Goal: Task Accomplishment & Management: Complete application form

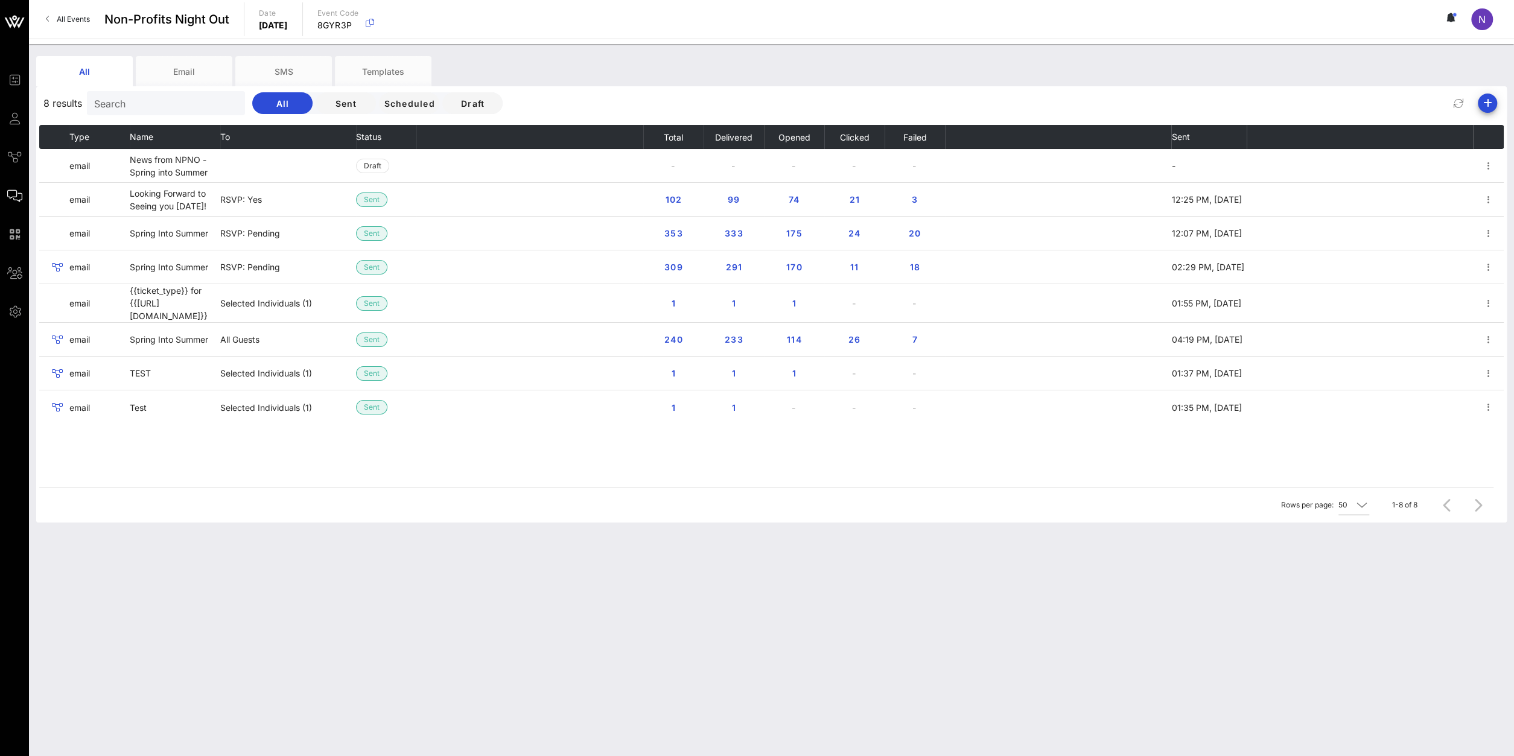
click at [80, 19] on span "All Events" at bounding box center [73, 18] width 33 height 9
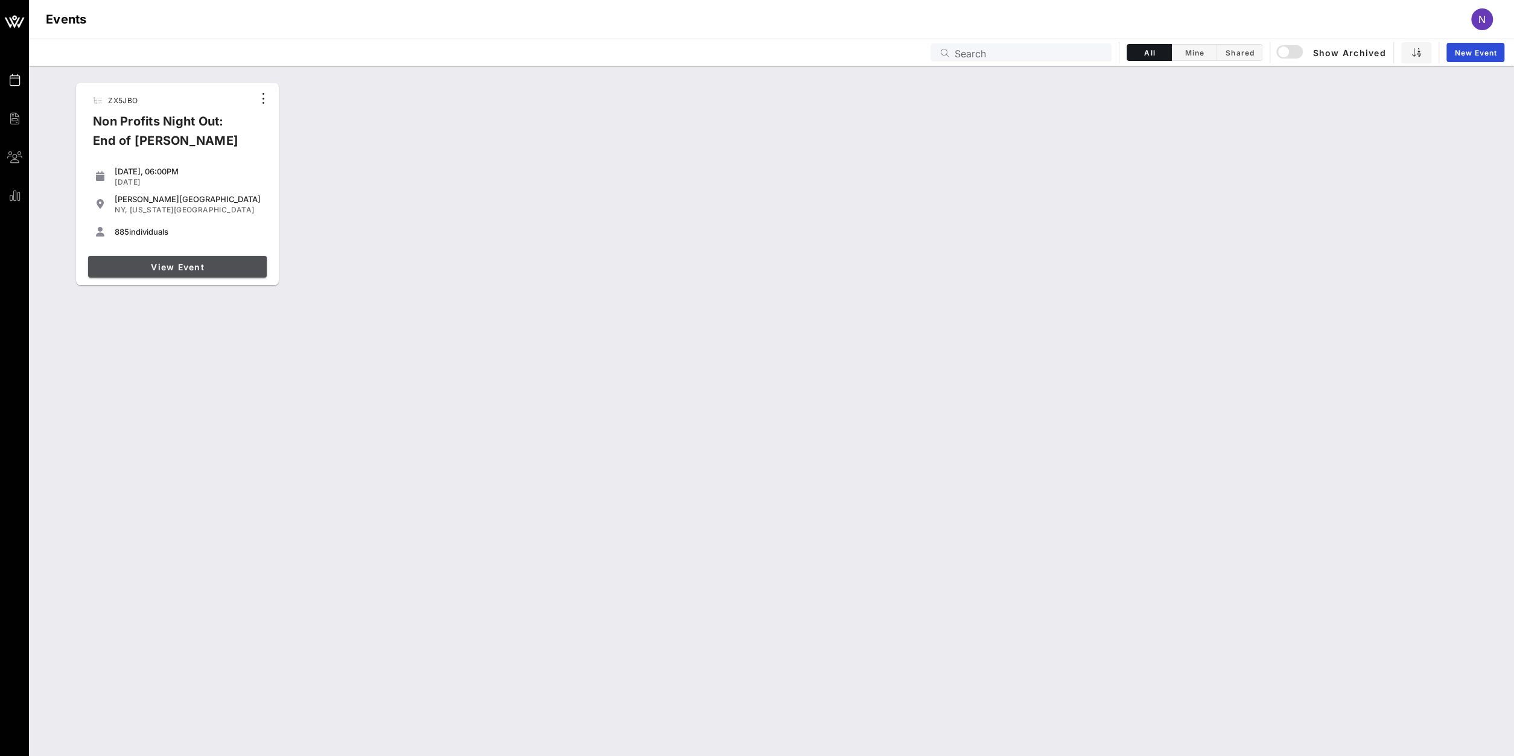
click at [182, 259] on link "View Event" at bounding box center [177, 267] width 179 height 22
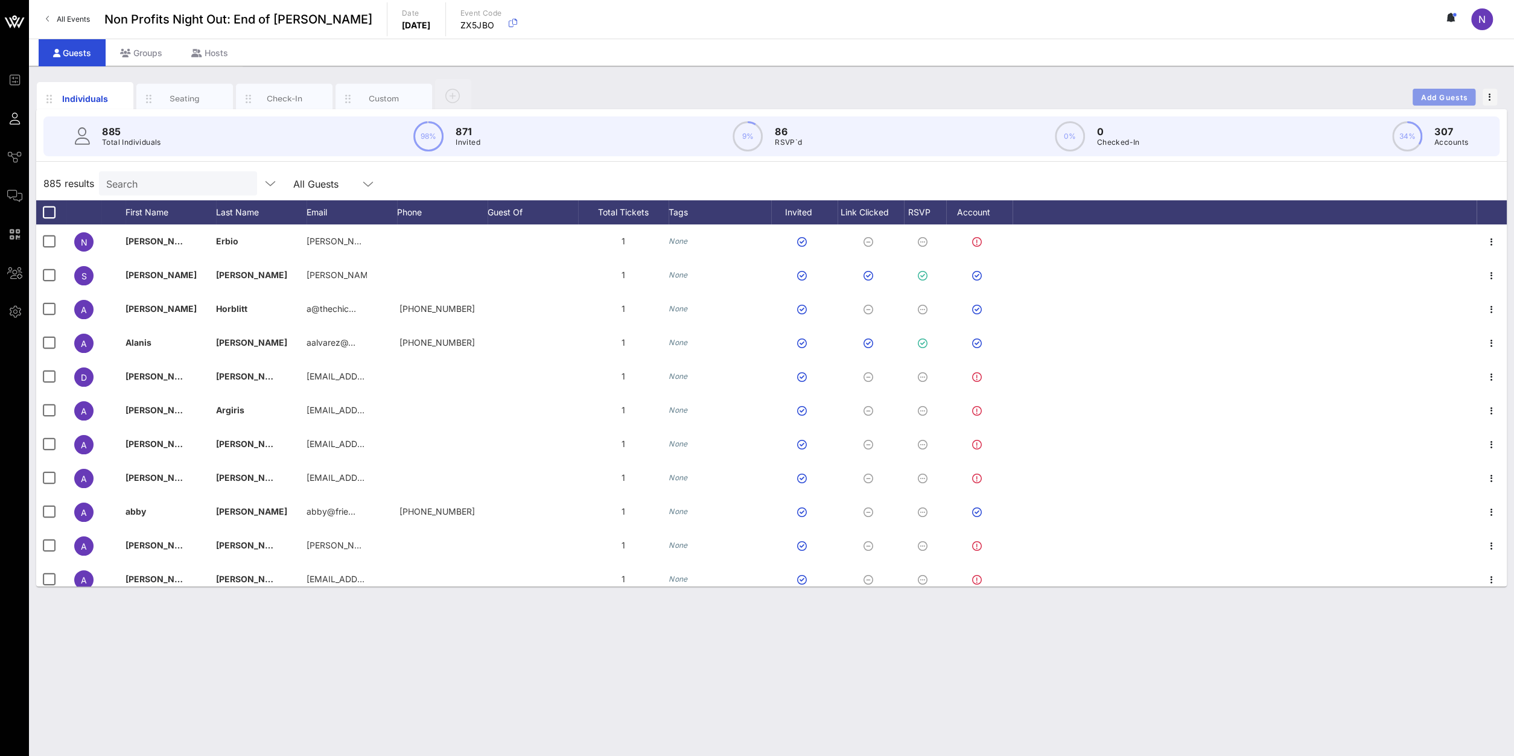
click at [1445, 92] on button "Add Guests" at bounding box center [1444, 97] width 63 height 17
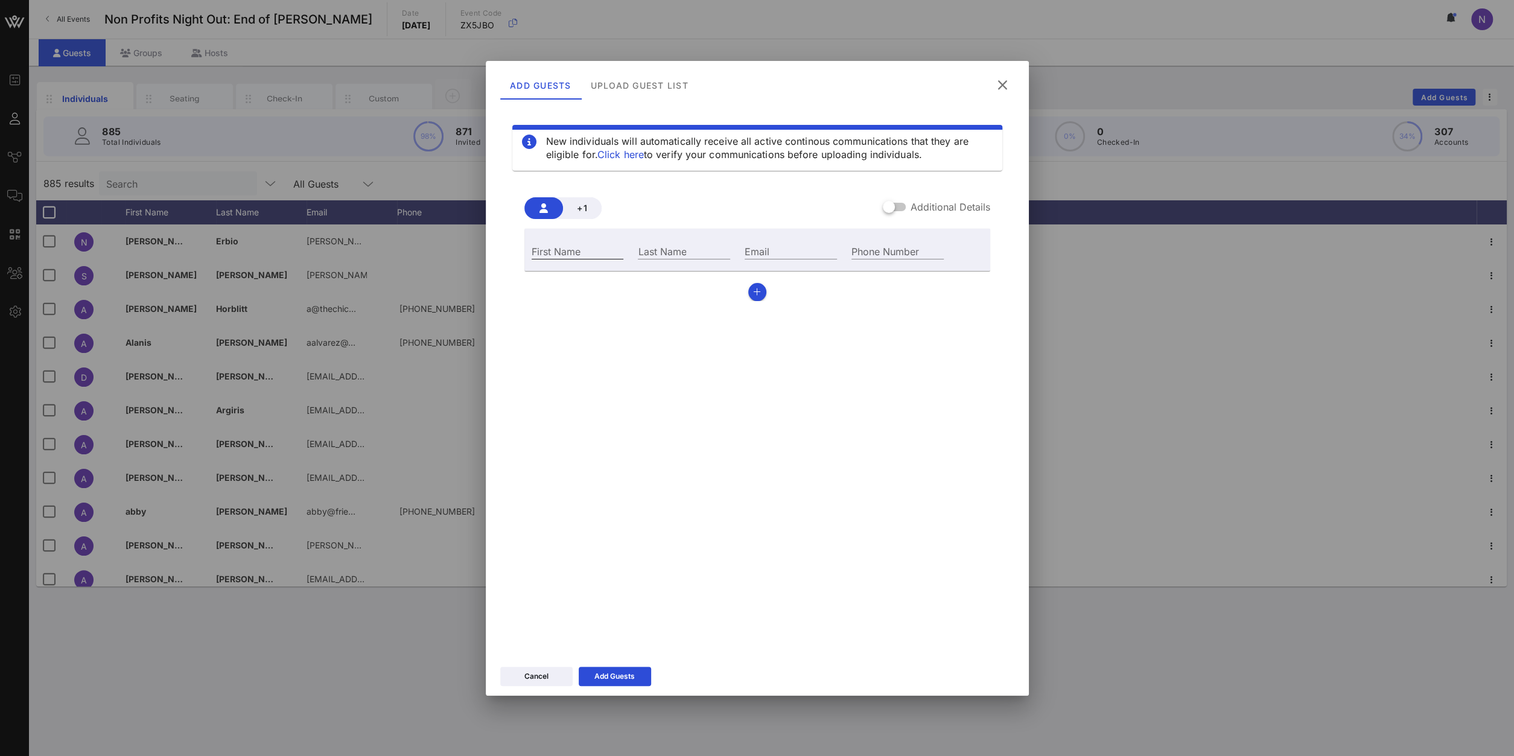
click at [602, 256] on input "First Name" at bounding box center [578, 251] width 92 height 16
paste input "[PERSON_NAME]"
type input "[PERSON_NAME]"
click at [674, 252] on input "Last Name" at bounding box center [684, 251] width 92 height 16
paste input "[PERSON_NAME]"
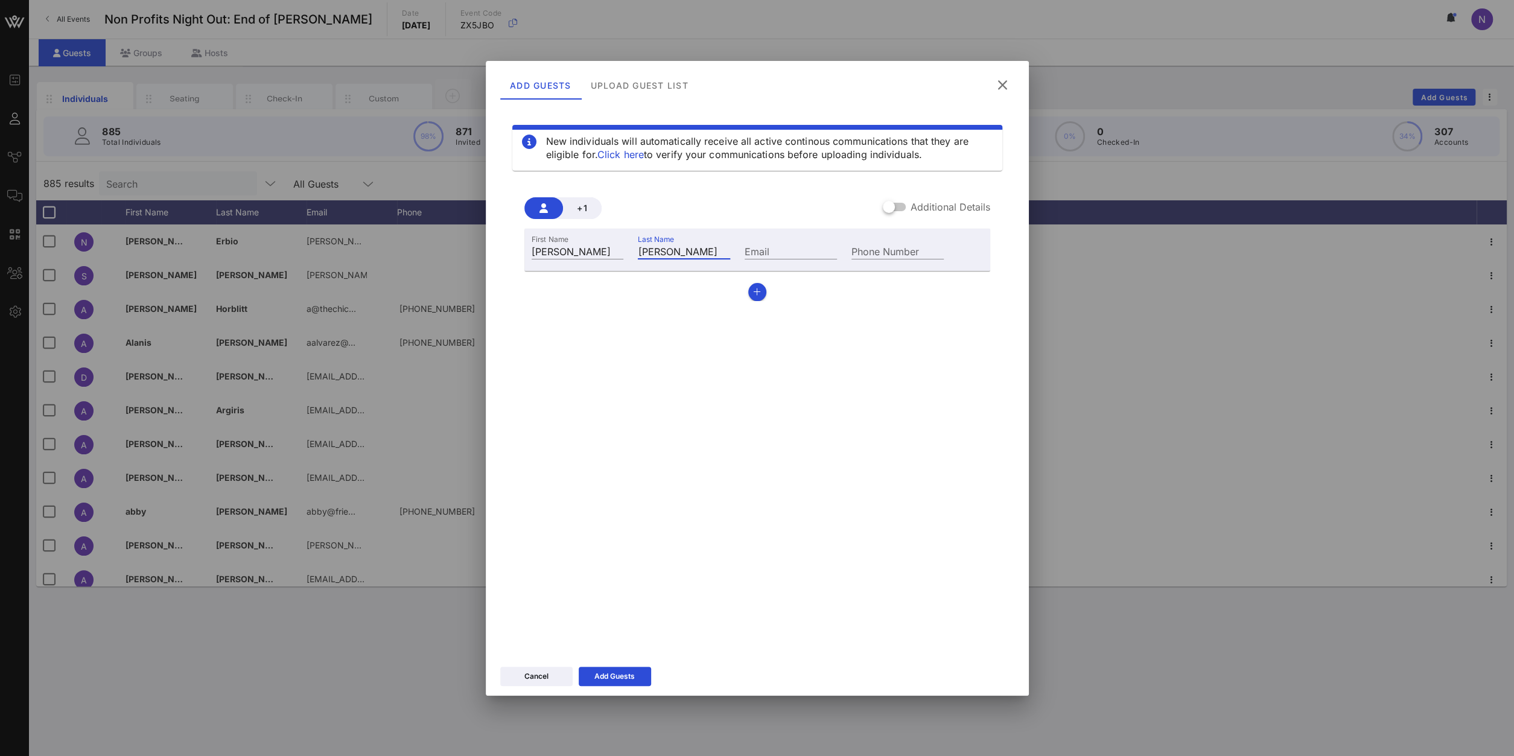
type input "[PERSON_NAME]"
click at [761, 256] on input "Email" at bounding box center [791, 251] width 92 height 16
paste input "[EMAIL_ADDRESS][DOMAIN_NAME]"
type input "[EMAIL_ADDRESS][DOMAIN_NAME]"
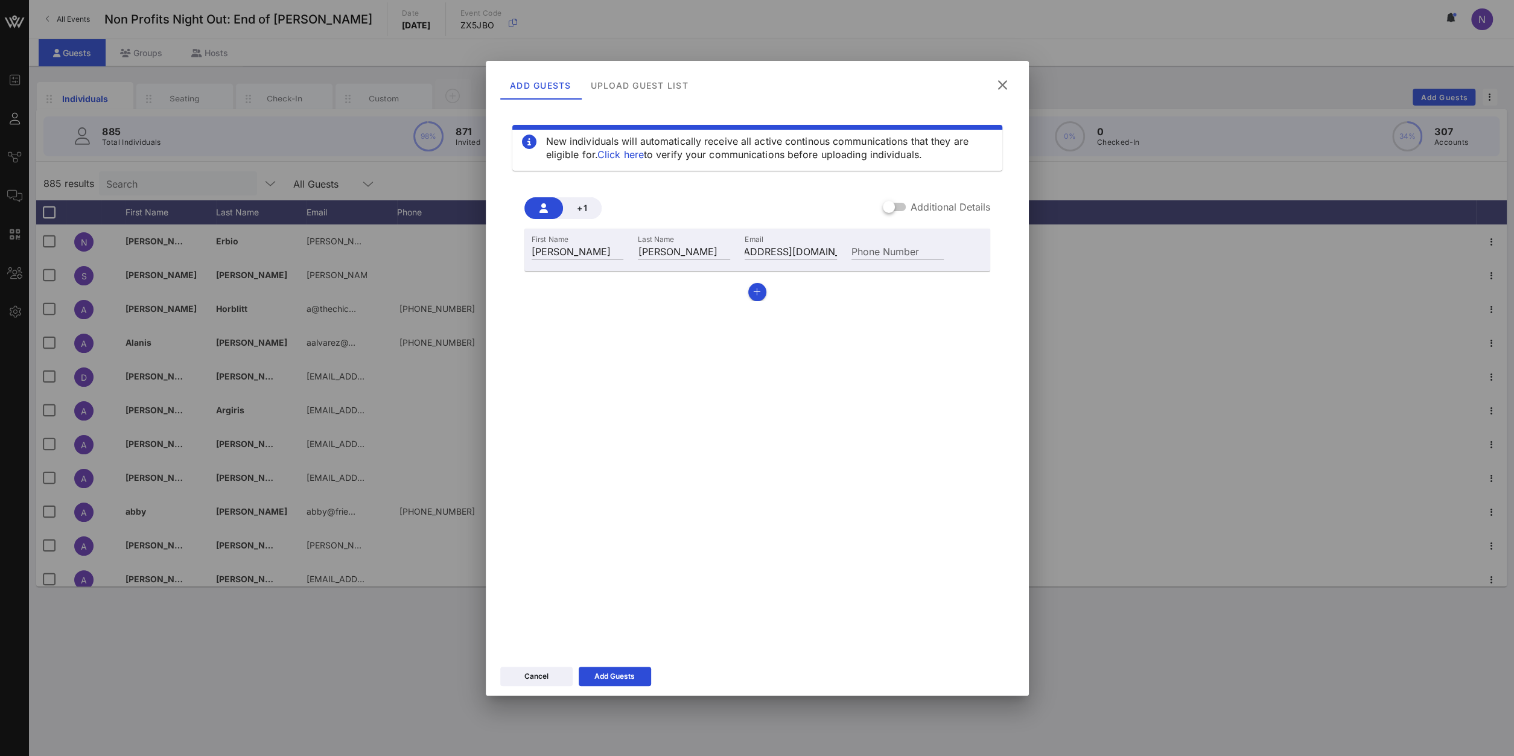
click at [16, 172] on div at bounding box center [757, 378] width 1514 height 756
click at [613, 673] on icon at bounding box center [615, 676] width 10 height 9
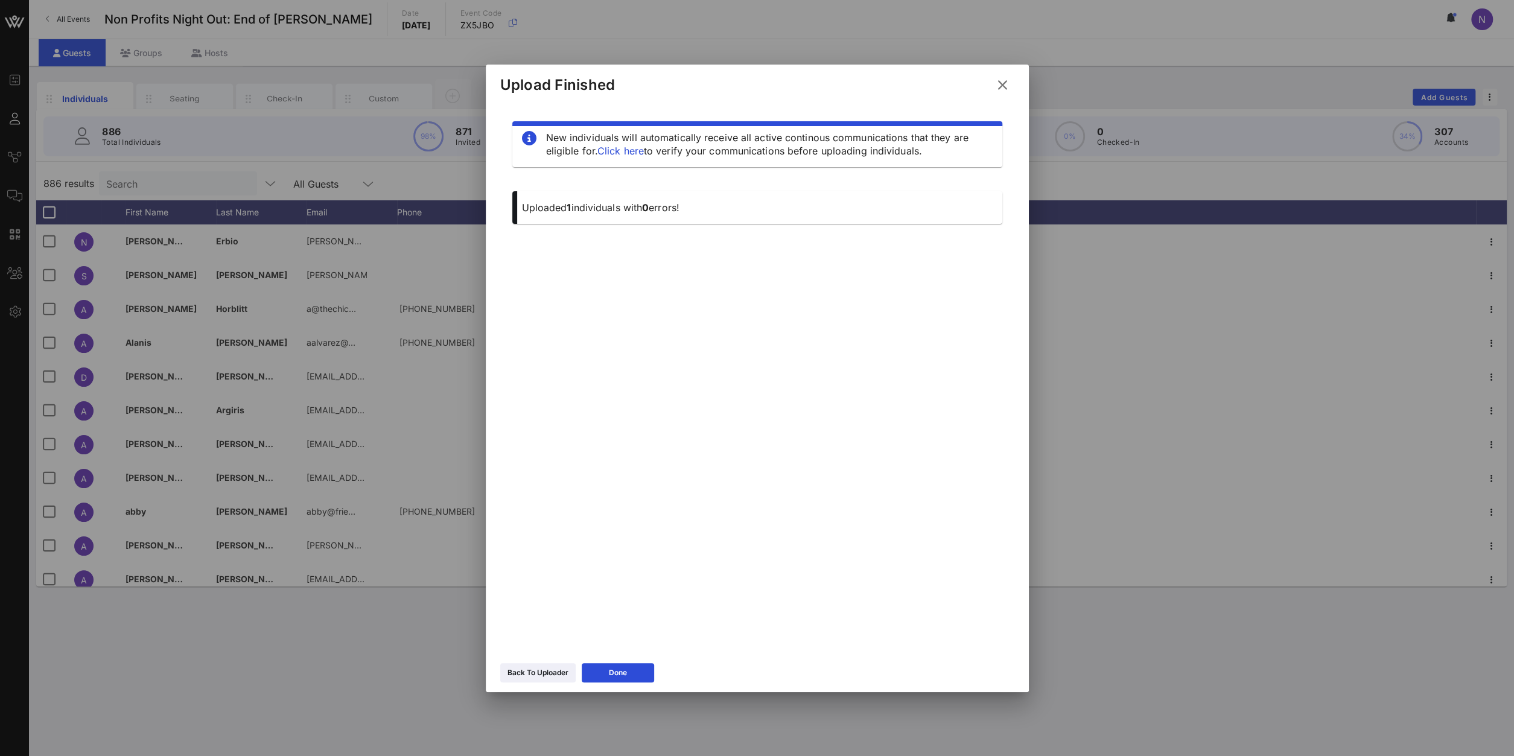
click at [998, 92] on button at bounding box center [1003, 85] width 24 height 22
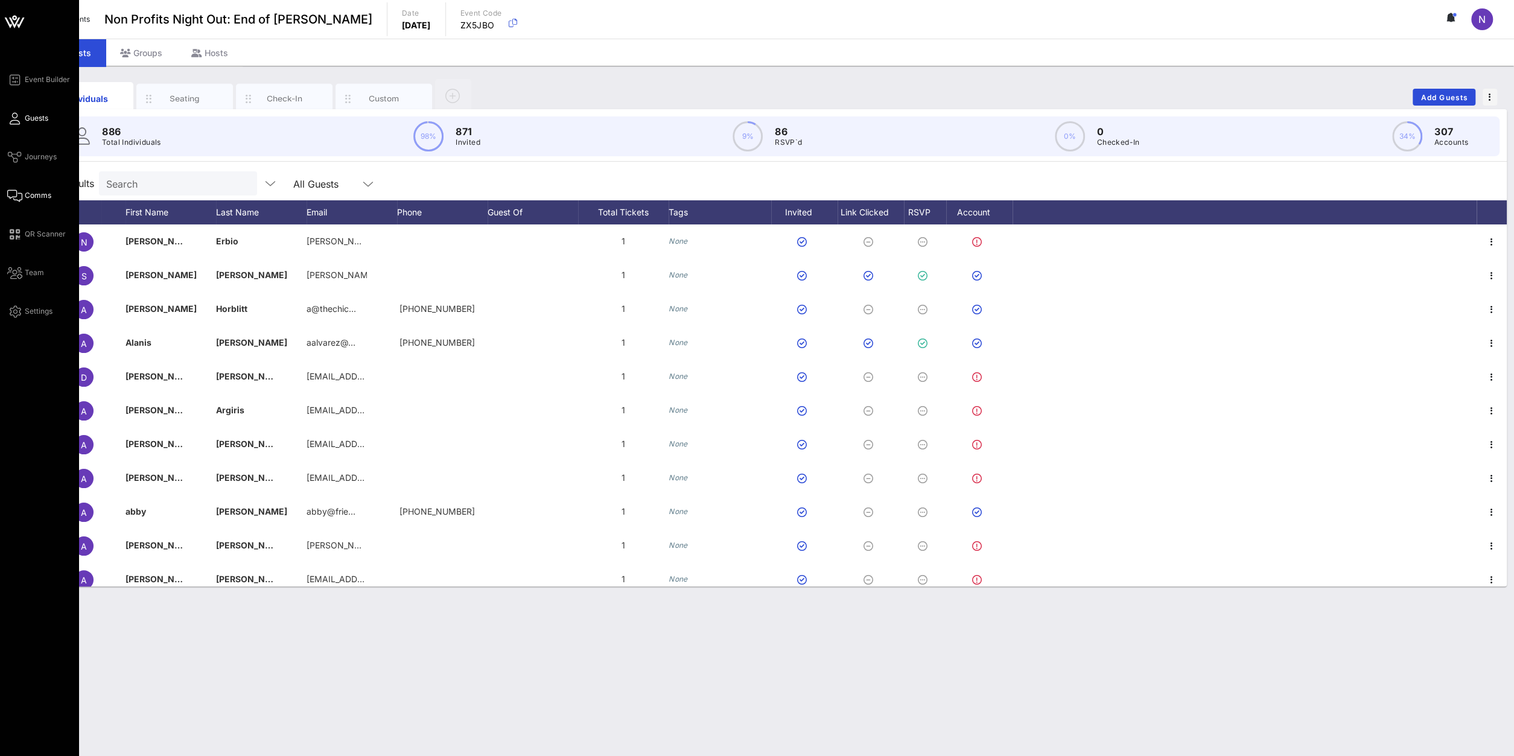
click at [42, 189] on link "Comms" at bounding box center [29, 195] width 44 height 14
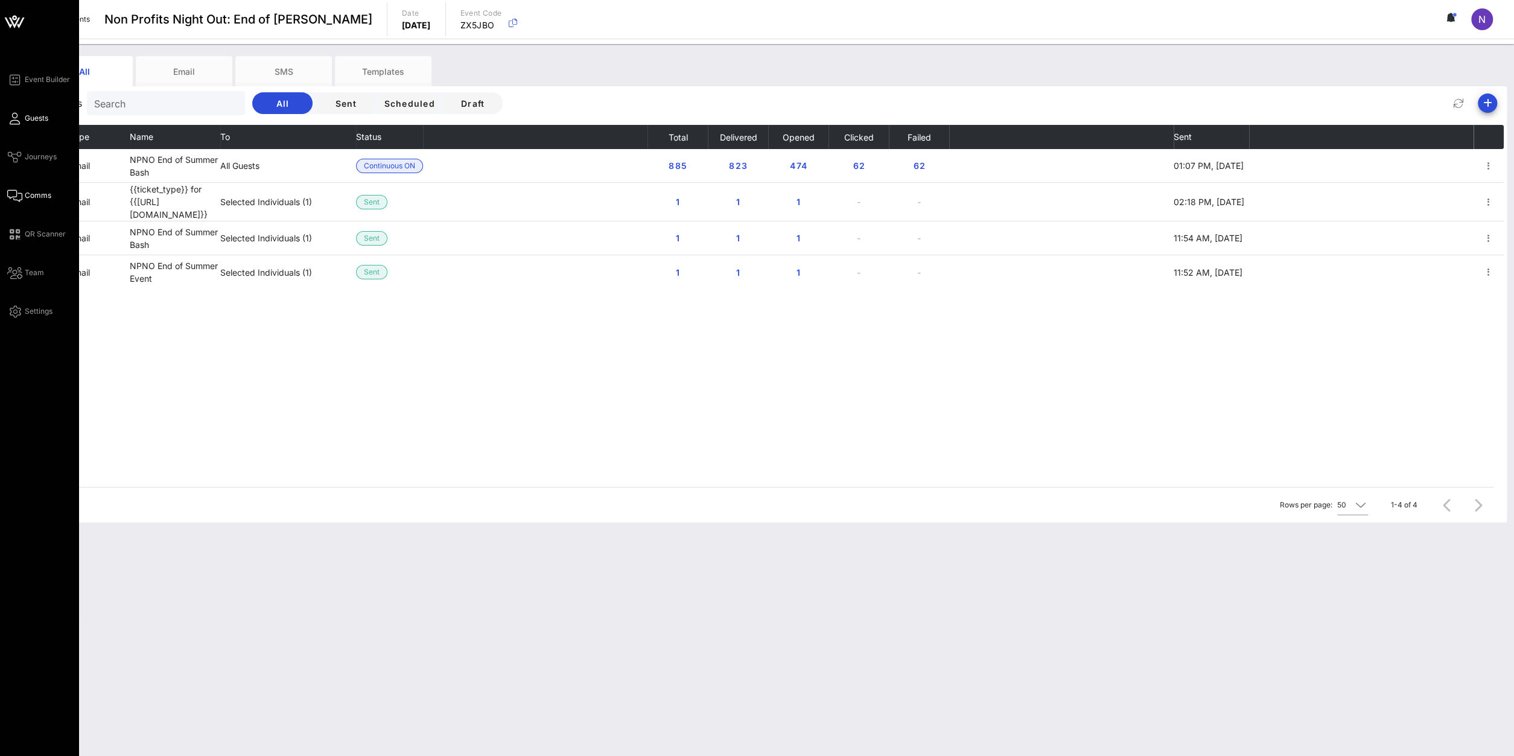
click at [46, 118] on span "Guests" at bounding box center [37, 118] width 24 height 11
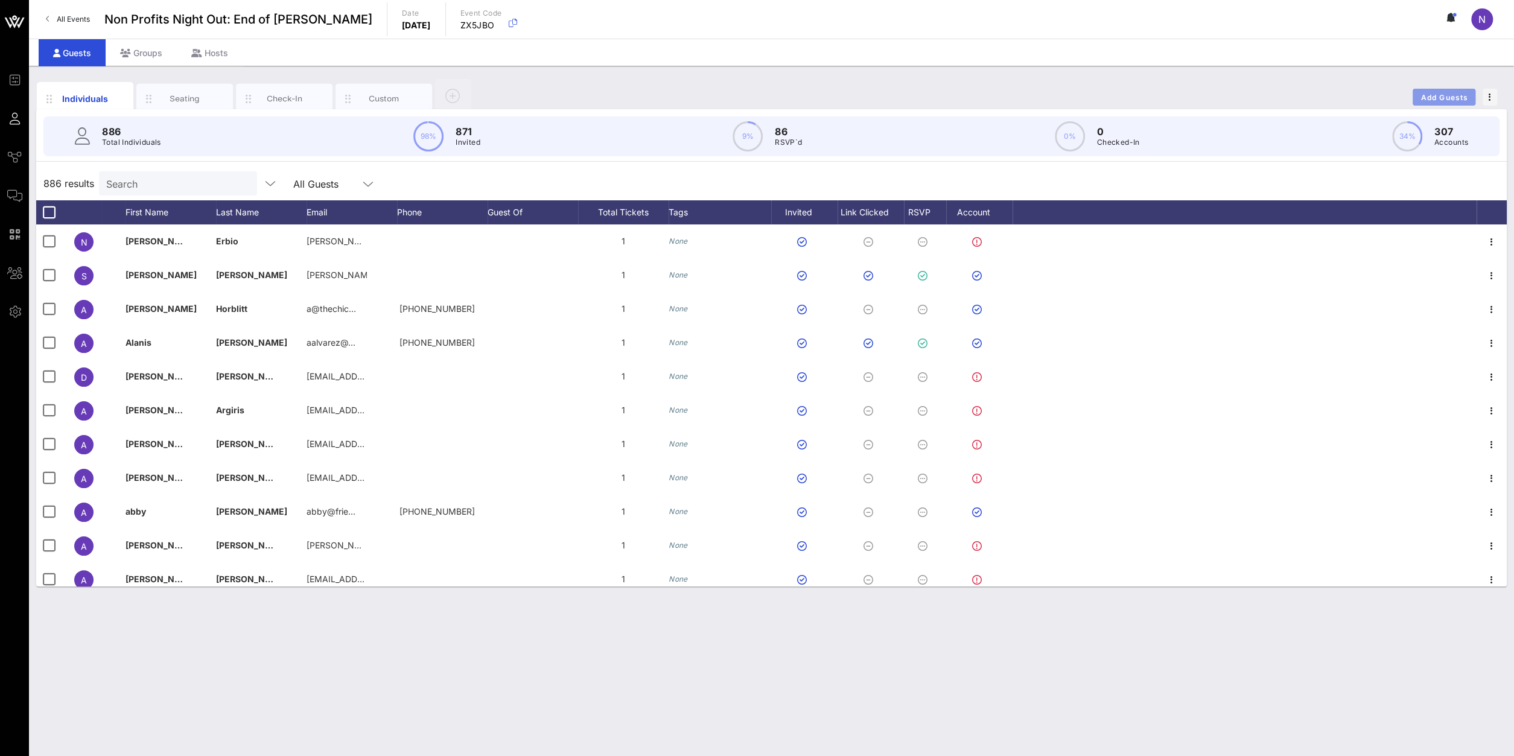
click at [1441, 101] on span "Add Guests" at bounding box center [1445, 97] width 48 height 9
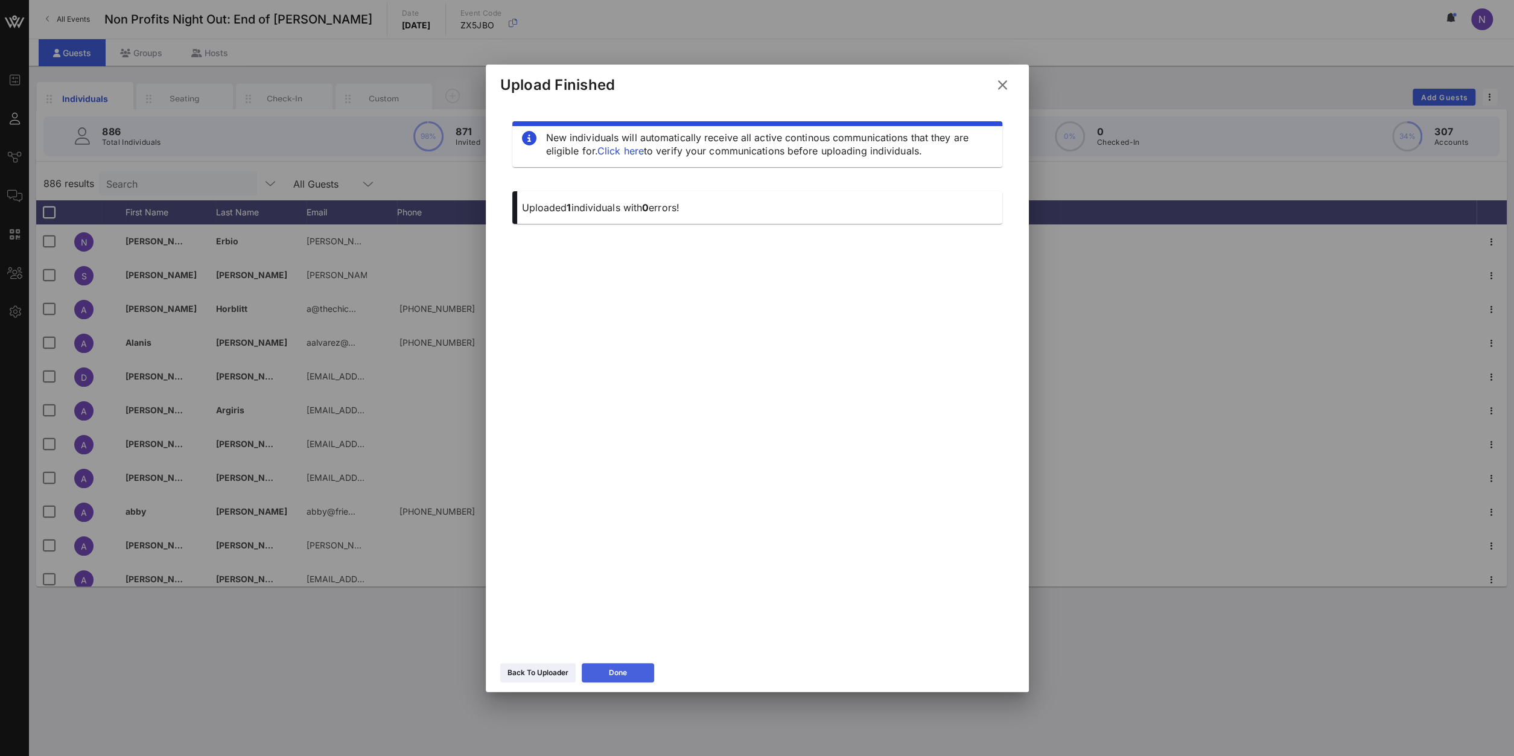
click at [619, 681] on button "Done" at bounding box center [618, 672] width 72 height 19
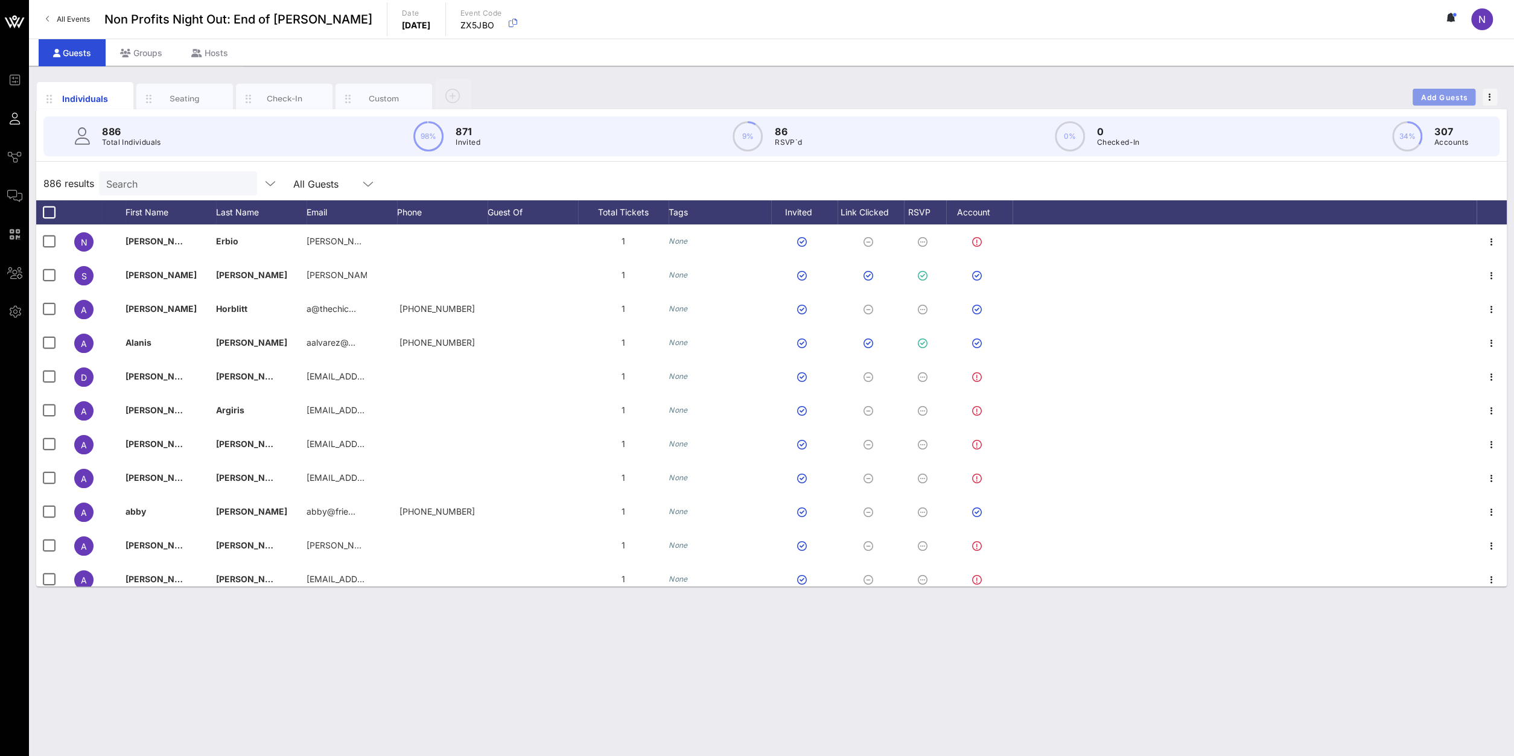
click at [1436, 92] on button "Add Guests" at bounding box center [1444, 97] width 63 height 17
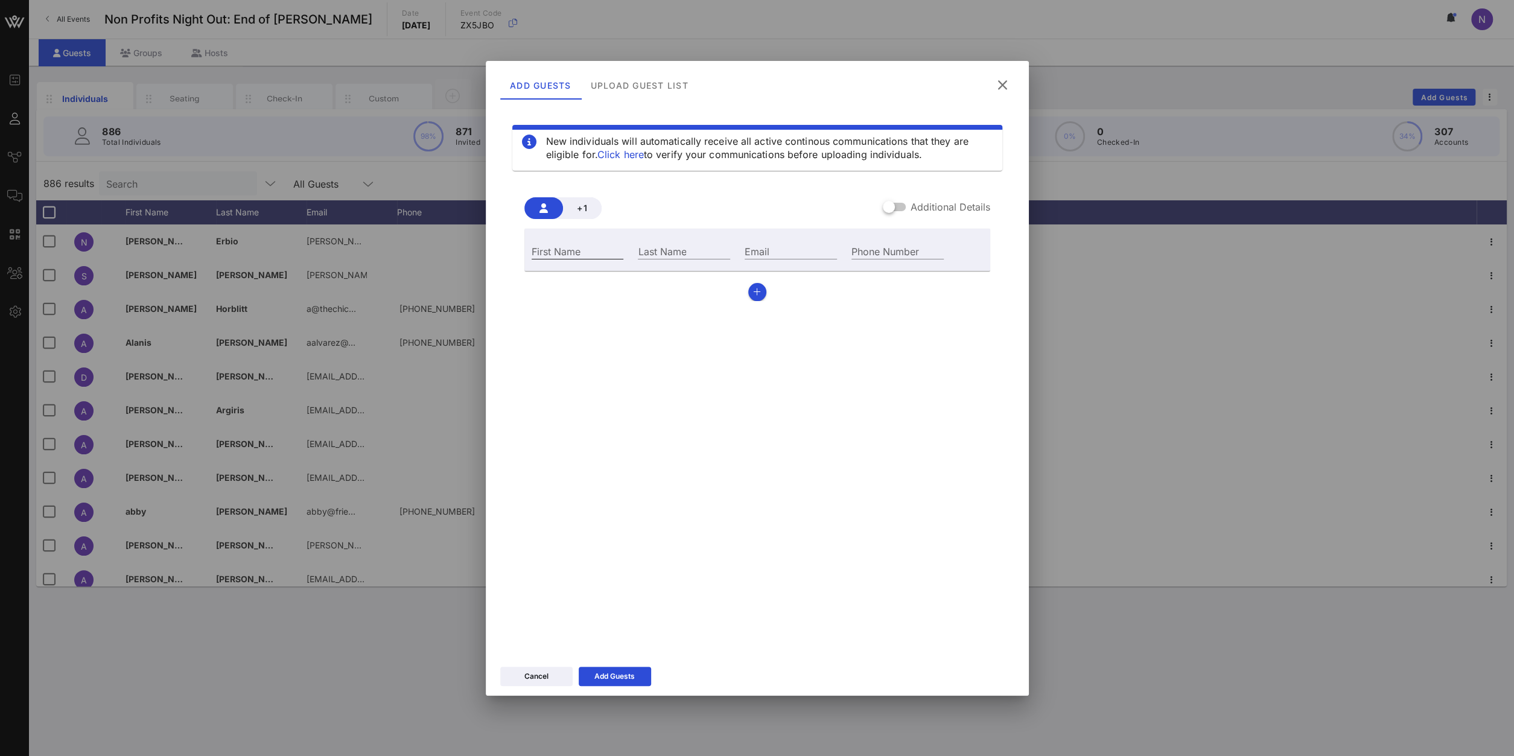
click at [546, 256] on input "First Name" at bounding box center [578, 251] width 92 height 16
type input "Mia"
type input "[PERSON_NAME]"
paste input "[PERSON_NAME]"
type input "G"
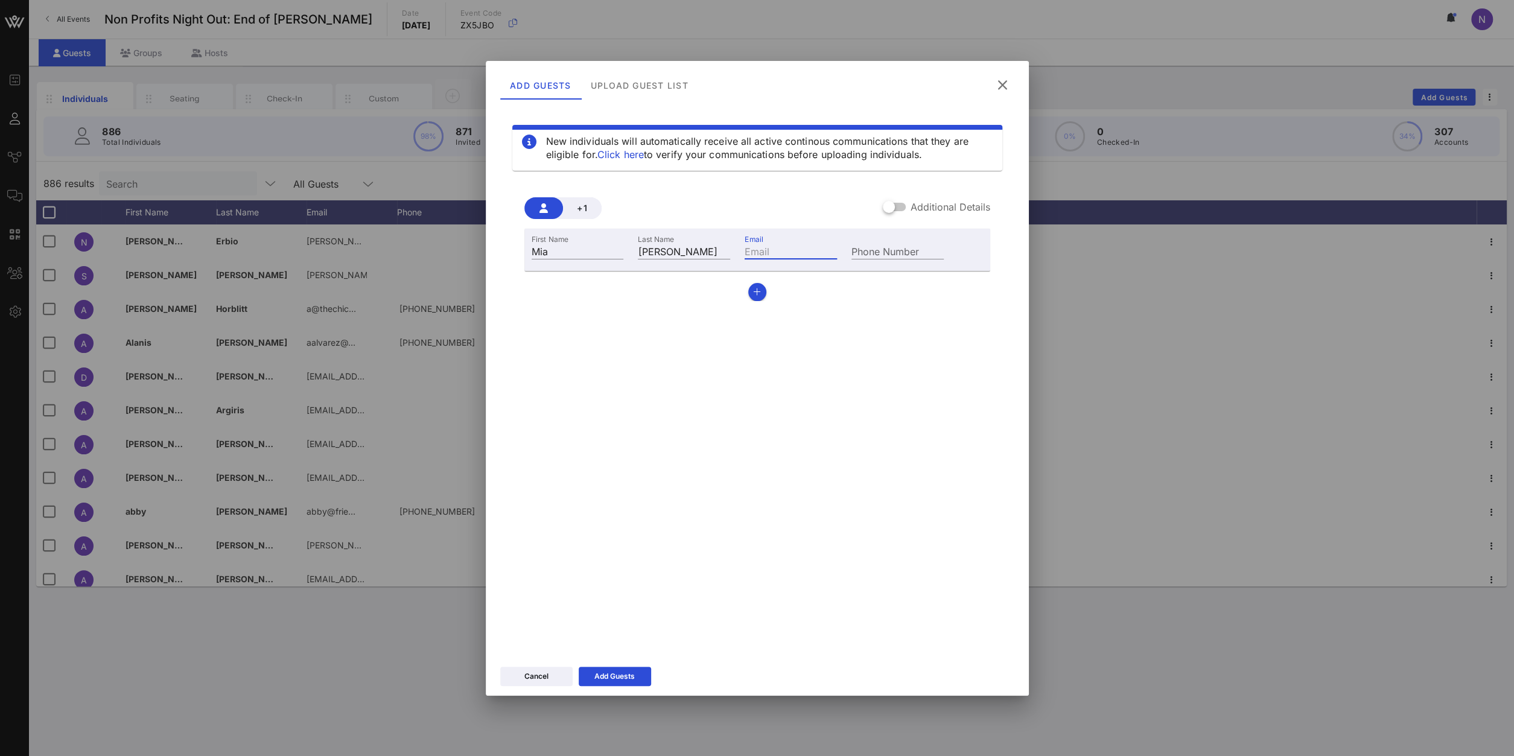
paste input "[EMAIL_ADDRESS][DOMAIN_NAME]"
type input "[EMAIL_ADDRESS][DOMAIN_NAME]"
click at [607, 671] on div "Add Guests" at bounding box center [614, 676] width 40 height 12
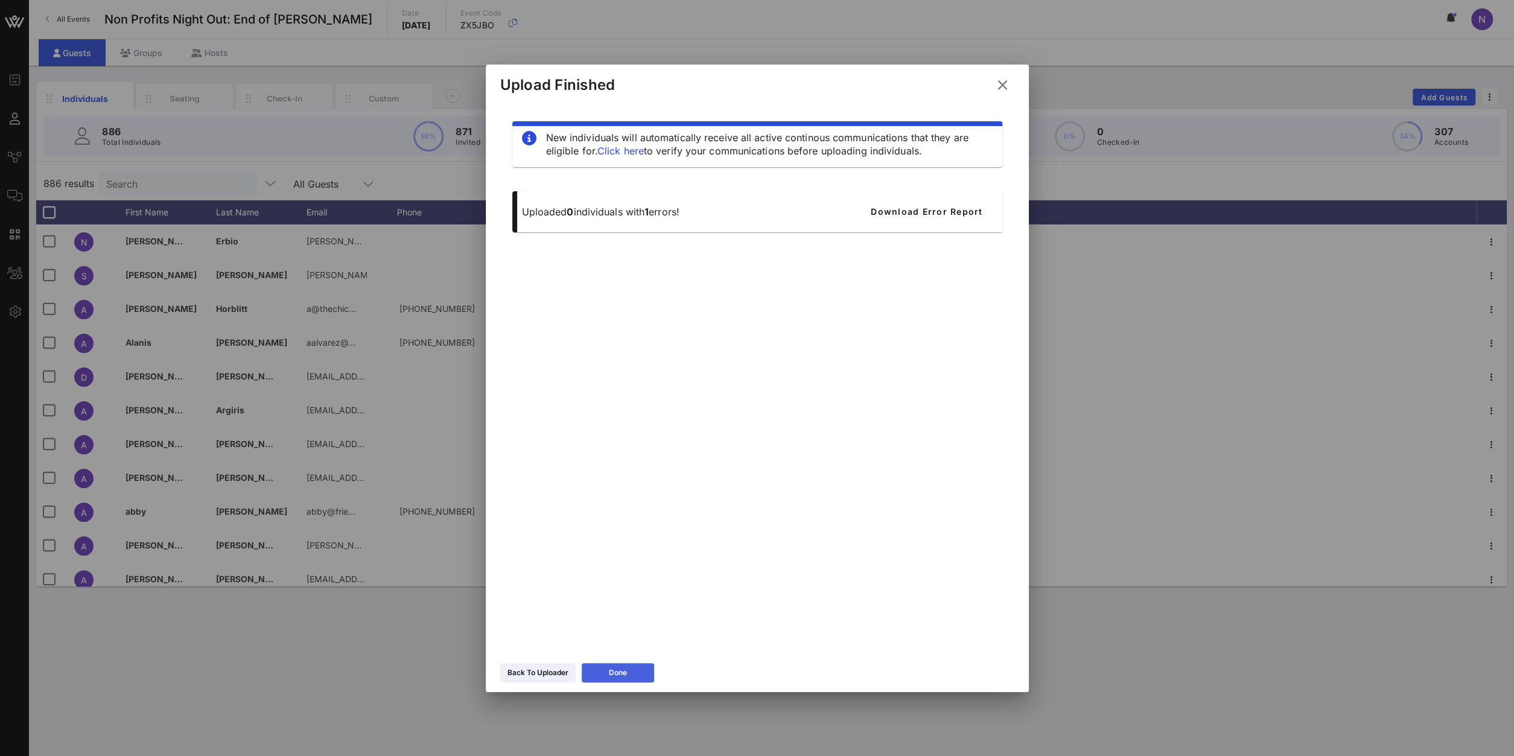
click at [627, 674] on div "Done" at bounding box center [618, 673] width 18 height 12
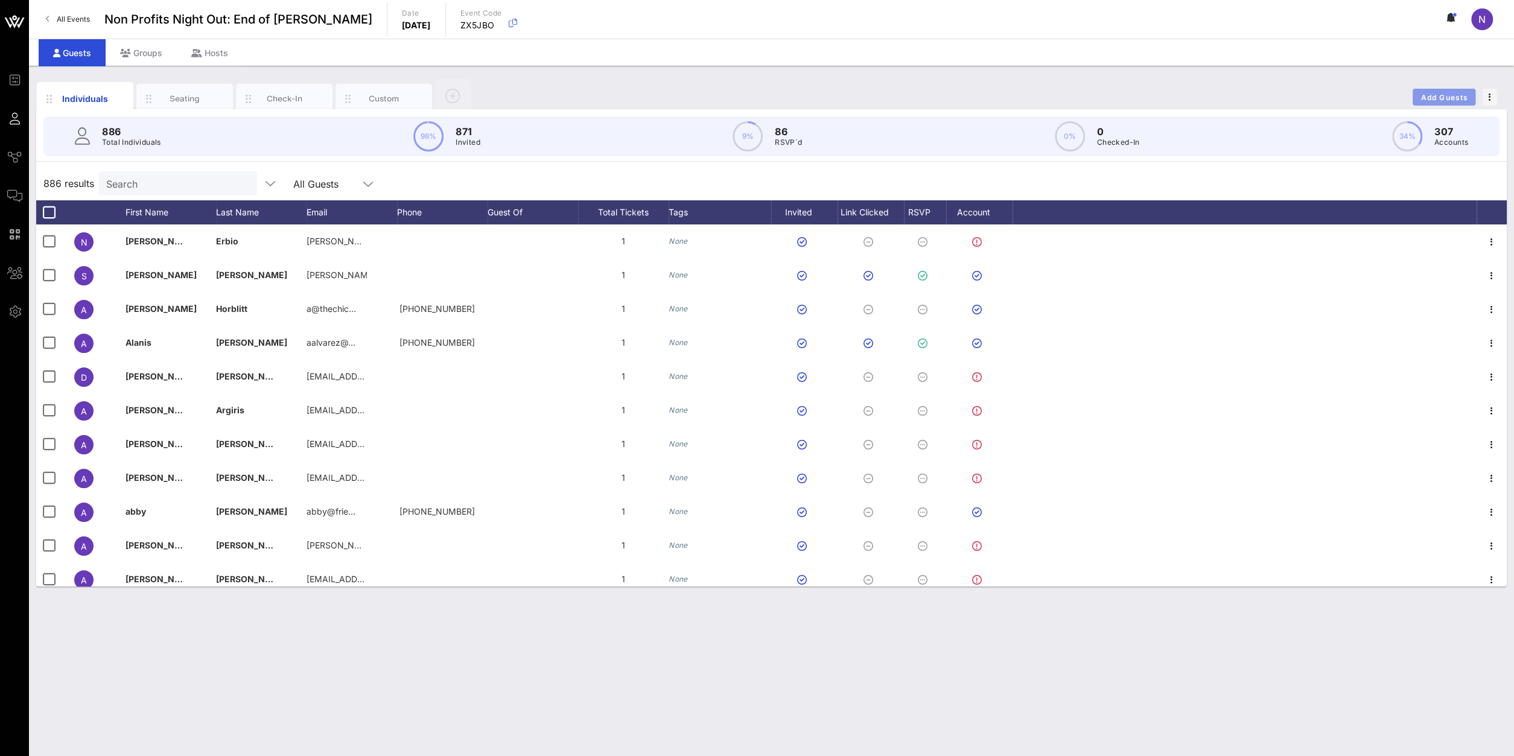
click at [1431, 94] on span "Add Guests" at bounding box center [1445, 97] width 48 height 9
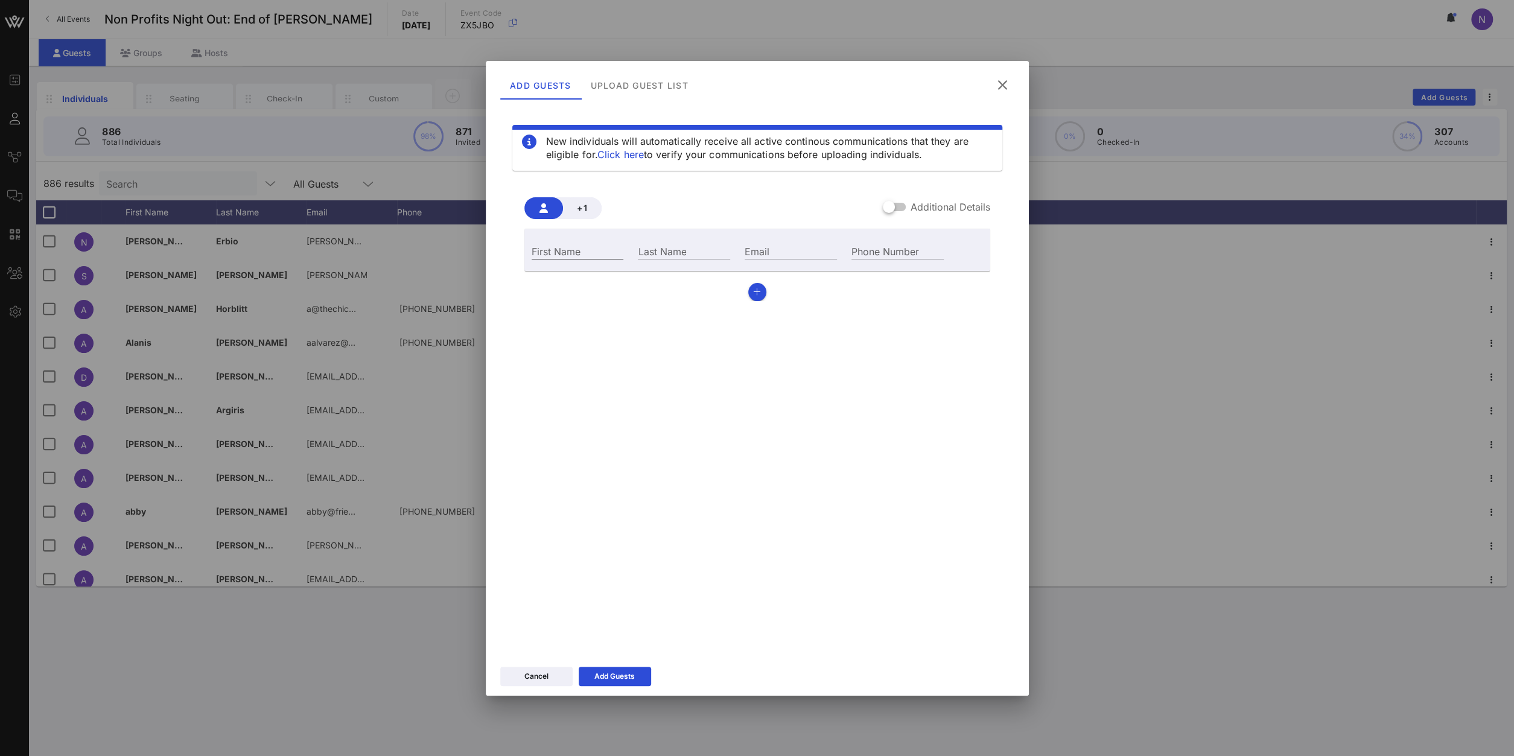
click at [576, 248] on input "First Name" at bounding box center [578, 251] width 92 height 16
type input "Ivy"
paste input "[PERSON_NAME]"
type input "[PERSON_NAME]"
click at [792, 250] on input "Email" at bounding box center [791, 251] width 92 height 16
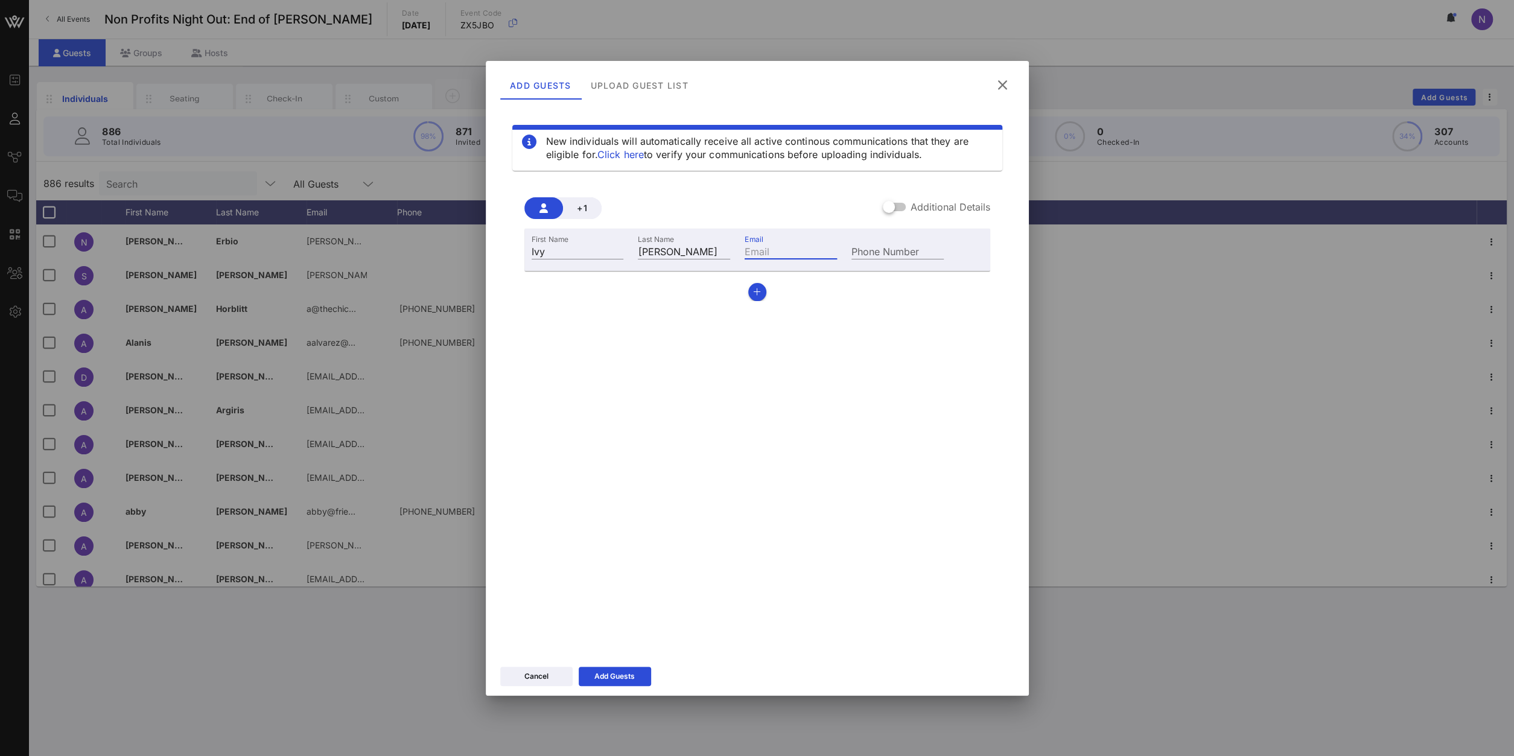
paste input "[EMAIL_ADDRESS][DOMAIN_NAME]"
type input "[EMAIL_ADDRESS][DOMAIN_NAME]"
click at [635, 673] on button "Add Guests" at bounding box center [615, 676] width 72 height 19
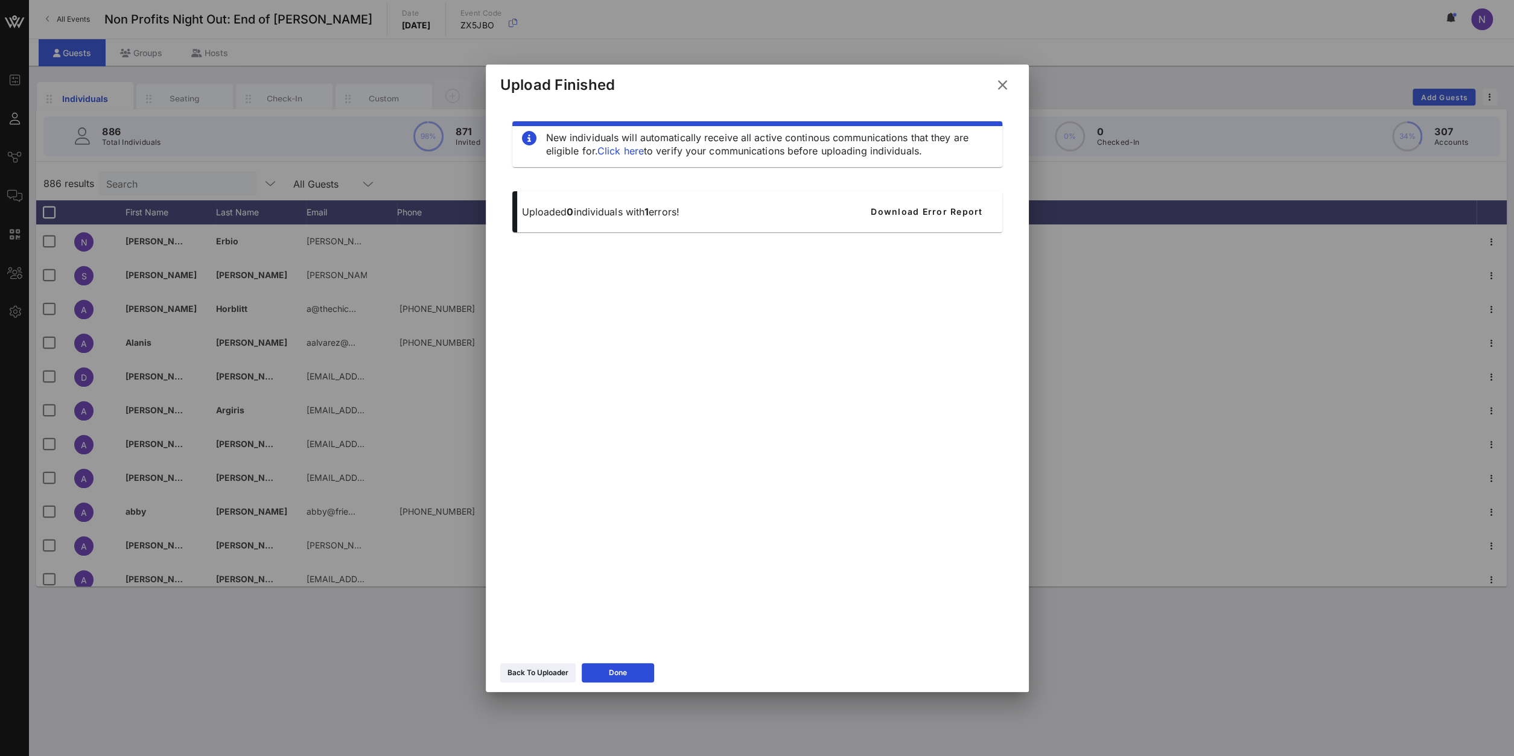
click at [1004, 87] on icon at bounding box center [1002, 85] width 21 height 22
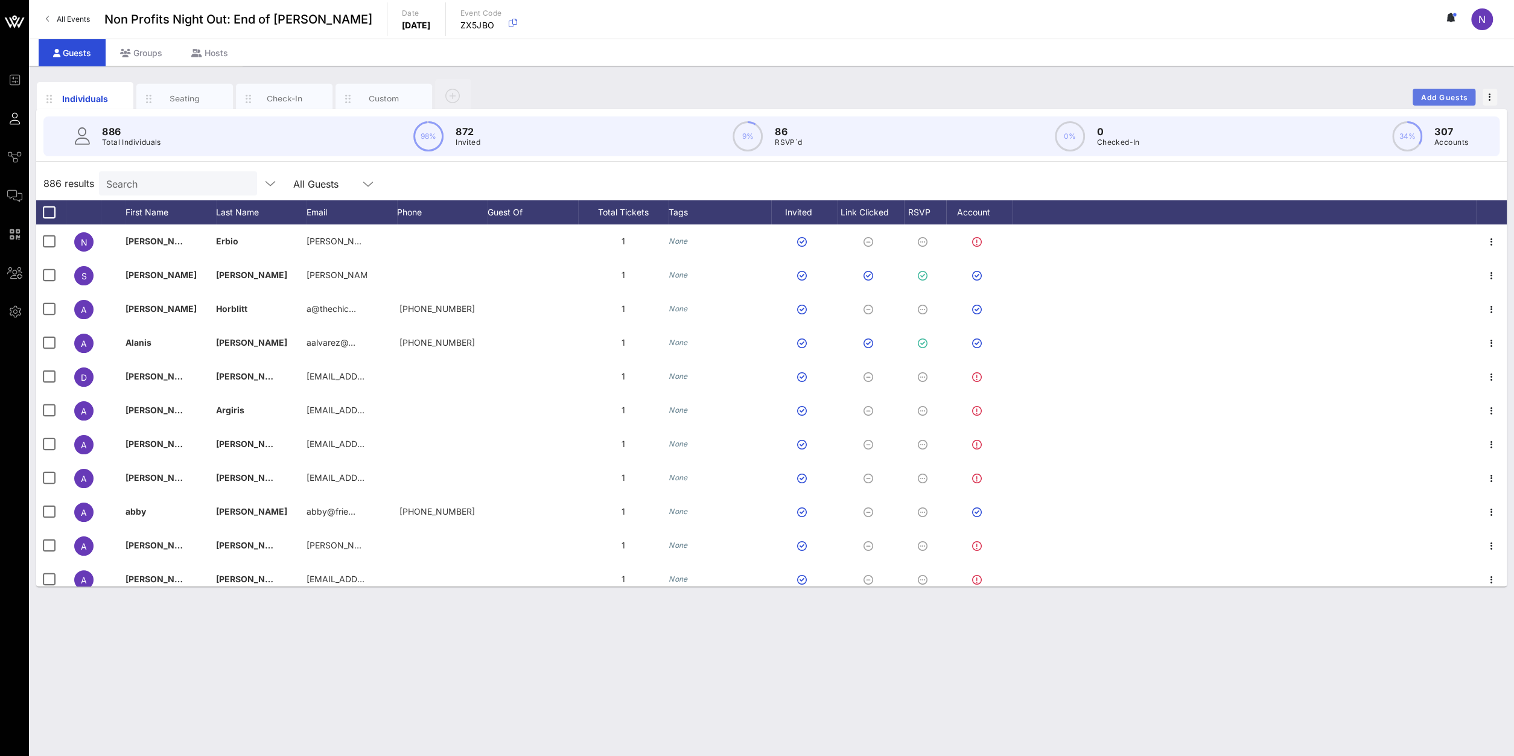
click at [1467, 97] on span "Add Guests" at bounding box center [1445, 97] width 48 height 9
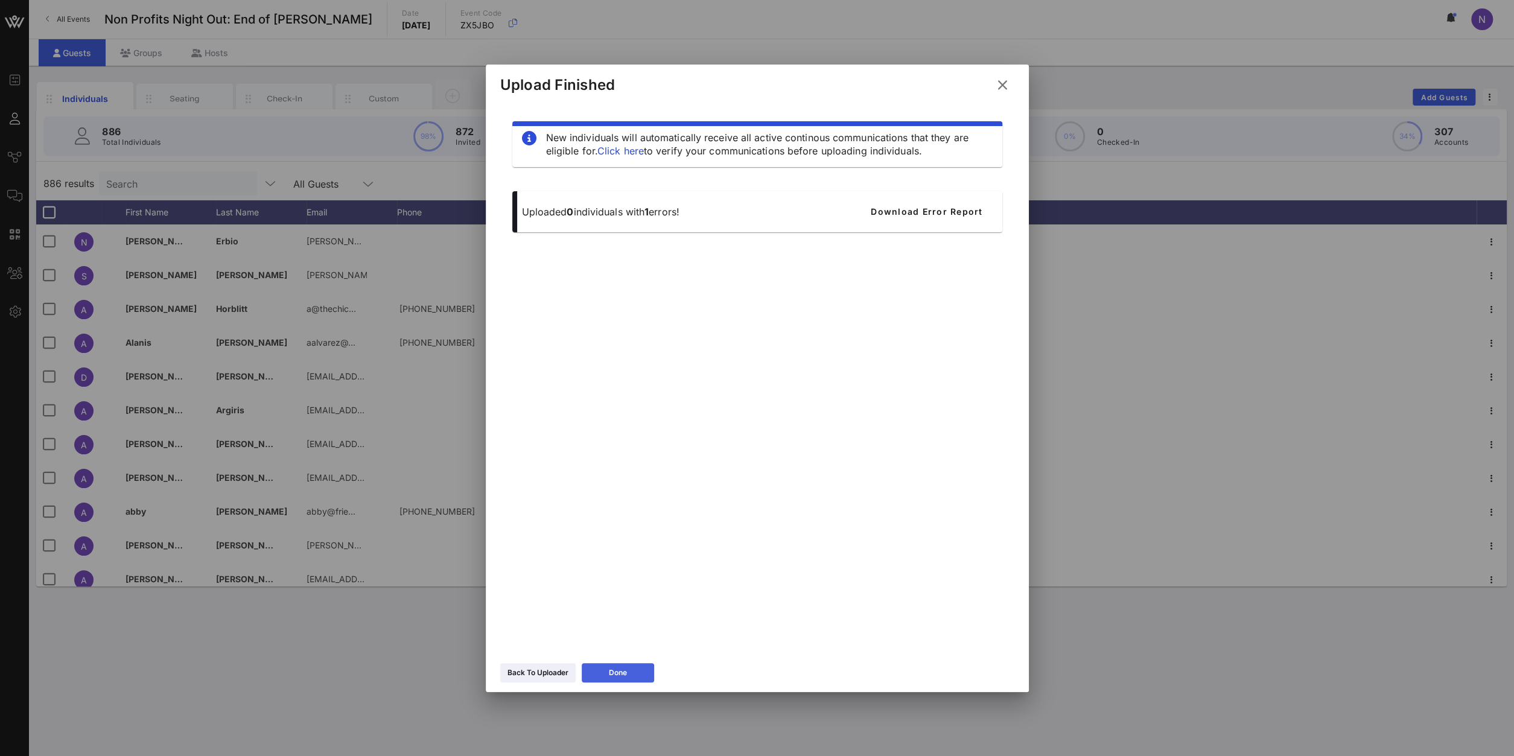
click at [618, 673] on icon at bounding box center [618, 672] width 10 height 10
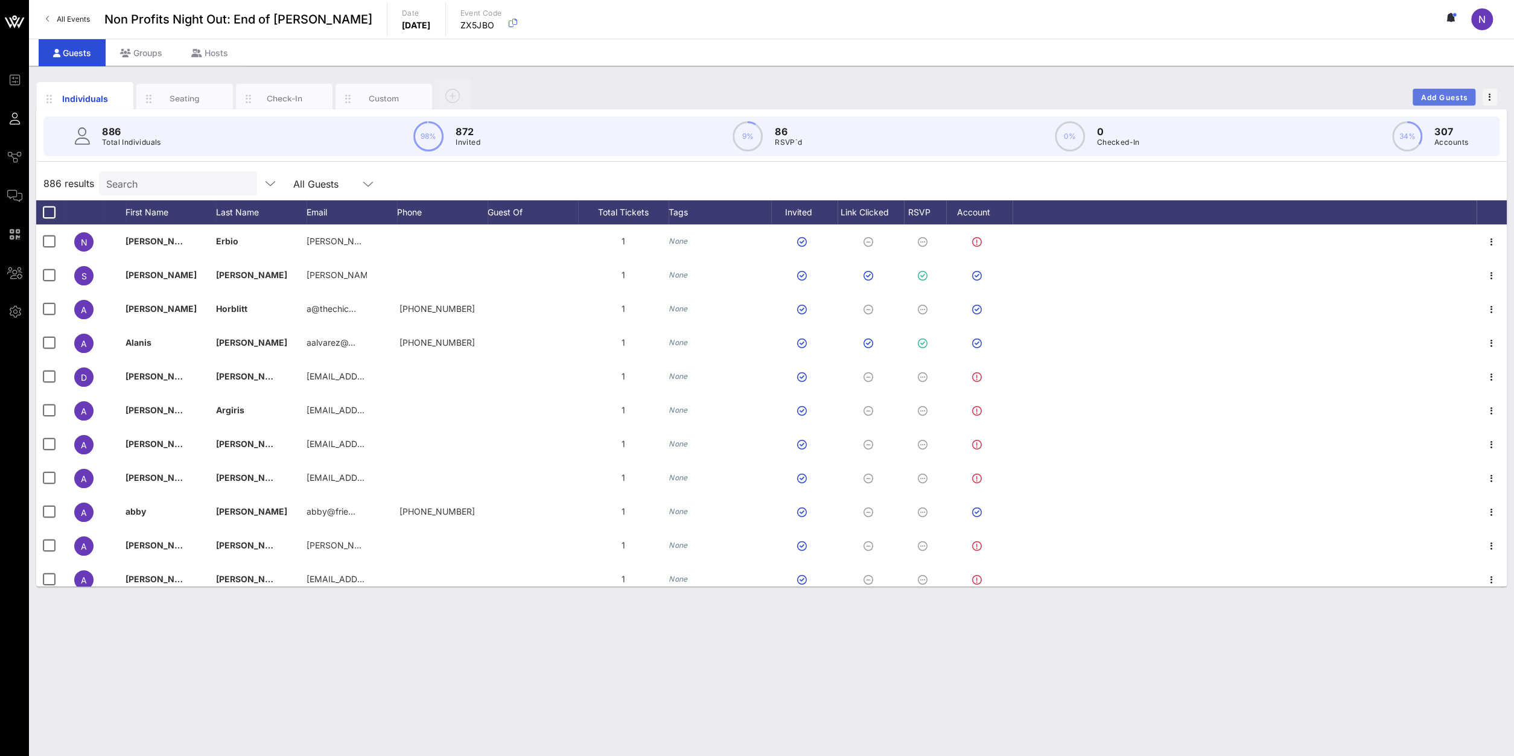
click at [1427, 90] on button "Add Guests" at bounding box center [1444, 97] width 63 height 17
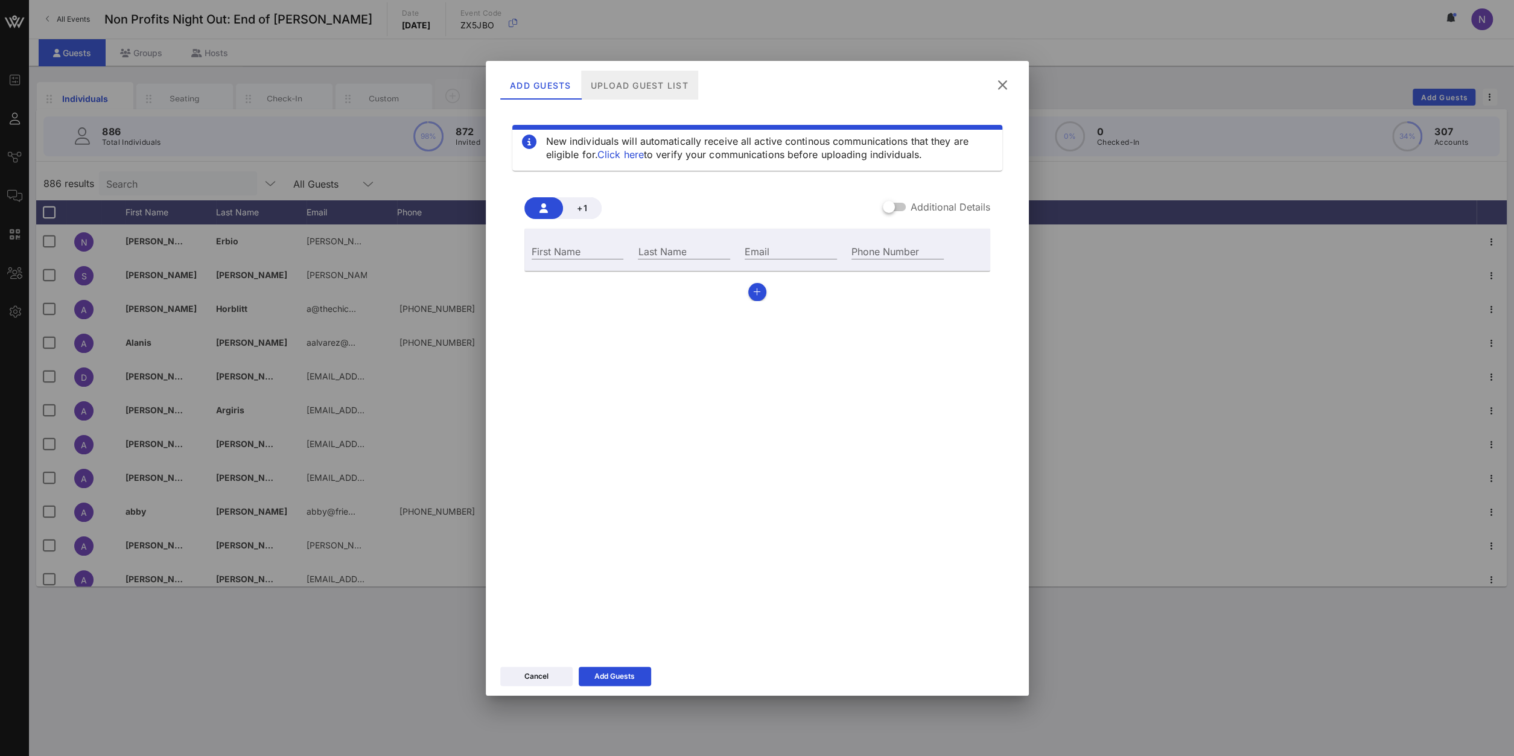
click at [669, 84] on div "Upload Guest List" at bounding box center [639, 85] width 117 height 29
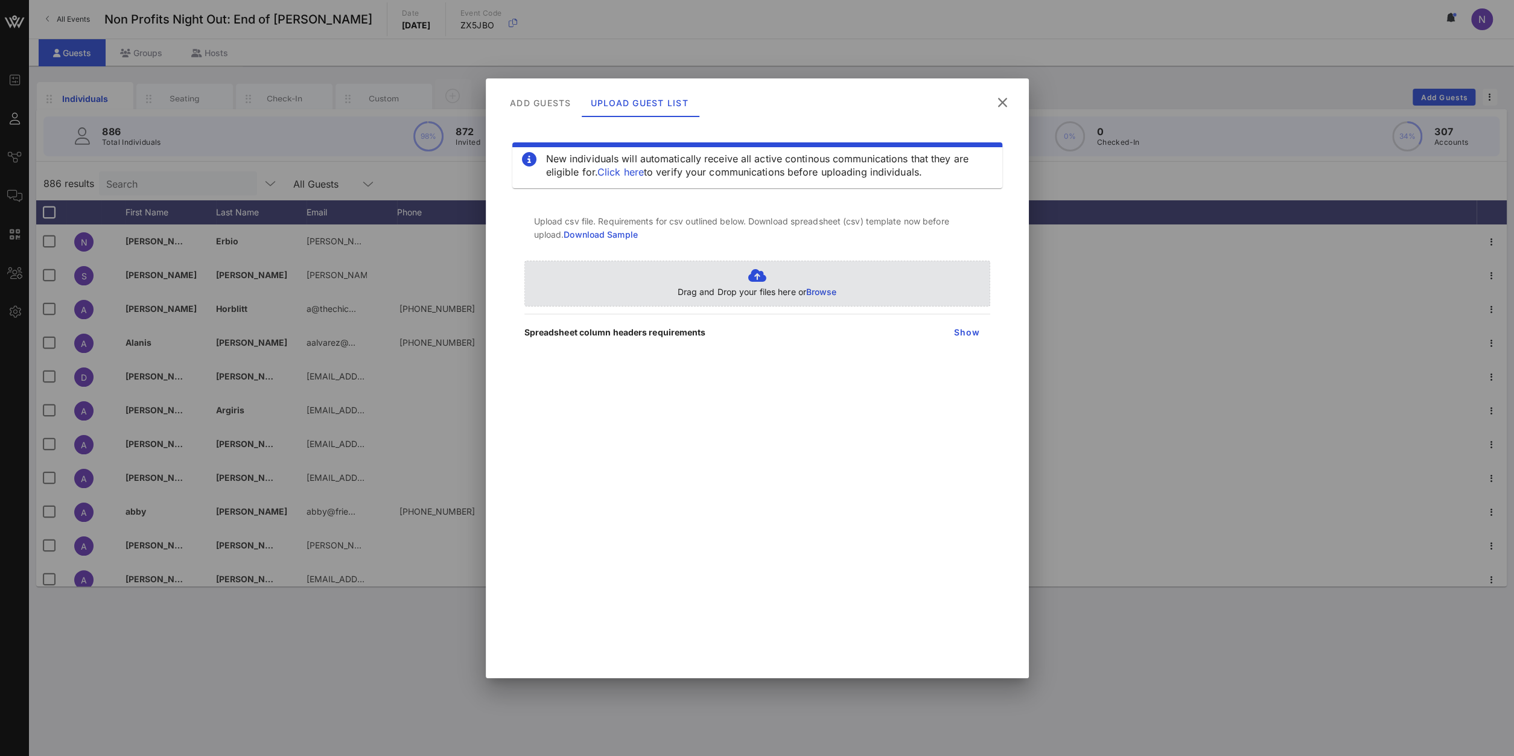
click at [822, 292] on span "Browse" at bounding box center [821, 292] width 31 height 10
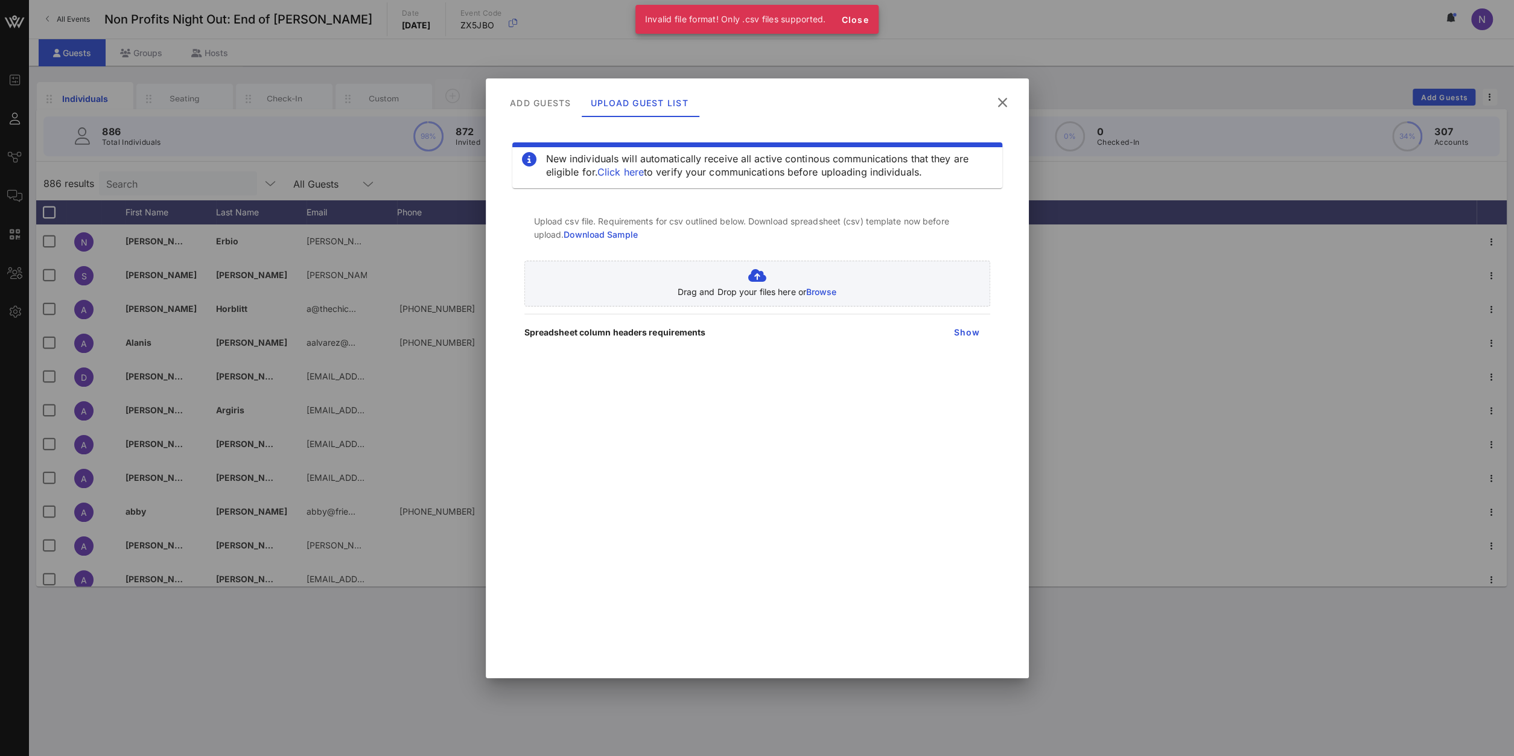
click at [999, 98] on icon at bounding box center [1002, 102] width 19 height 21
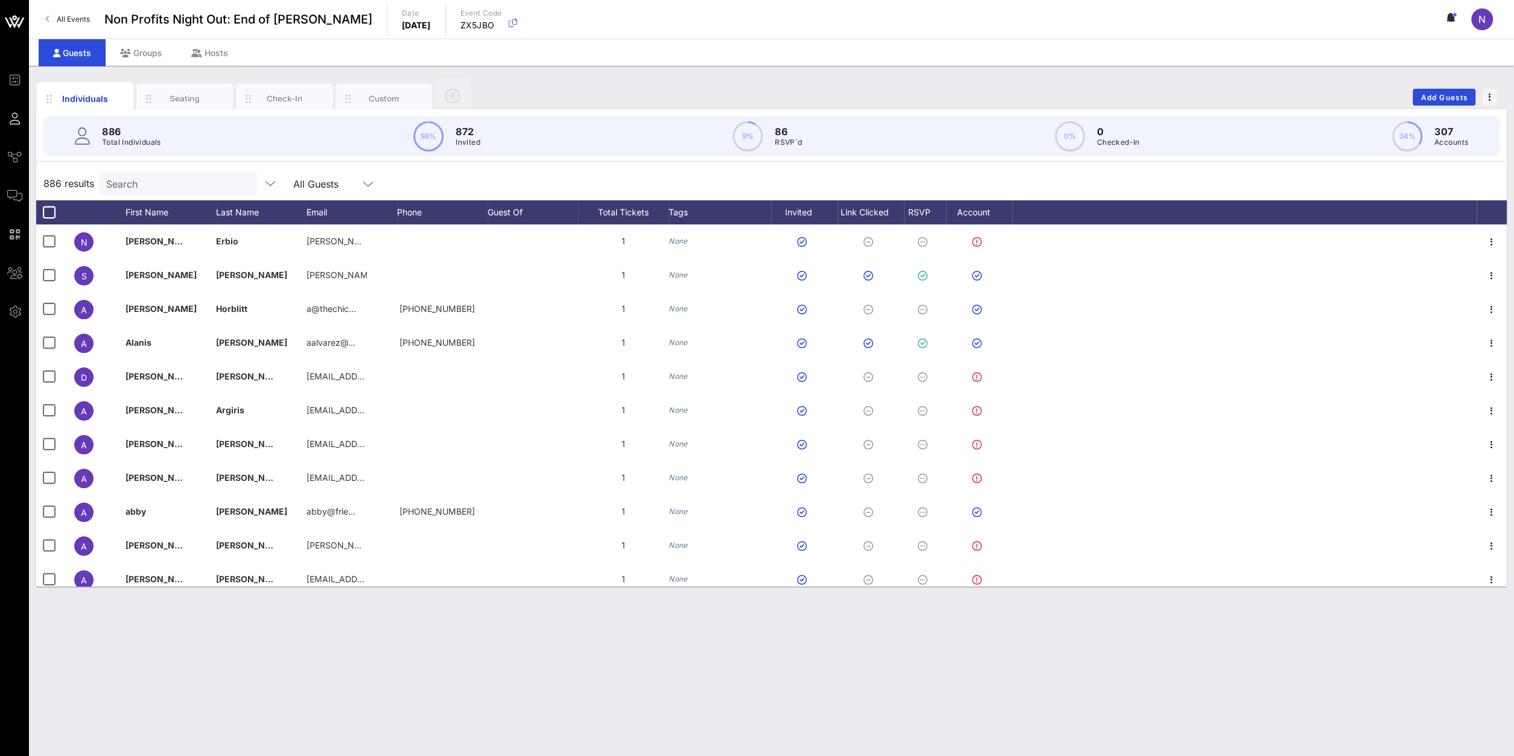
click at [829, 608] on div "Individuals Seating Check-In Custom Add Guests 886 Total Individuals 98% 872 In…" at bounding box center [771, 411] width 1485 height 690
click at [1422, 98] on span "Add Guests" at bounding box center [1445, 97] width 48 height 9
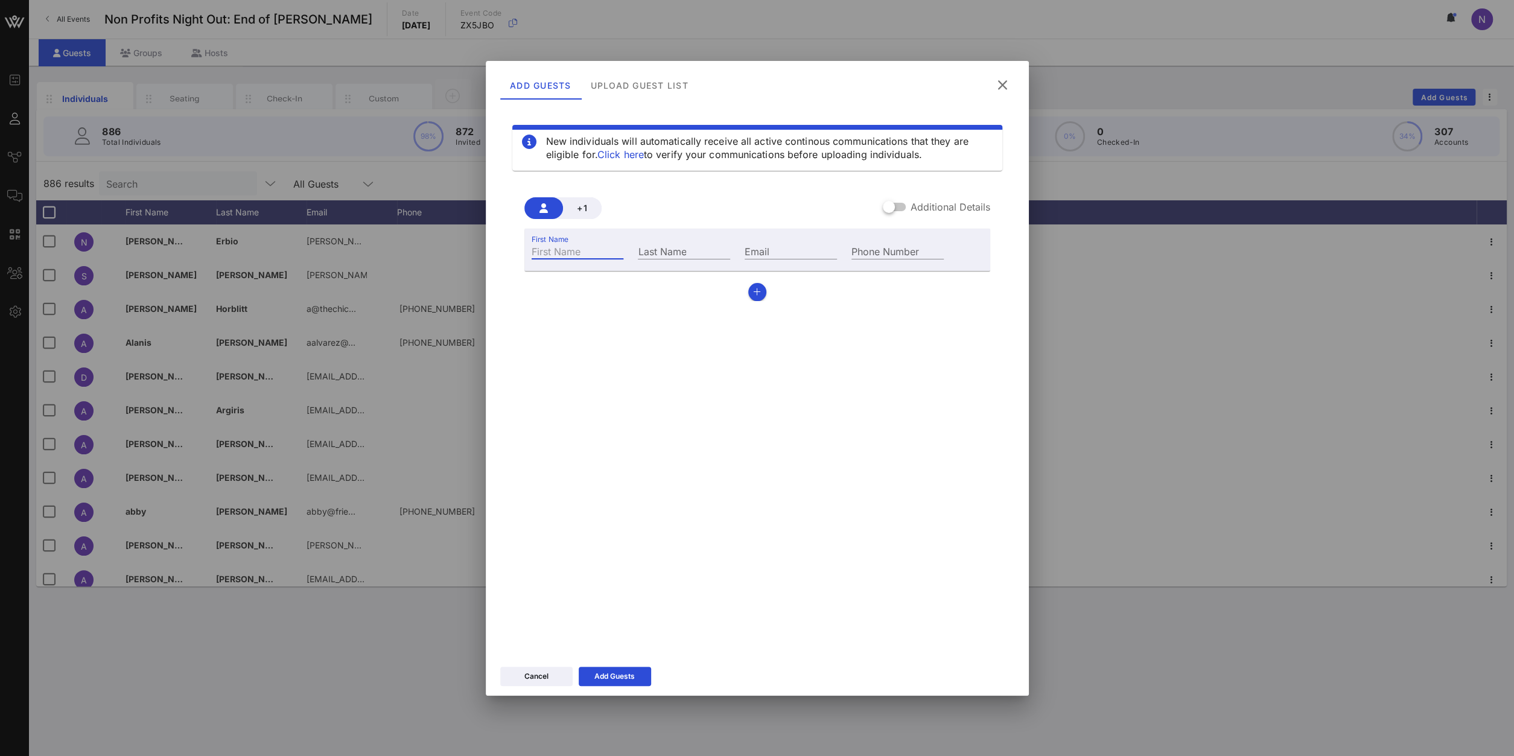
click at [592, 256] on input "First Name" at bounding box center [578, 251] width 92 height 16
type input "[PERSON_NAME]"
click at [738, 258] on div "Email" at bounding box center [790, 250] width 107 height 33
click at [757, 256] on input "Email" at bounding box center [791, 251] width 92 height 16
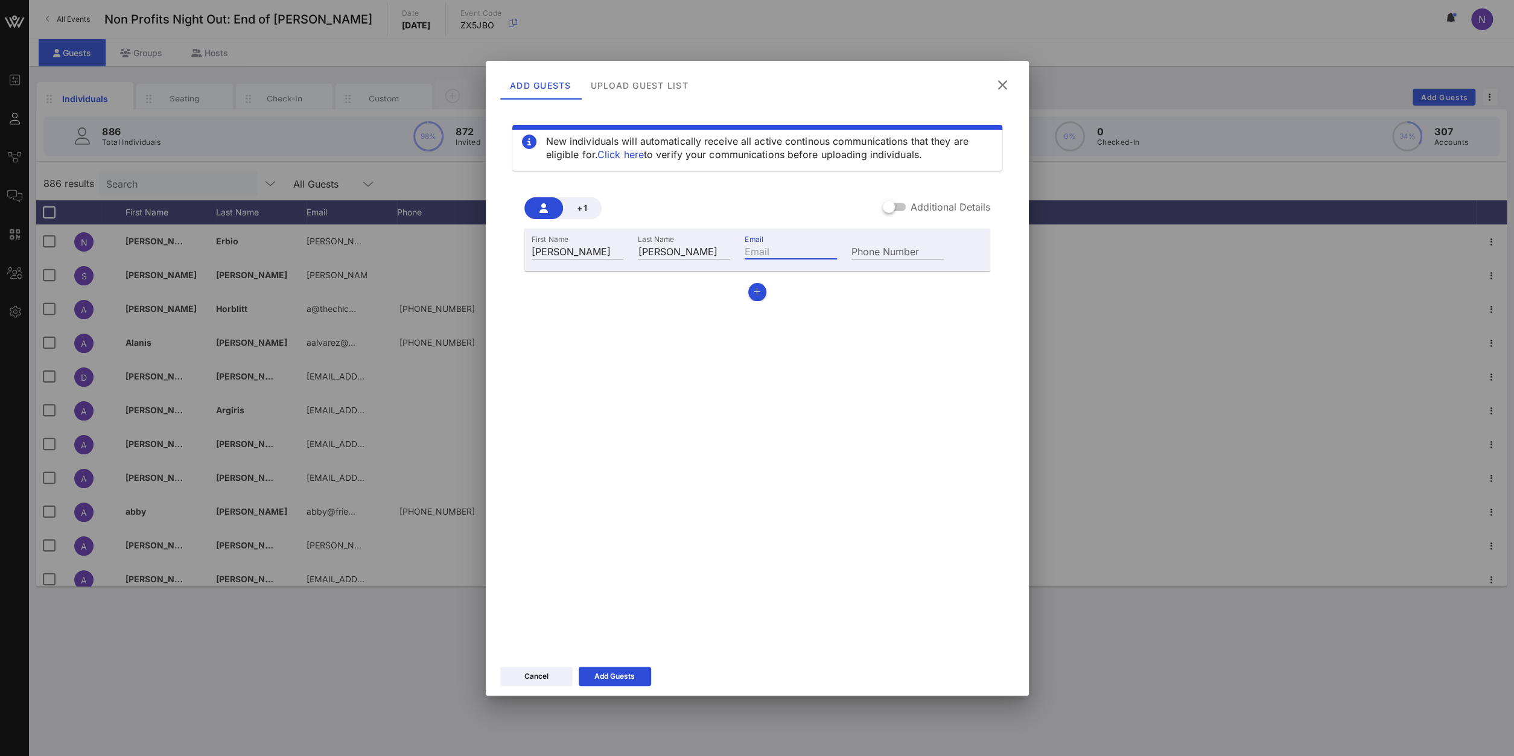
paste input "[PERSON_NAME][EMAIL_ADDRESS][DOMAIN_NAME]"
type input "[PERSON_NAME][EMAIL_ADDRESS][DOMAIN_NAME]"
drag, startPoint x: 705, startPoint y: 480, endPoint x: 661, endPoint y: 597, distance: 125.1
click at [704, 480] on div "New individuals will automatically receive all active continous communications …" at bounding box center [757, 377] width 514 height 543
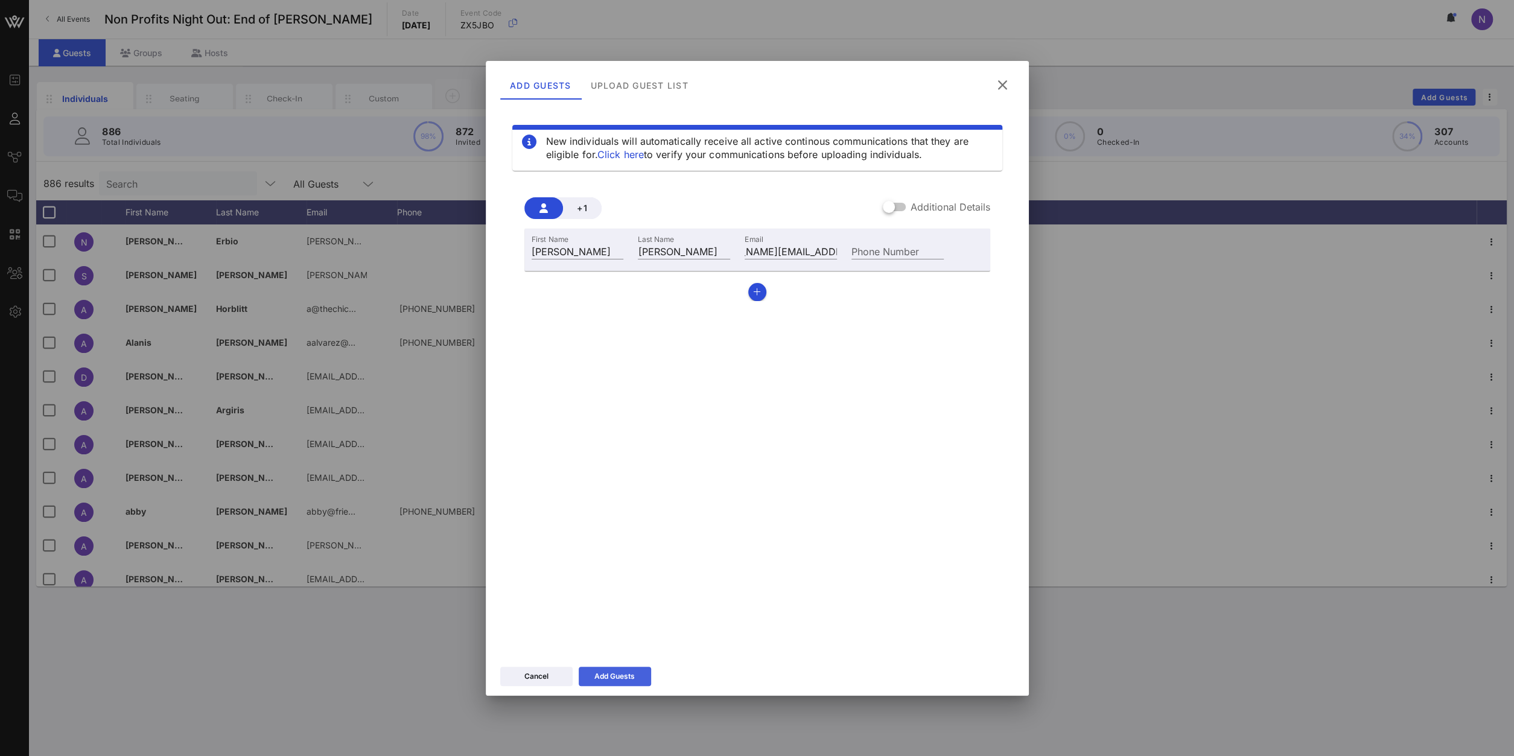
click at [615, 684] on button "Add Guests" at bounding box center [615, 676] width 72 height 19
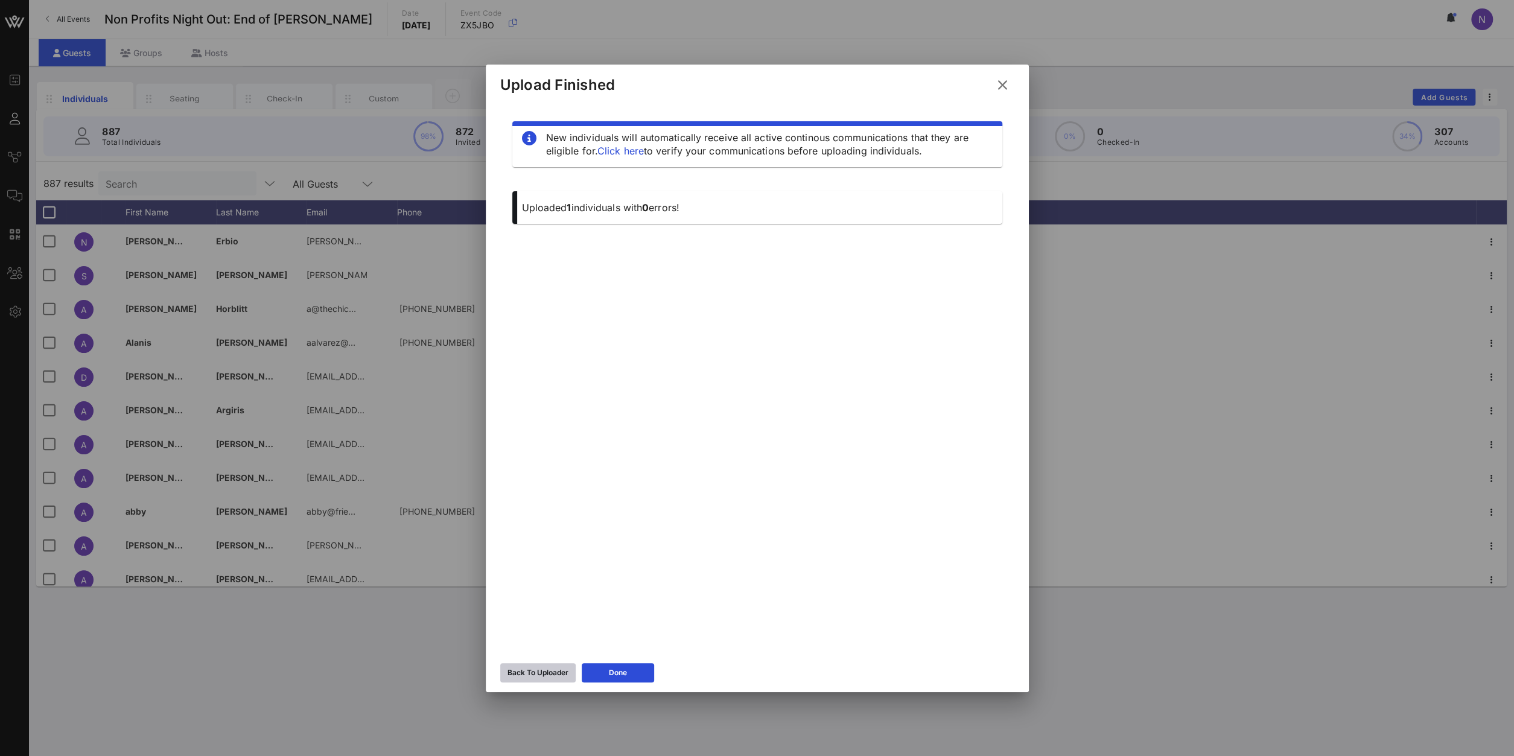
click at [558, 673] on div "Back To Uploader" at bounding box center [538, 673] width 61 height 12
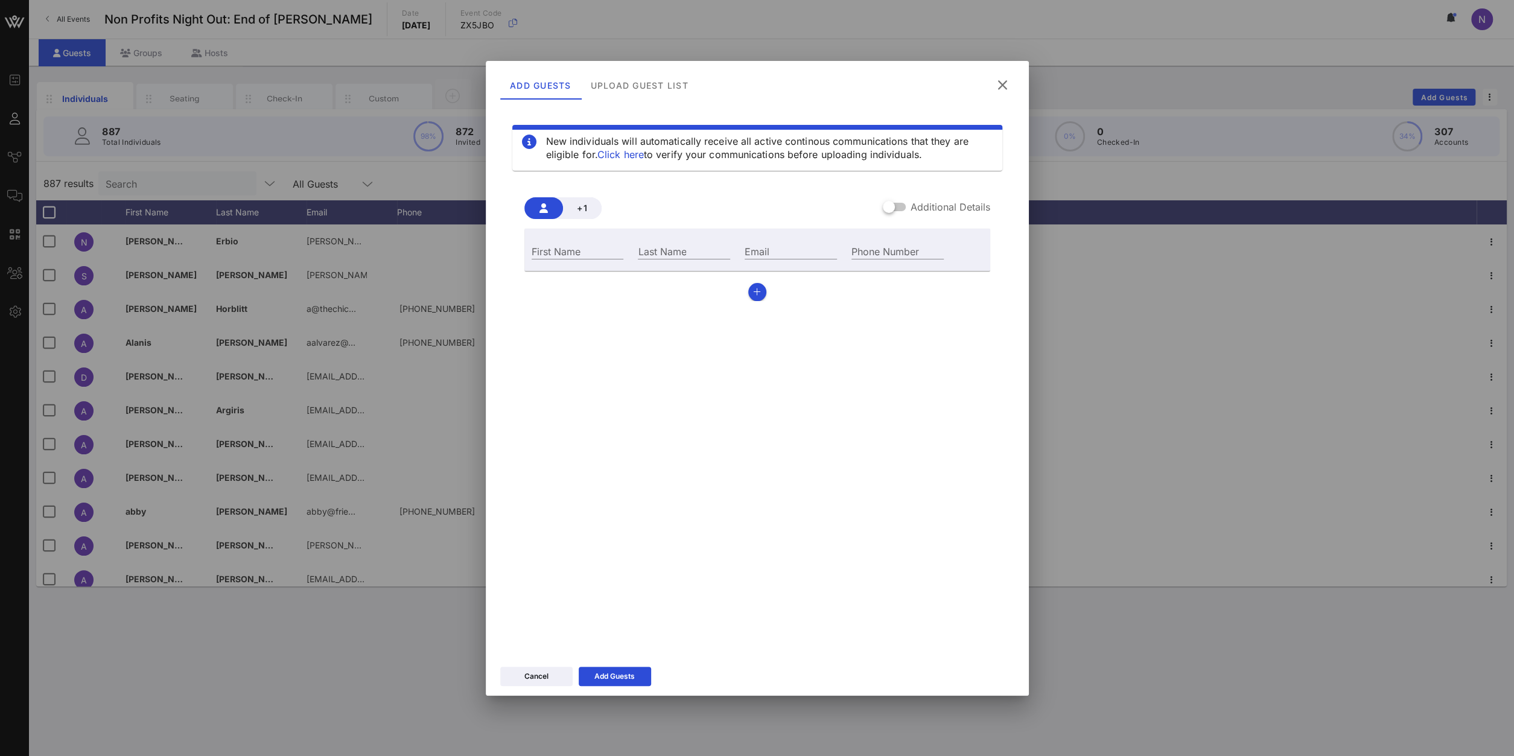
click at [557, 261] on div "First Name" at bounding box center [577, 250] width 107 height 33
click at [559, 243] on div "First Name" at bounding box center [577, 250] width 107 height 33
click at [555, 252] on input "First Name" at bounding box center [578, 251] width 92 height 16
type input "[PERSON_NAME]"
type input "Ermels"
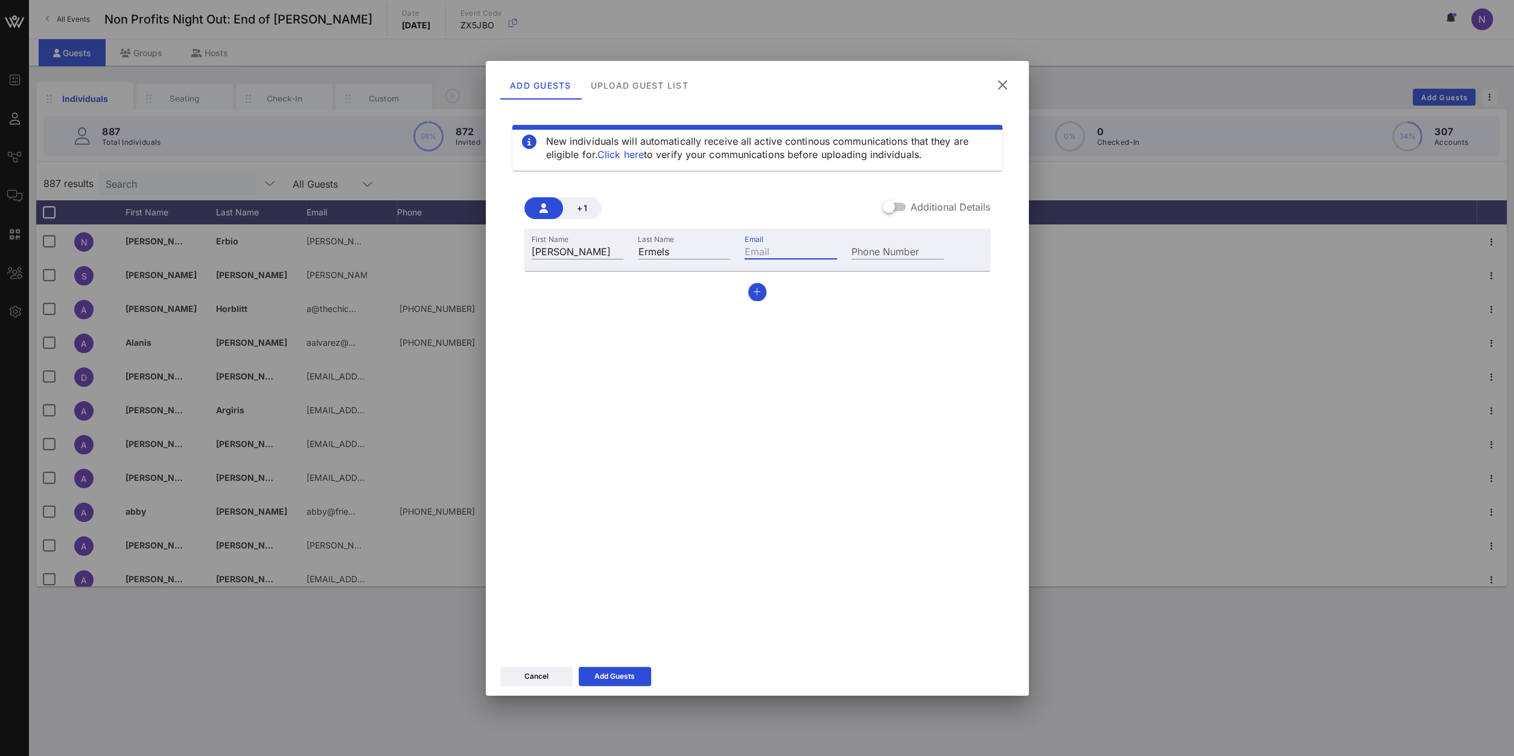
click at [762, 253] on div "Email" at bounding box center [791, 251] width 92 height 16
paste input "[EMAIL_ADDRESS][DOMAIN_NAME]"
type input "[EMAIL_ADDRESS][DOMAIN_NAME]"
click at [629, 673] on div "Add Guests" at bounding box center [614, 676] width 40 height 12
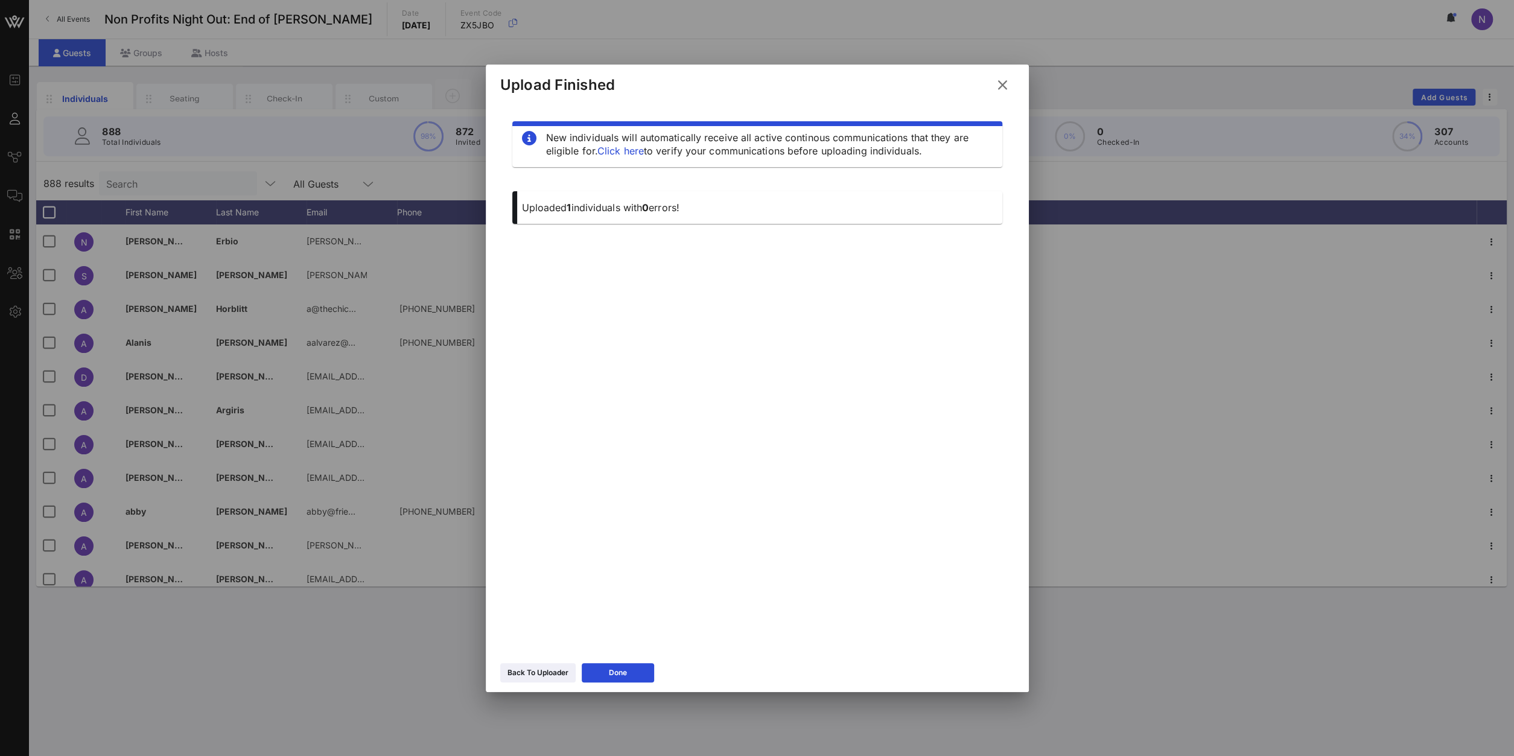
click at [551, 661] on div "Back To Uploader Done" at bounding box center [757, 674] width 543 height 35
click at [553, 672] on div "Back To Uploader" at bounding box center [538, 673] width 61 height 12
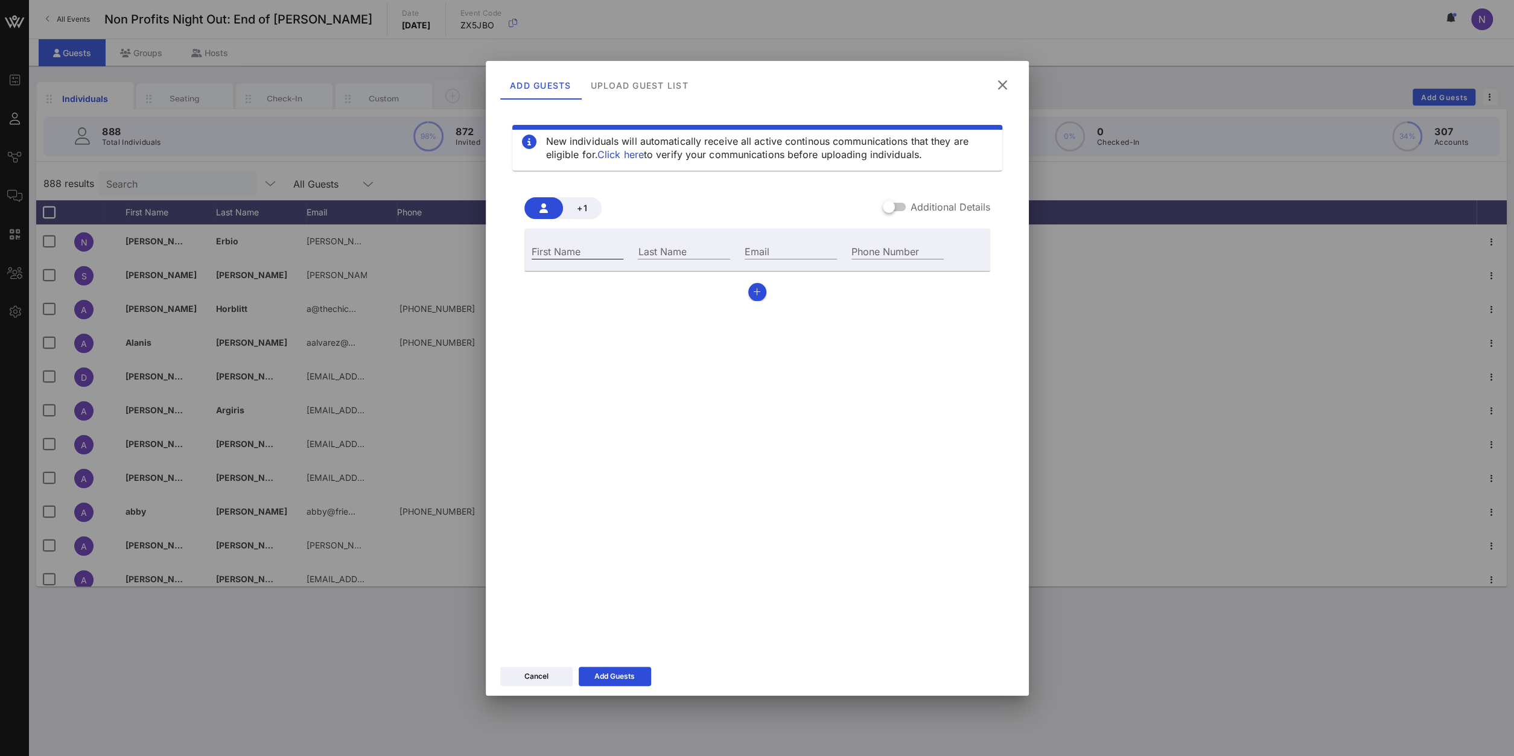
click at [571, 250] on div "First Name" at bounding box center [578, 251] width 92 height 16
type input "[PERSON_NAME]"
click at [649, 249] on input "Palto" at bounding box center [684, 251] width 92 height 16
type input "[PERSON_NAME]"
click at [815, 240] on div "Email" at bounding box center [790, 250] width 107 height 33
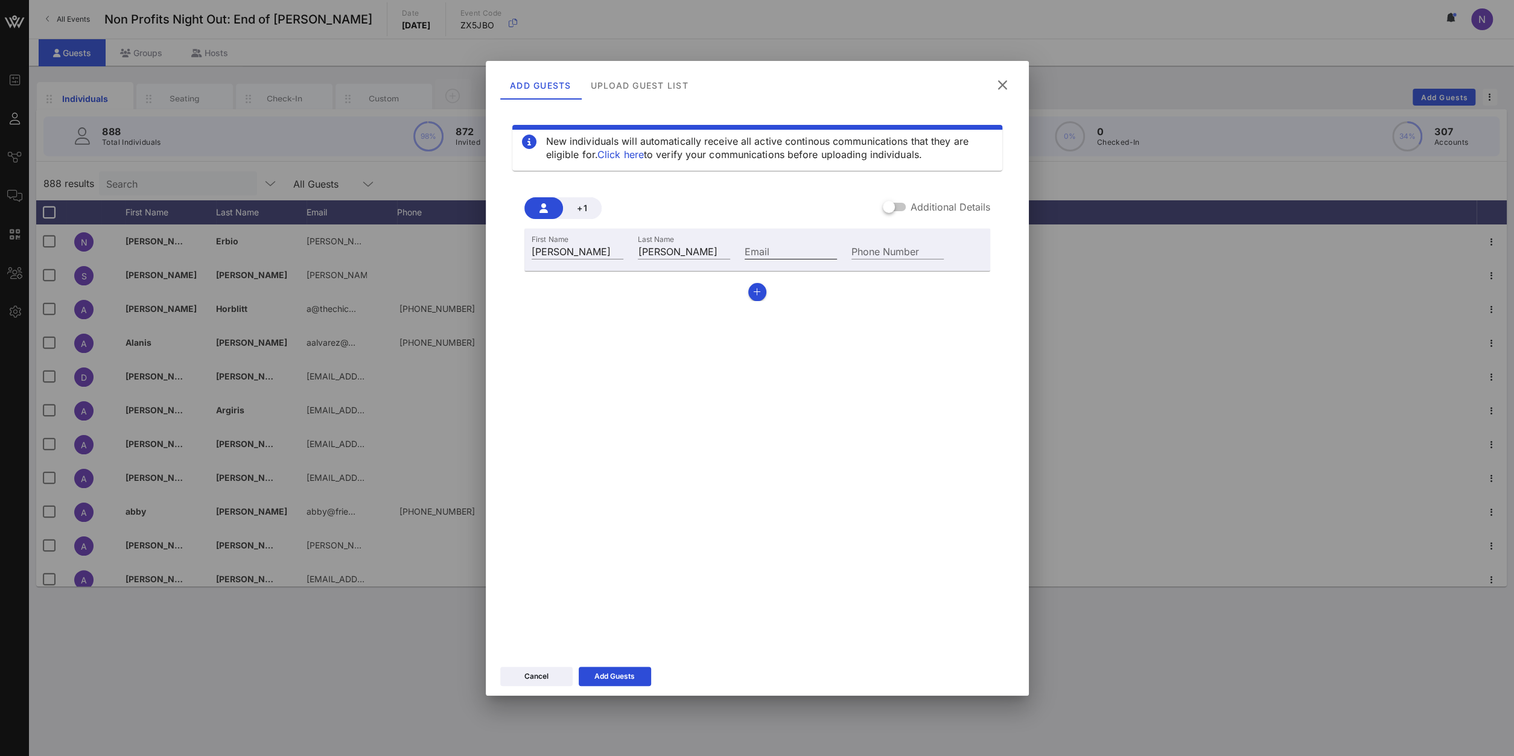
click at [799, 249] on input "Email" at bounding box center [791, 251] width 92 height 16
paste input "[EMAIL_ADDRESS][DOMAIN_NAME]"
type input "[EMAIL_ADDRESS][DOMAIN_NAME]"
click at [605, 675] on div "Add Guests" at bounding box center [614, 676] width 40 height 12
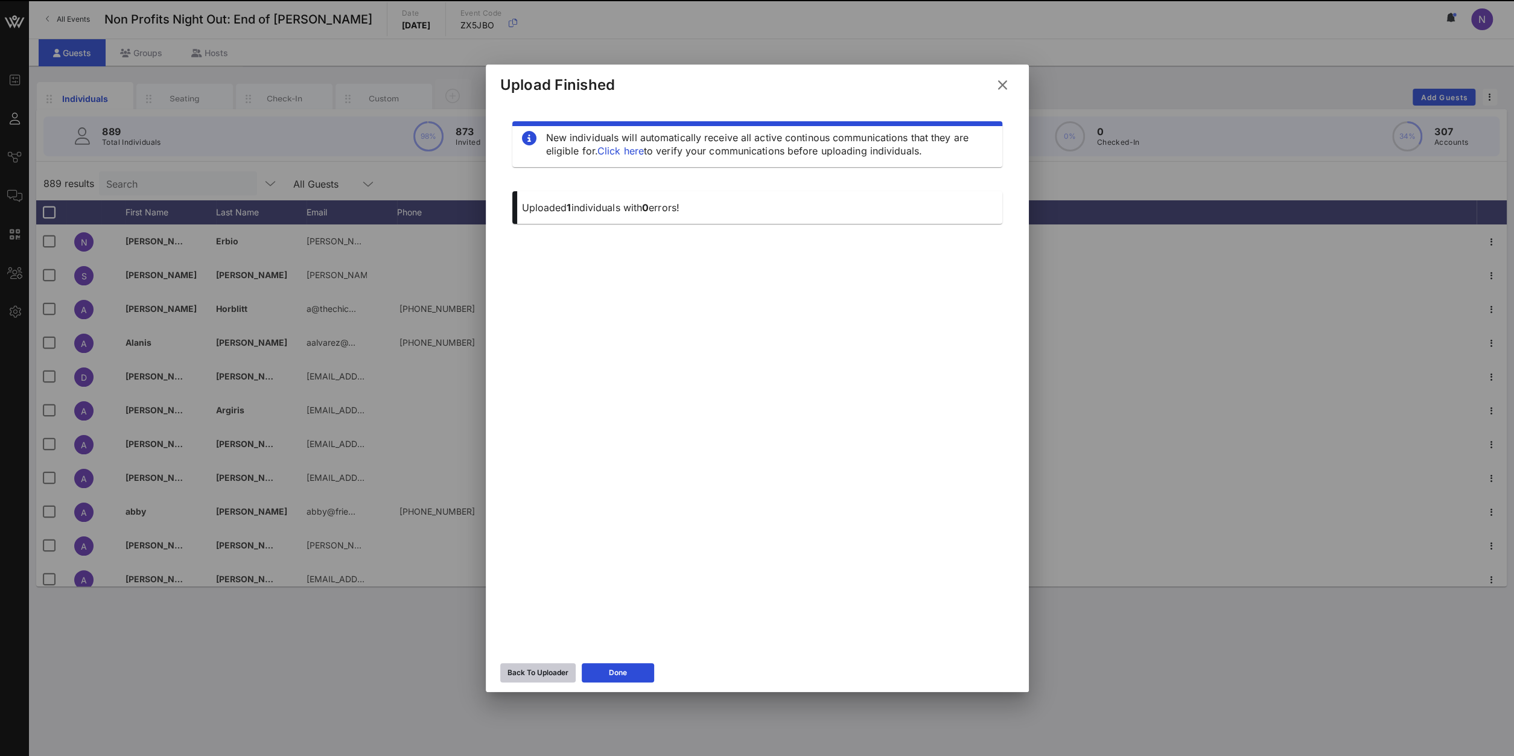
click at [521, 670] on div "Back To Uploader" at bounding box center [538, 673] width 61 height 12
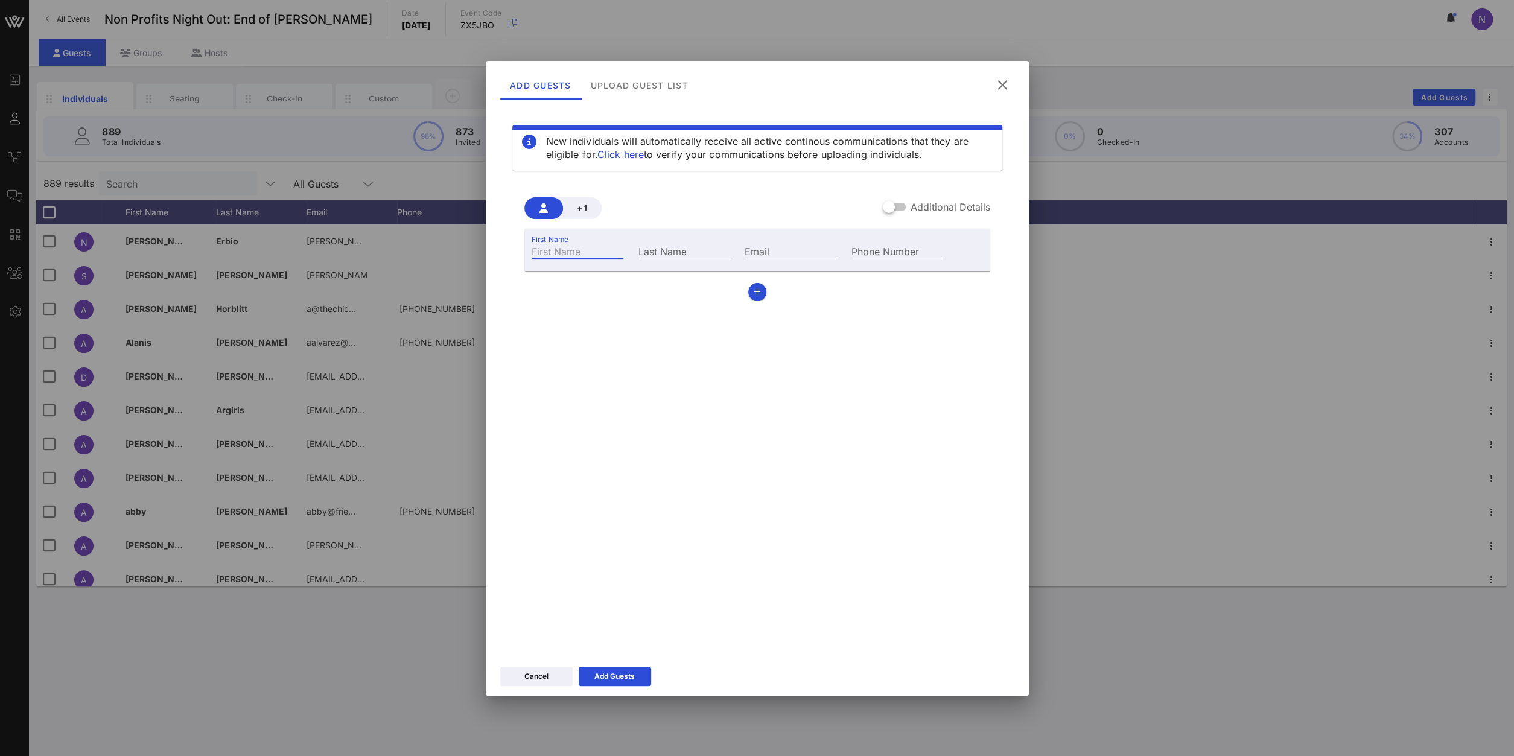
click at [555, 258] on input "First Name" at bounding box center [578, 251] width 92 height 16
type input "[PERSON_NAME]"
click at [792, 240] on div "Email" at bounding box center [790, 250] width 107 height 33
click at [778, 250] on input "Email" at bounding box center [791, 251] width 92 height 16
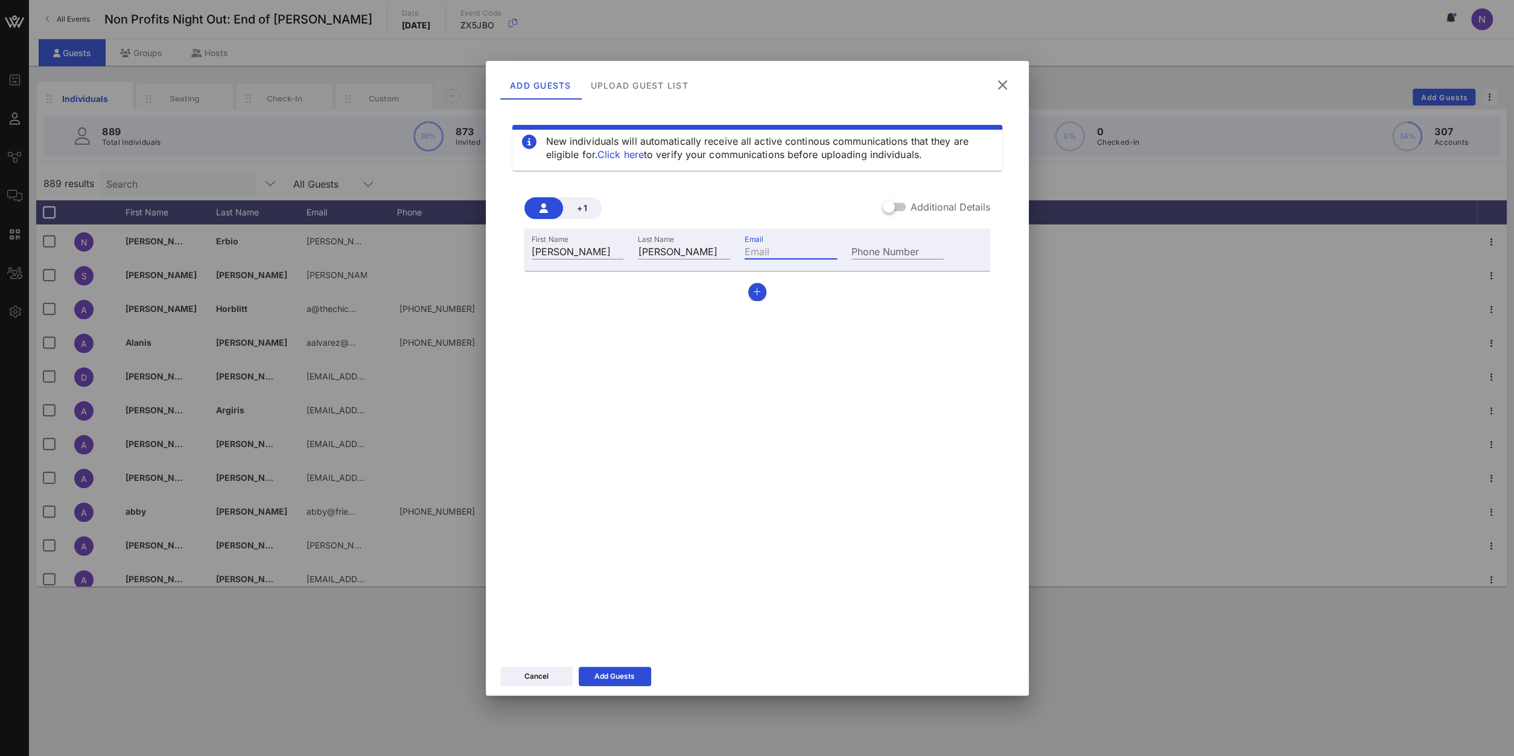
paste input "[EMAIL_ADDRESS][DOMAIN_NAME]"
type input "[EMAIL_ADDRESS][DOMAIN_NAME]"
click at [629, 680] on div "Add Guests" at bounding box center [614, 676] width 40 height 12
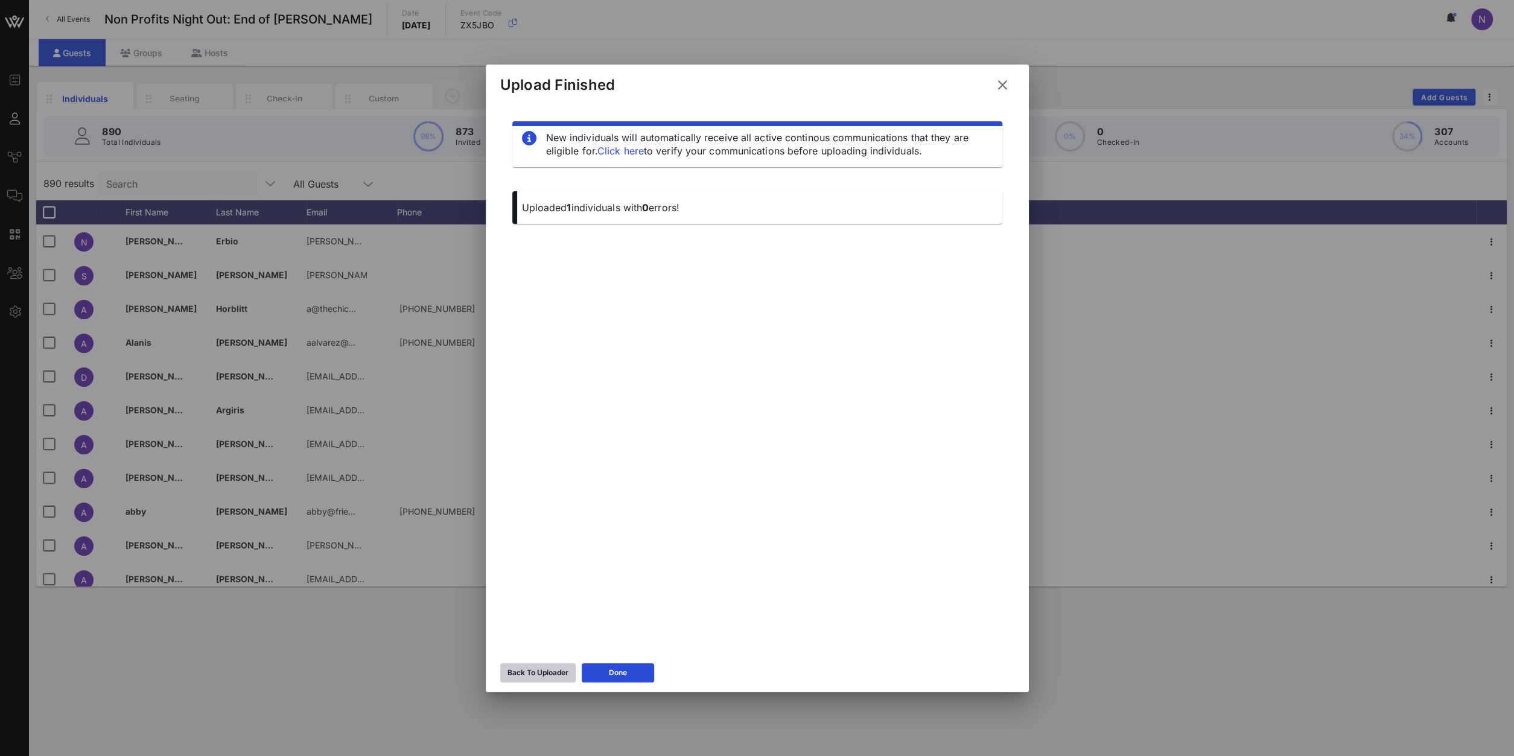
click at [524, 670] on div "Back To Uploader" at bounding box center [538, 673] width 61 height 12
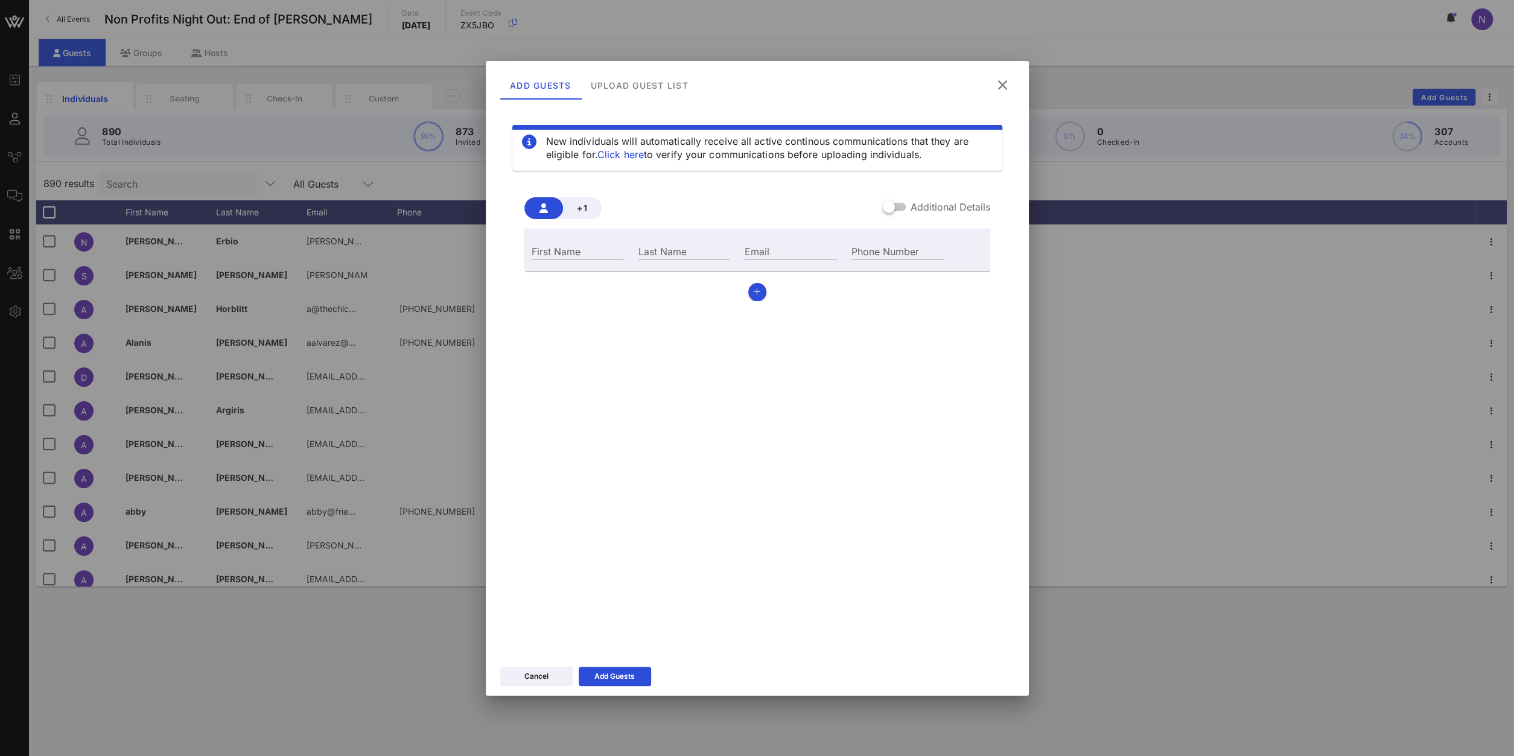
click at [575, 264] on div "First Name" at bounding box center [577, 250] width 107 height 33
click at [573, 260] on div "First Name" at bounding box center [577, 250] width 107 height 33
click at [575, 256] on input "First Name" at bounding box center [578, 251] width 92 height 16
type input "[PERSON_NAME]"
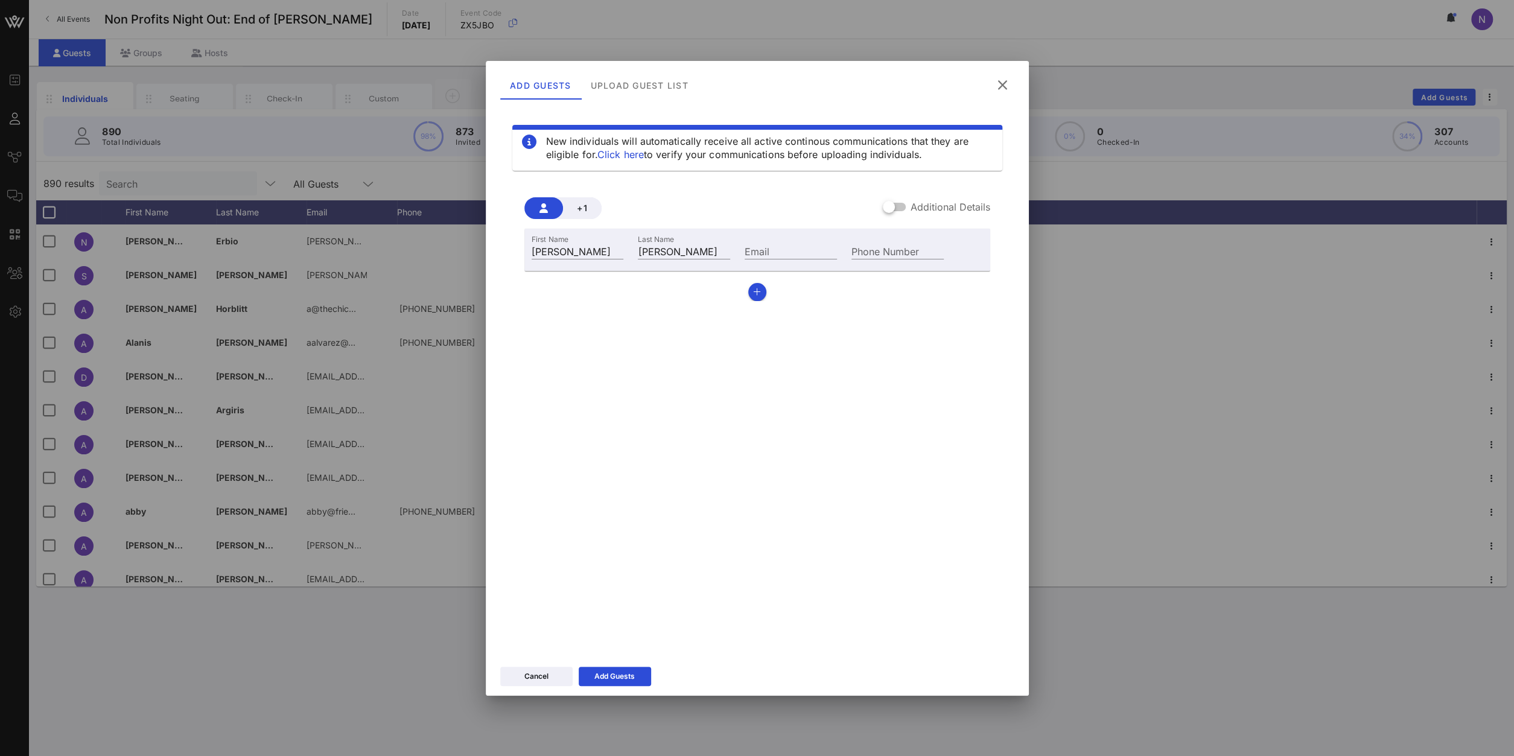
click at [785, 236] on div "Email" at bounding box center [790, 250] width 107 height 33
click at [784, 244] on input "Email" at bounding box center [791, 251] width 92 height 16
paste input "[PERSON_NAME][EMAIL_ADDRESS][DOMAIN_NAME]"
type input "[PERSON_NAME][EMAIL_ADDRESS][DOMAIN_NAME]"
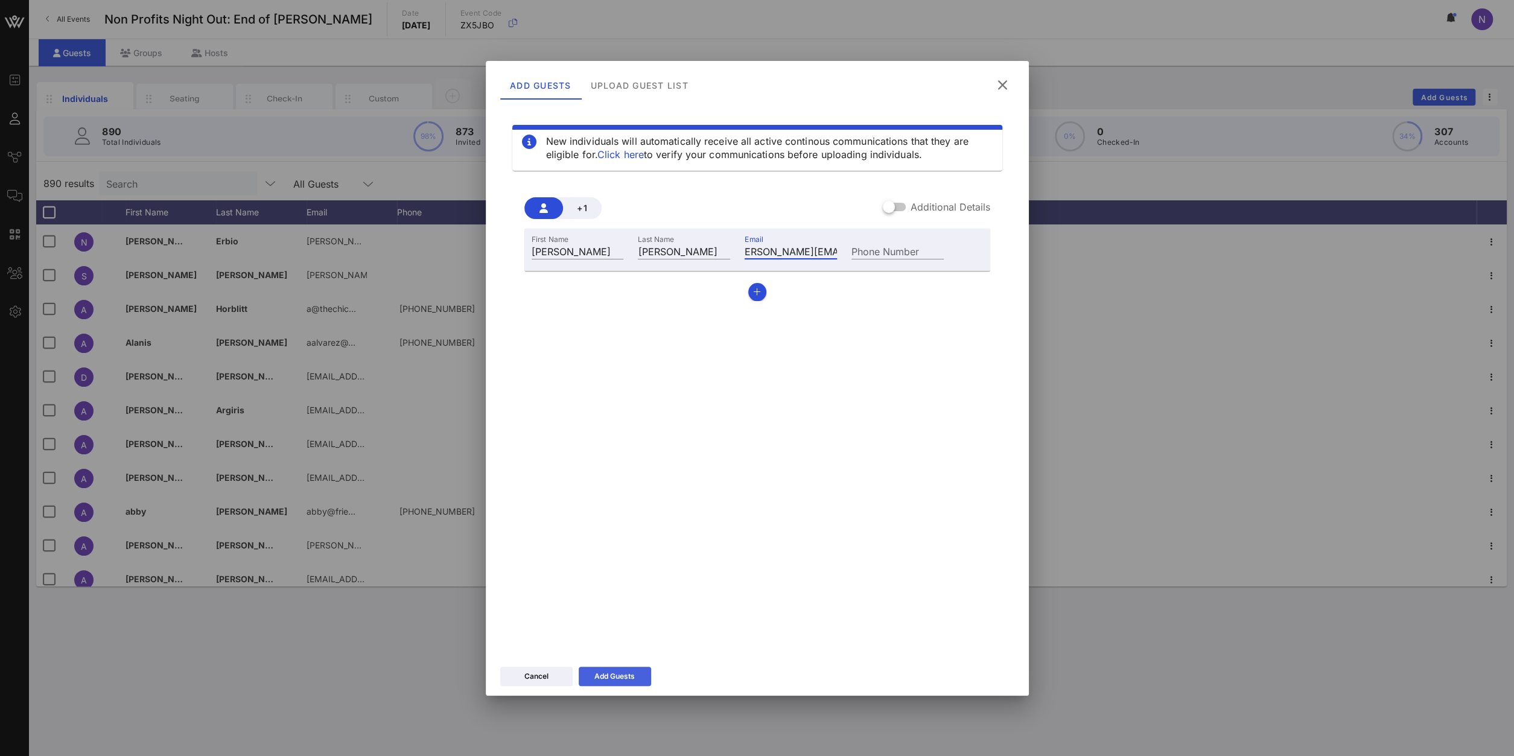
click at [597, 670] on button "Add Guests" at bounding box center [615, 676] width 72 height 19
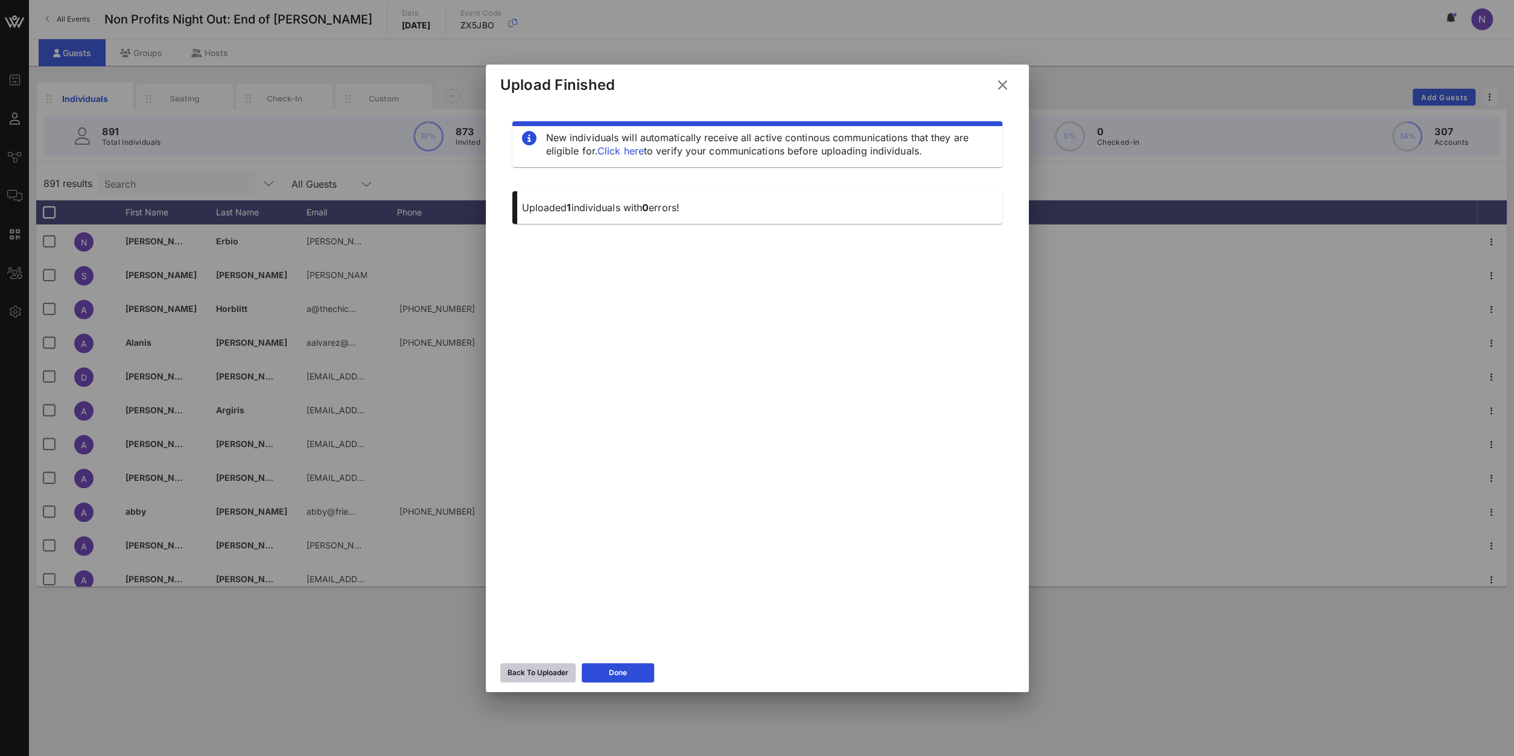
click at [541, 676] on icon at bounding box center [537, 672] width 8 height 7
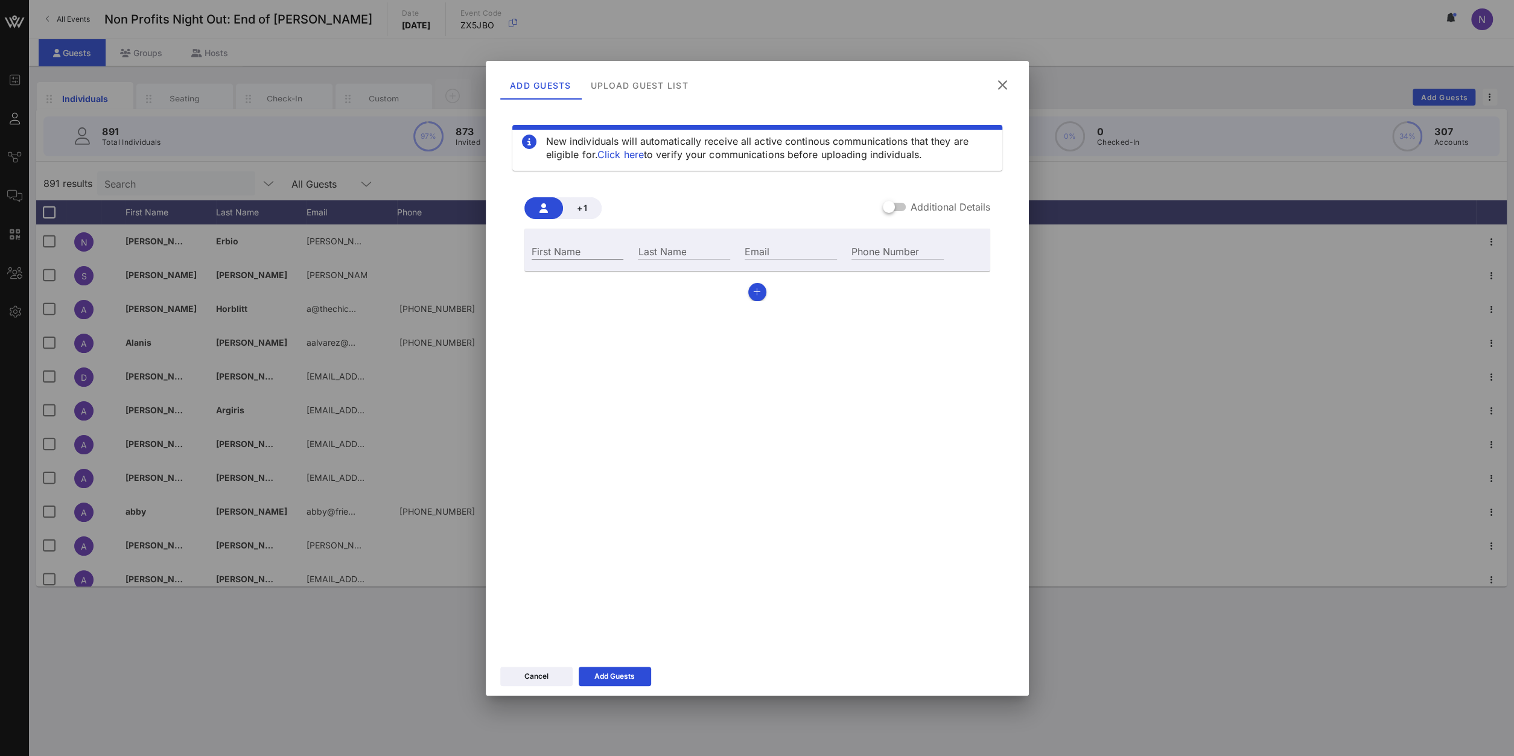
click at [586, 250] on input "First Name" at bounding box center [578, 251] width 92 height 16
type input "[PERSON_NAME]"
paste input "[PERSON_NAME][EMAIL_ADDRESS][DOMAIN_NAME]"
type input "[PERSON_NAME][EMAIL_ADDRESS][DOMAIN_NAME]"
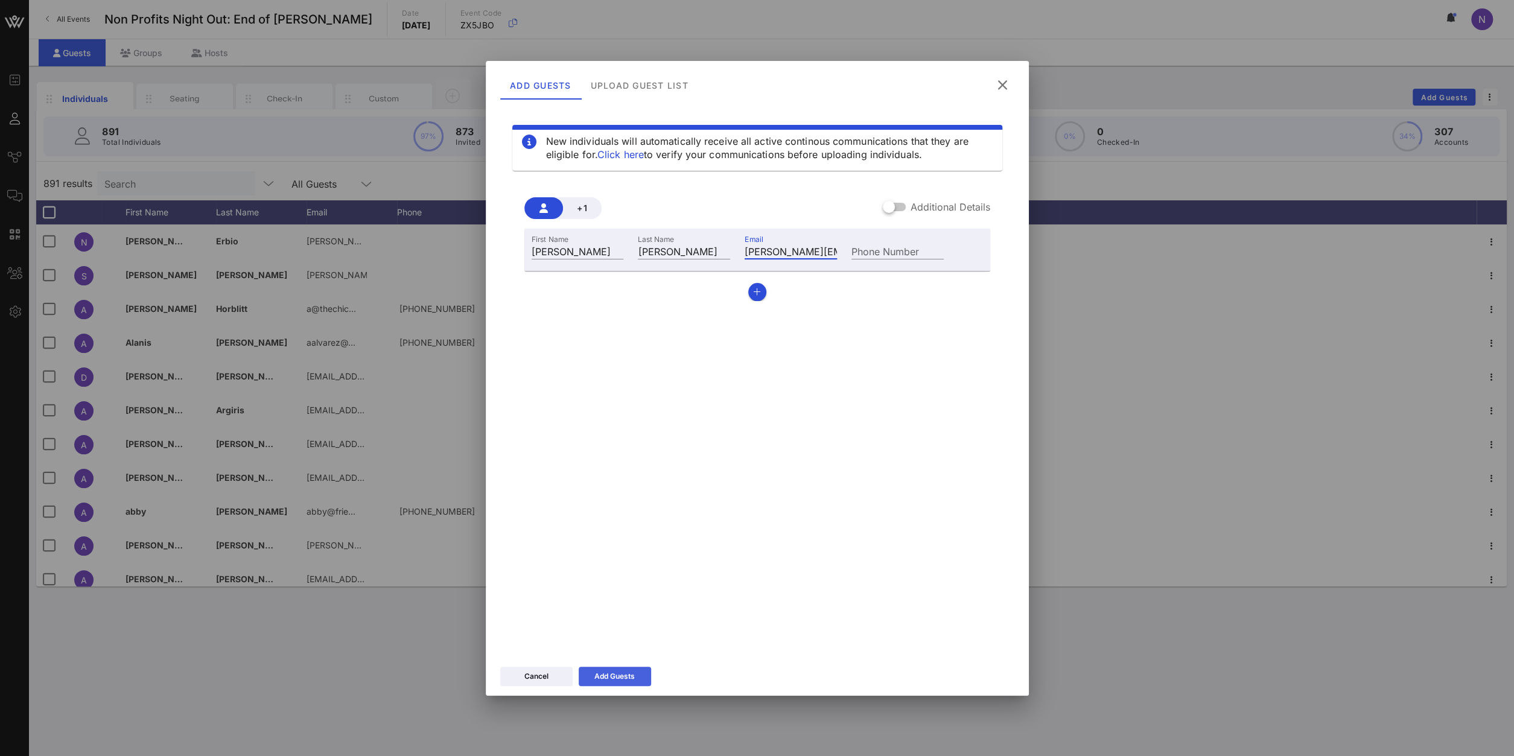
click at [608, 677] on div "Add Guests" at bounding box center [614, 676] width 40 height 12
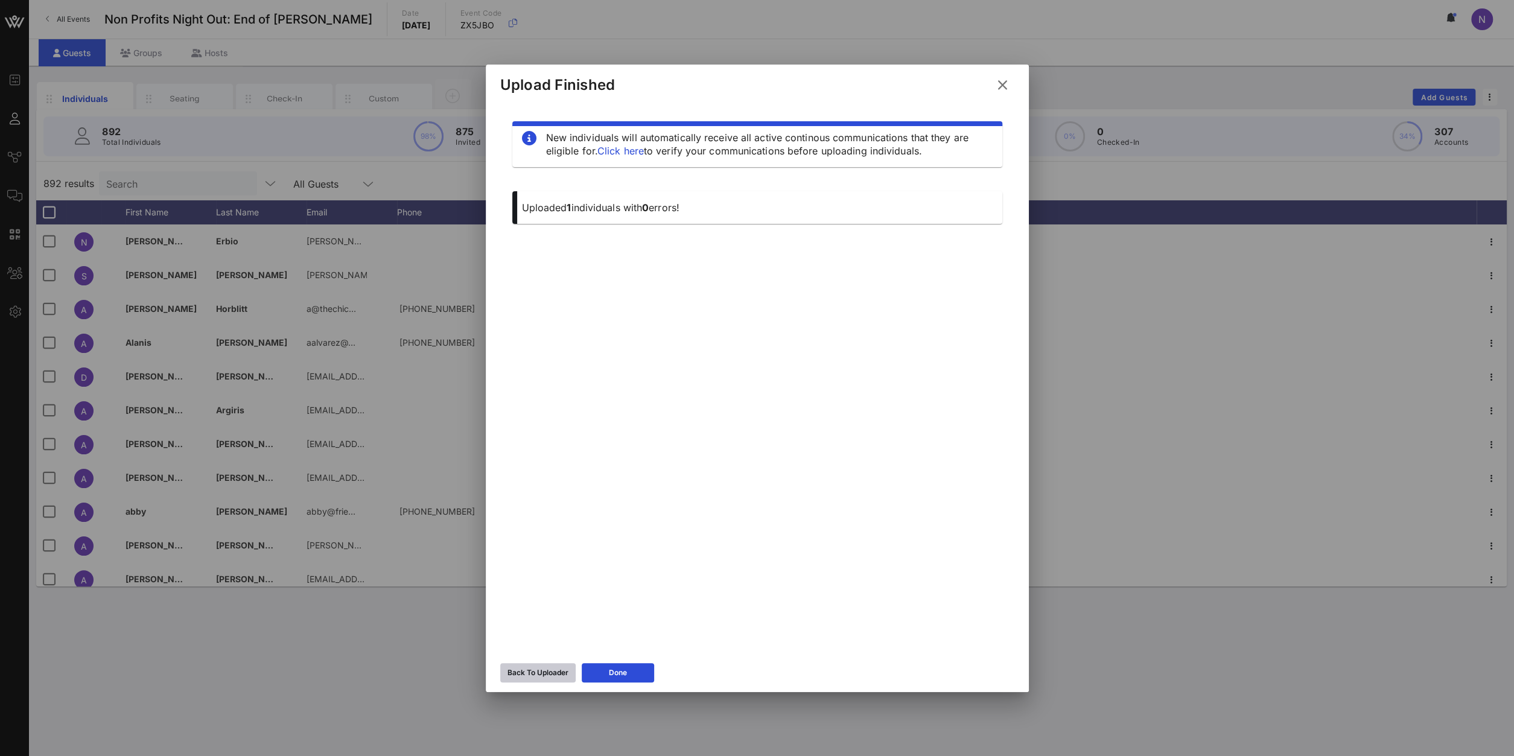
click at [543, 677] on div "Back To Uploader" at bounding box center [538, 673] width 61 height 12
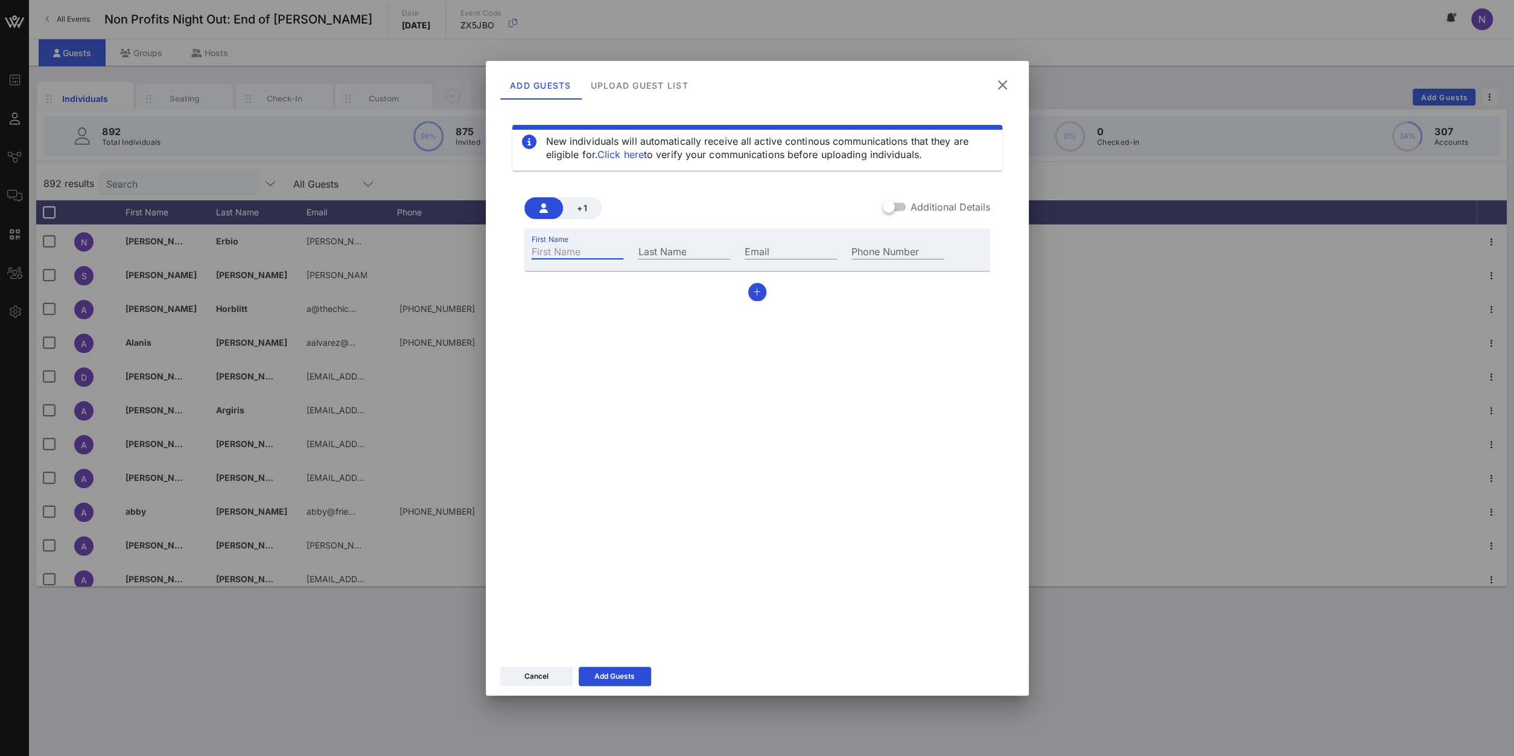
click at [565, 246] on div "First Name" at bounding box center [578, 251] width 92 height 16
type input "[PERSON_NAME]"
click at [774, 246] on input "Email" at bounding box center [791, 251] width 92 height 16
paste input "[PERSON_NAME][EMAIL_ADDRESS][DOMAIN_NAME]"
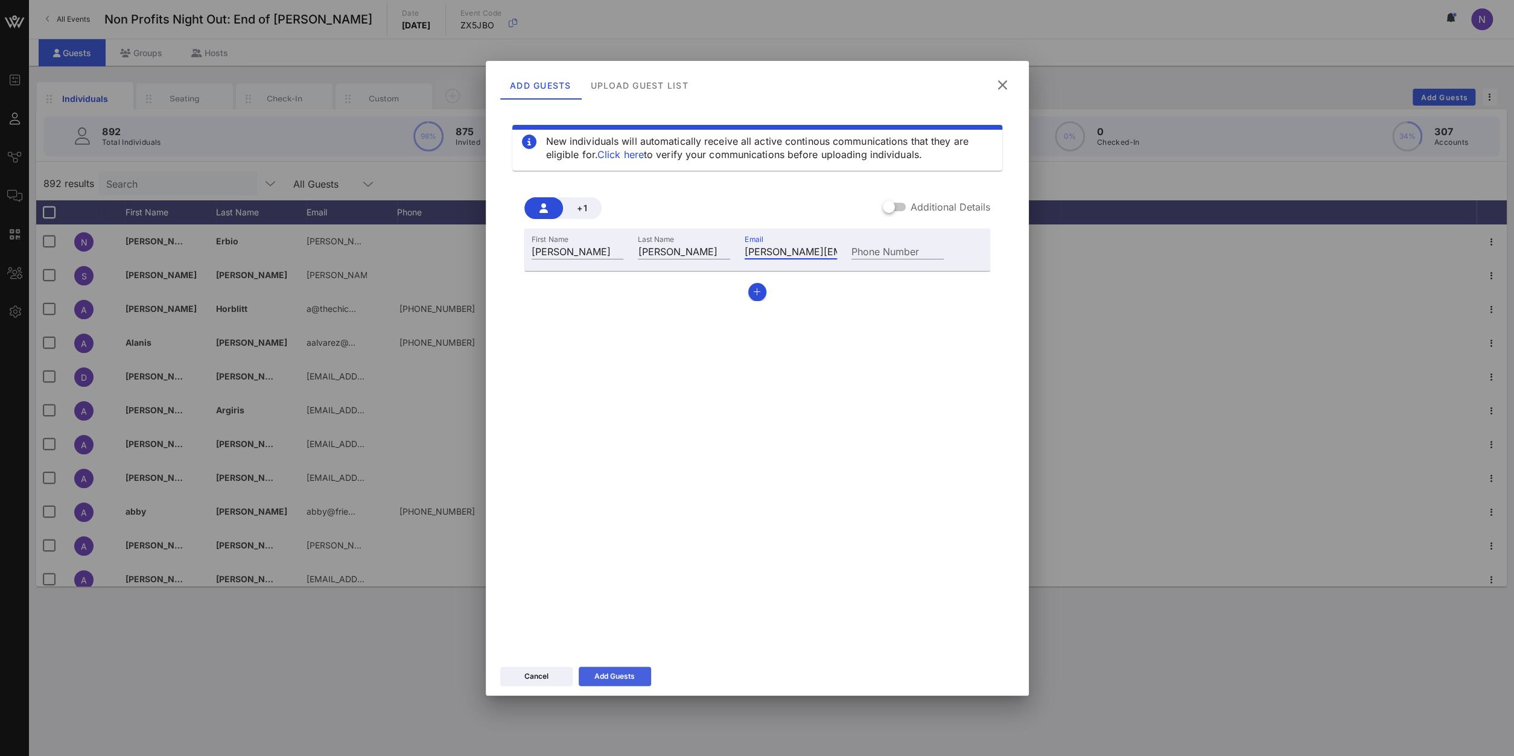
type input "[PERSON_NAME][EMAIL_ADDRESS][DOMAIN_NAME]"
click at [628, 677] on div "Add Guests" at bounding box center [614, 676] width 40 height 12
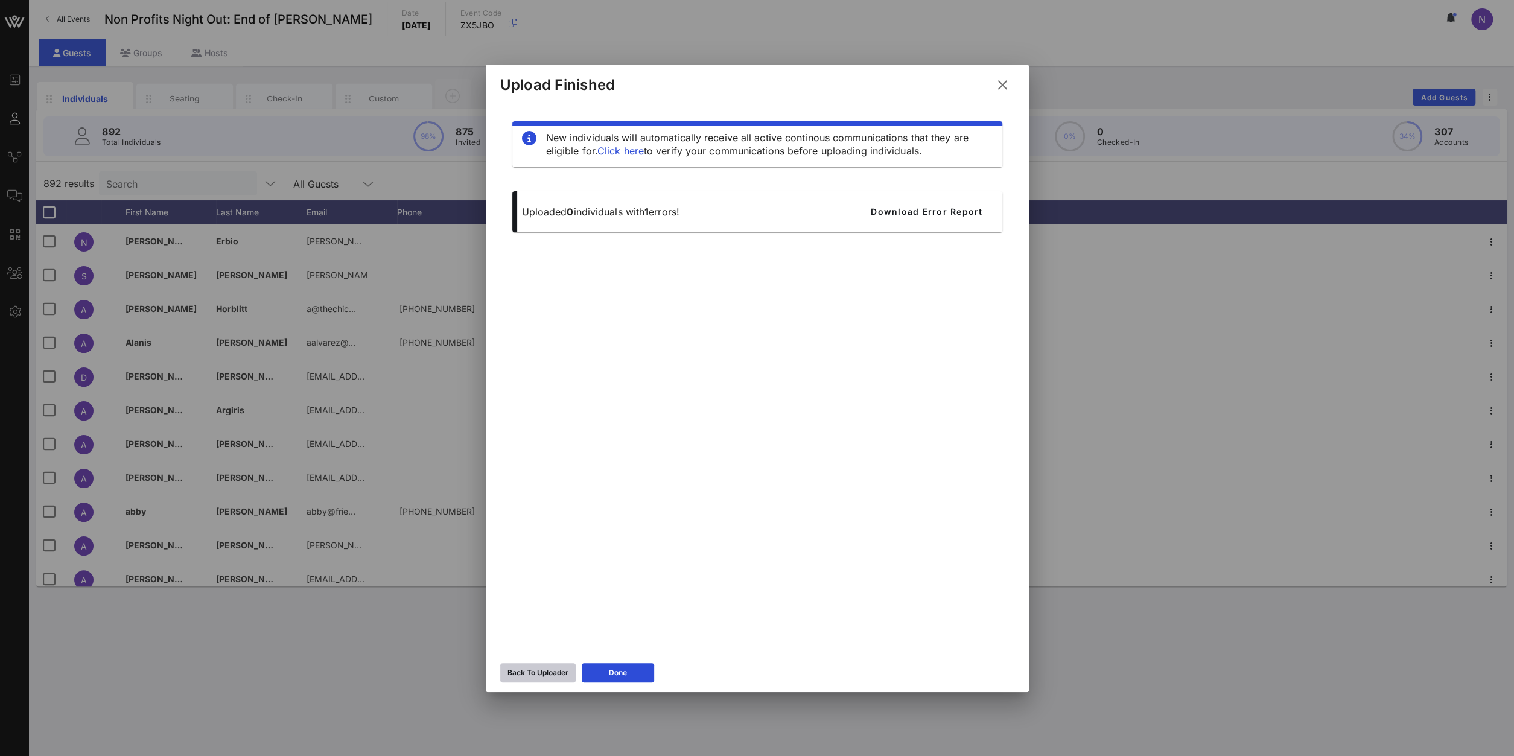
click at [524, 677] on div "Back To Uploader" at bounding box center [538, 673] width 61 height 12
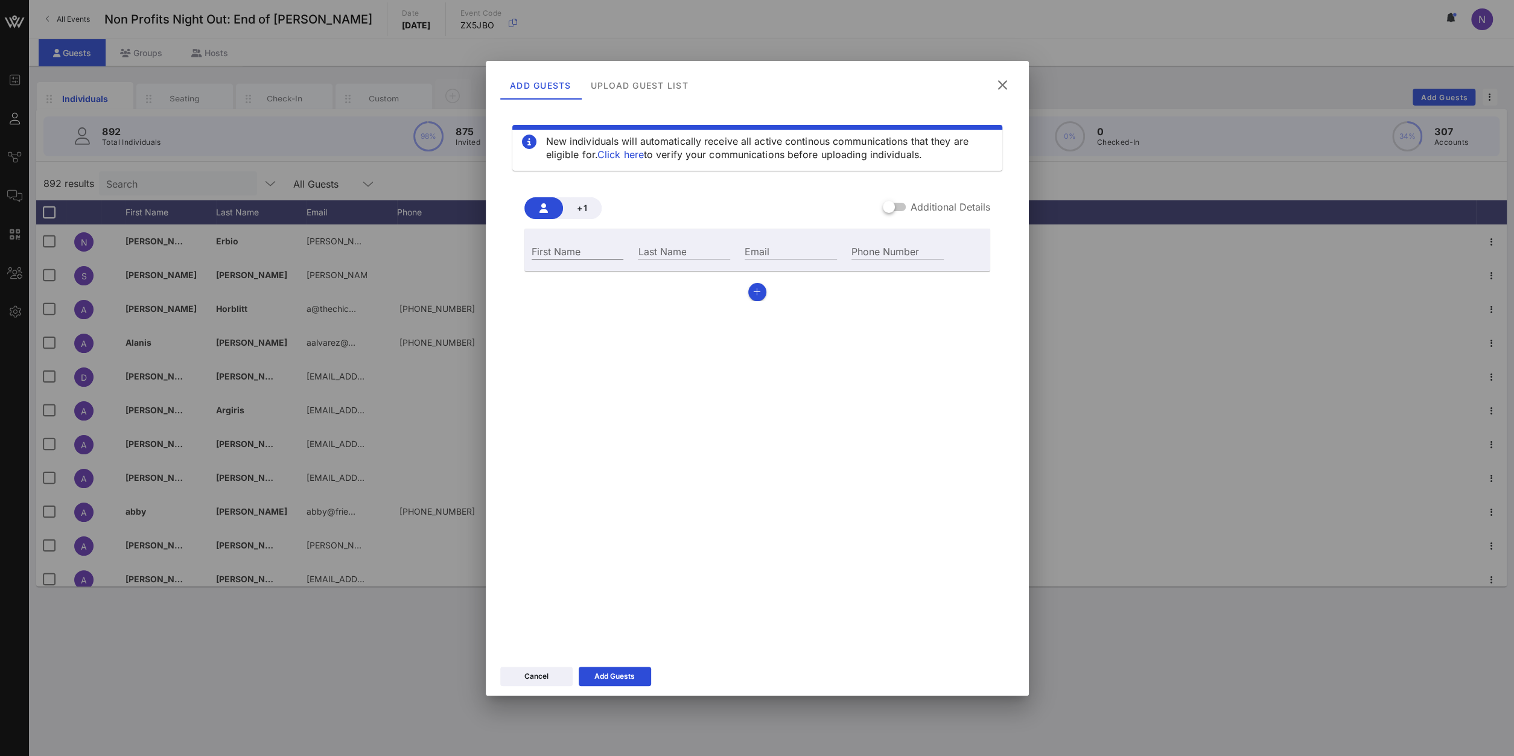
click at [584, 244] on input "First Name" at bounding box center [578, 251] width 92 height 16
type input "[PERSON_NAME]"
paste input "[PERSON_NAME][EMAIL_ADDRESS][PERSON_NAME][DOMAIN_NAME]"
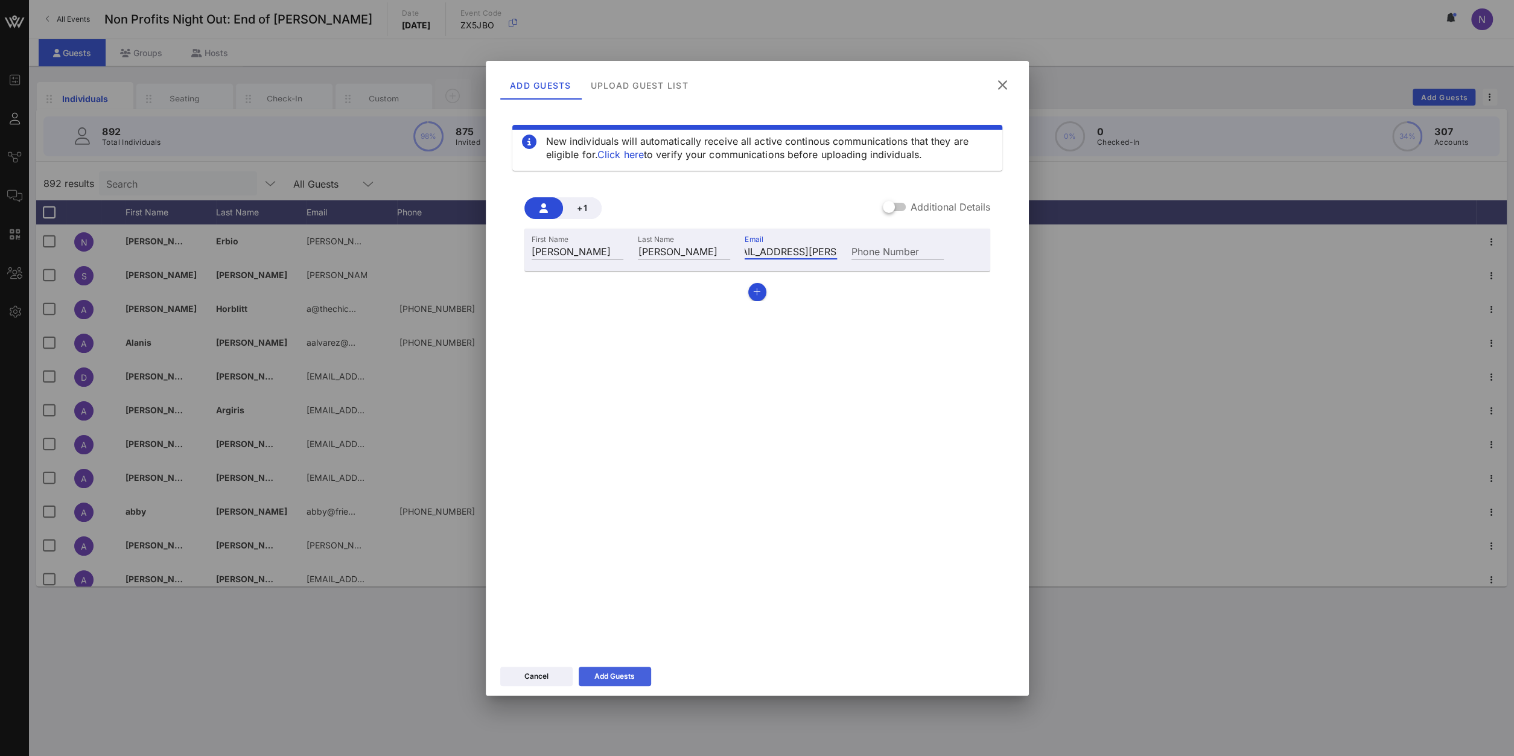
type input "[PERSON_NAME][EMAIL_ADDRESS][PERSON_NAME][DOMAIN_NAME]"
click at [629, 675] on div "Add Guests" at bounding box center [614, 676] width 40 height 12
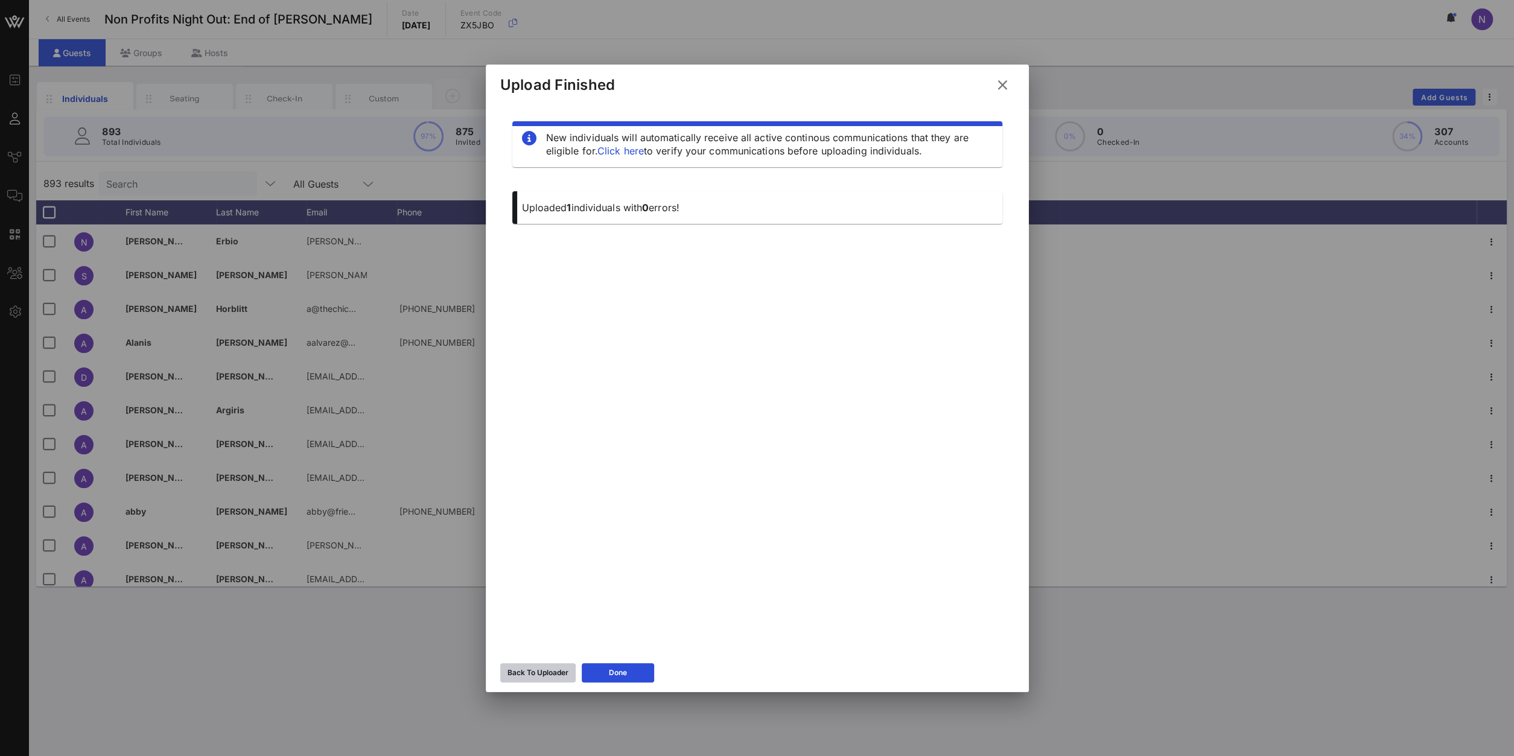
click at [539, 673] on icon at bounding box center [537, 672] width 8 height 7
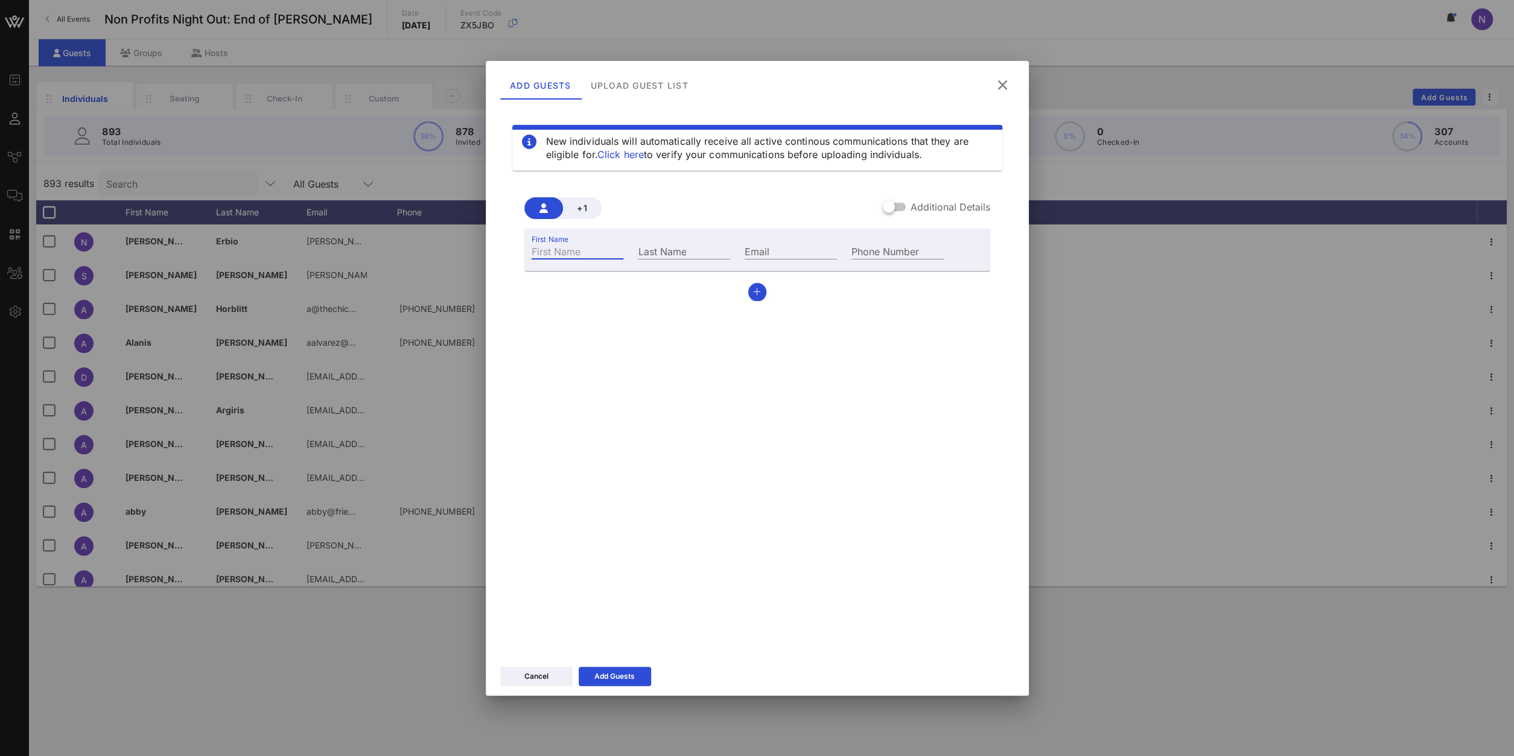
click at [550, 248] on div "First Name" at bounding box center [578, 251] width 92 height 16
type input "Lexi"
type input "Brown"
click at [779, 260] on div "Email" at bounding box center [790, 250] width 107 height 33
click at [783, 256] on input "Email" at bounding box center [791, 251] width 92 height 16
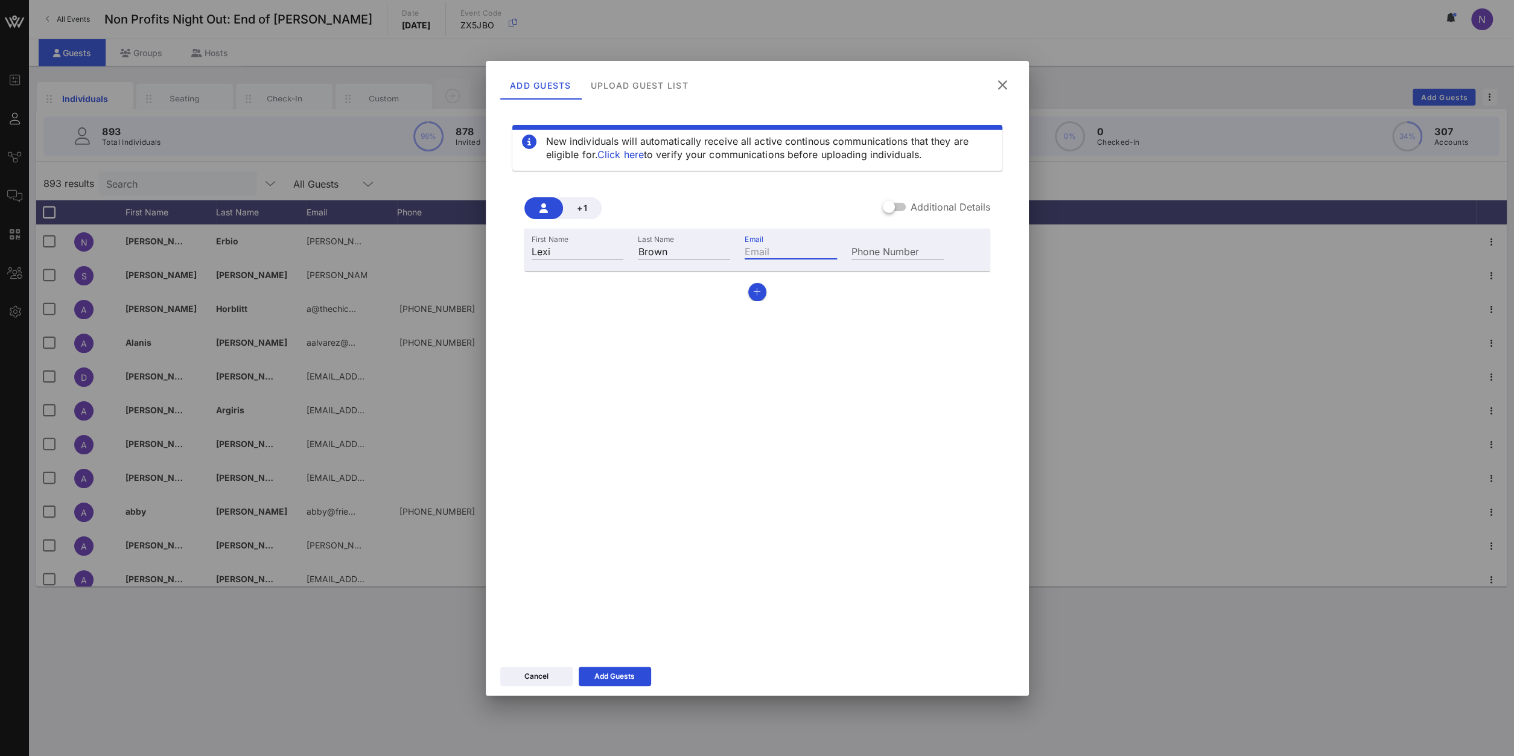
paste input "[EMAIL_ADDRESS][DOMAIN_NAME]"
type input "[EMAIL_ADDRESS][DOMAIN_NAME]"
click at [620, 670] on div "Add Guests" at bounding box center [614, 676] width 40 height 12
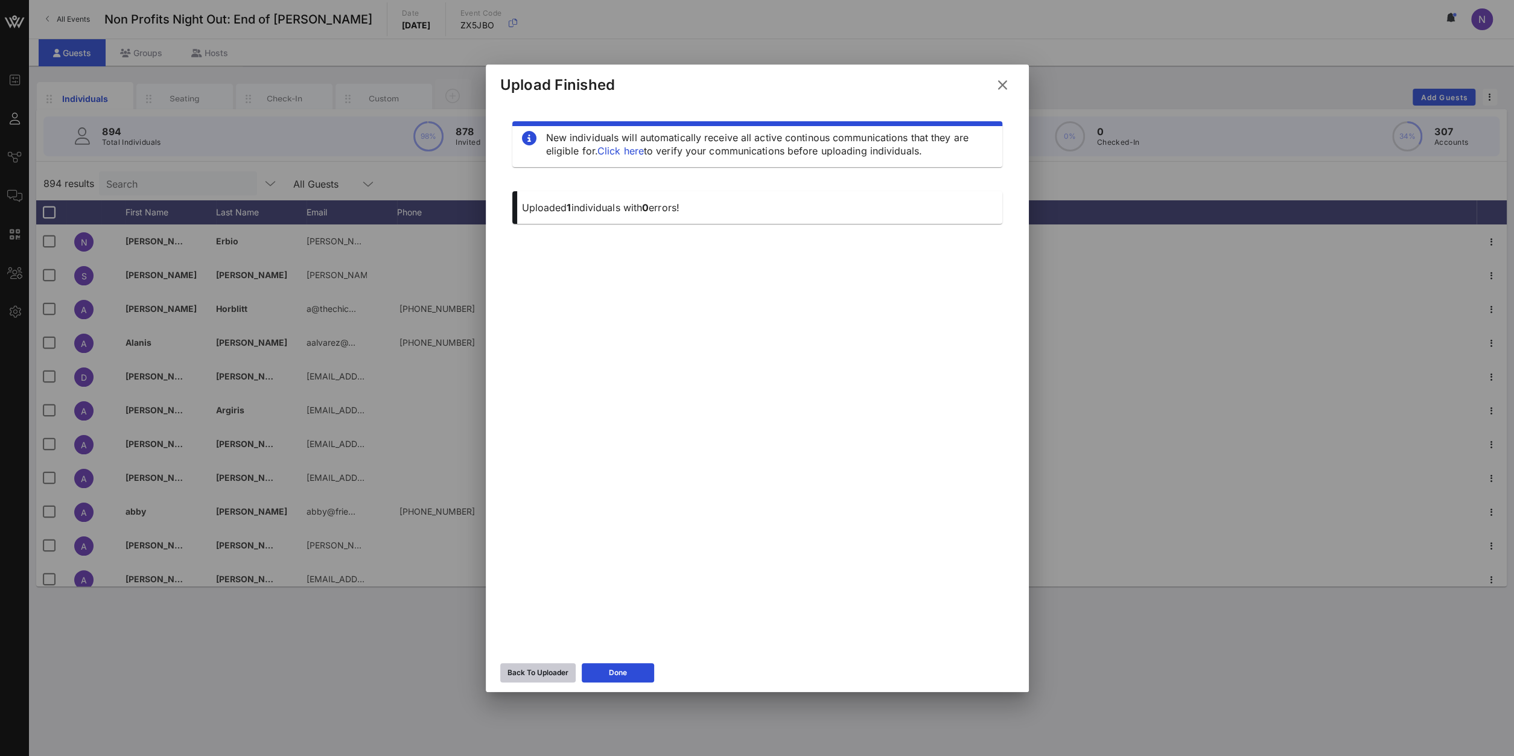
click at [538, 681] on button "Back To Uploader" at bounding box center [537, 672] width 75 height 19
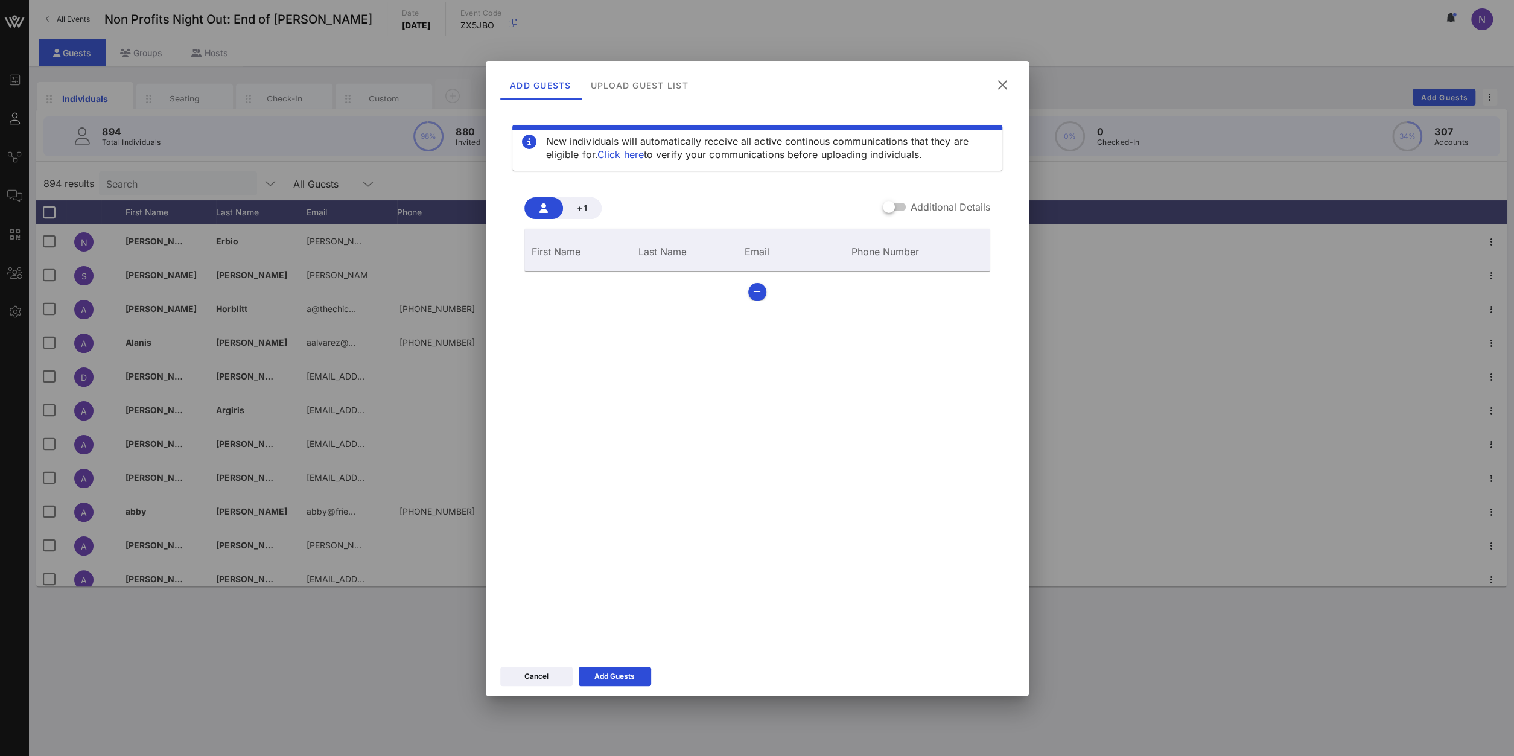
click at [598, 251] on input "First Name" at bounding box center [578, 251] width 92 height 16
type input "Caity"
type input "[PERSON_NAME]"
paste input "[EMAIL_ADDRESS][PERSON_NAME][DOMAIN_NAME]"
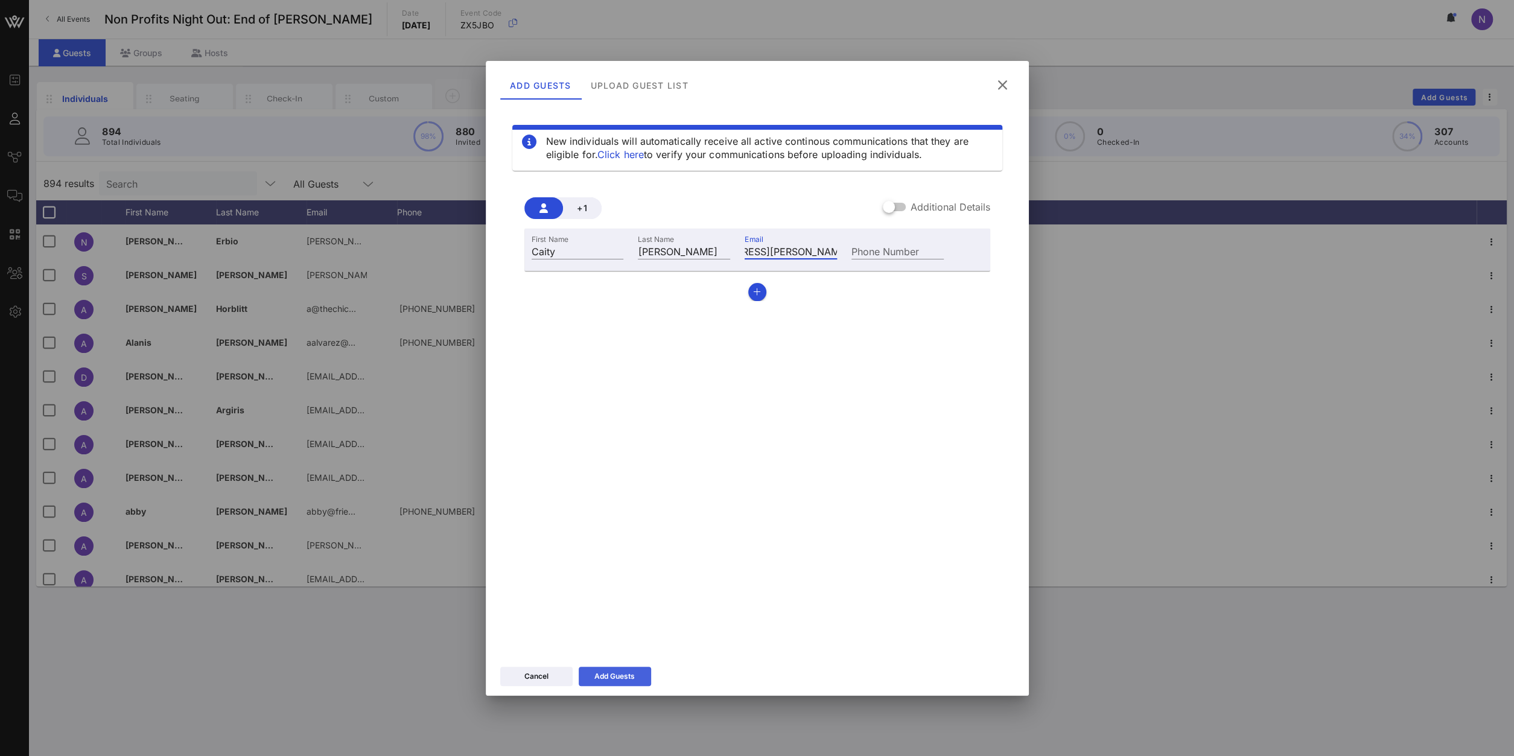
type input "[EMAIL_ADDRESS][PERSON_NAME][DOMAIN_NAME]"
click at [641, 670] on button "Add Guests" at bounding box center [615, 676] width 72 height 19
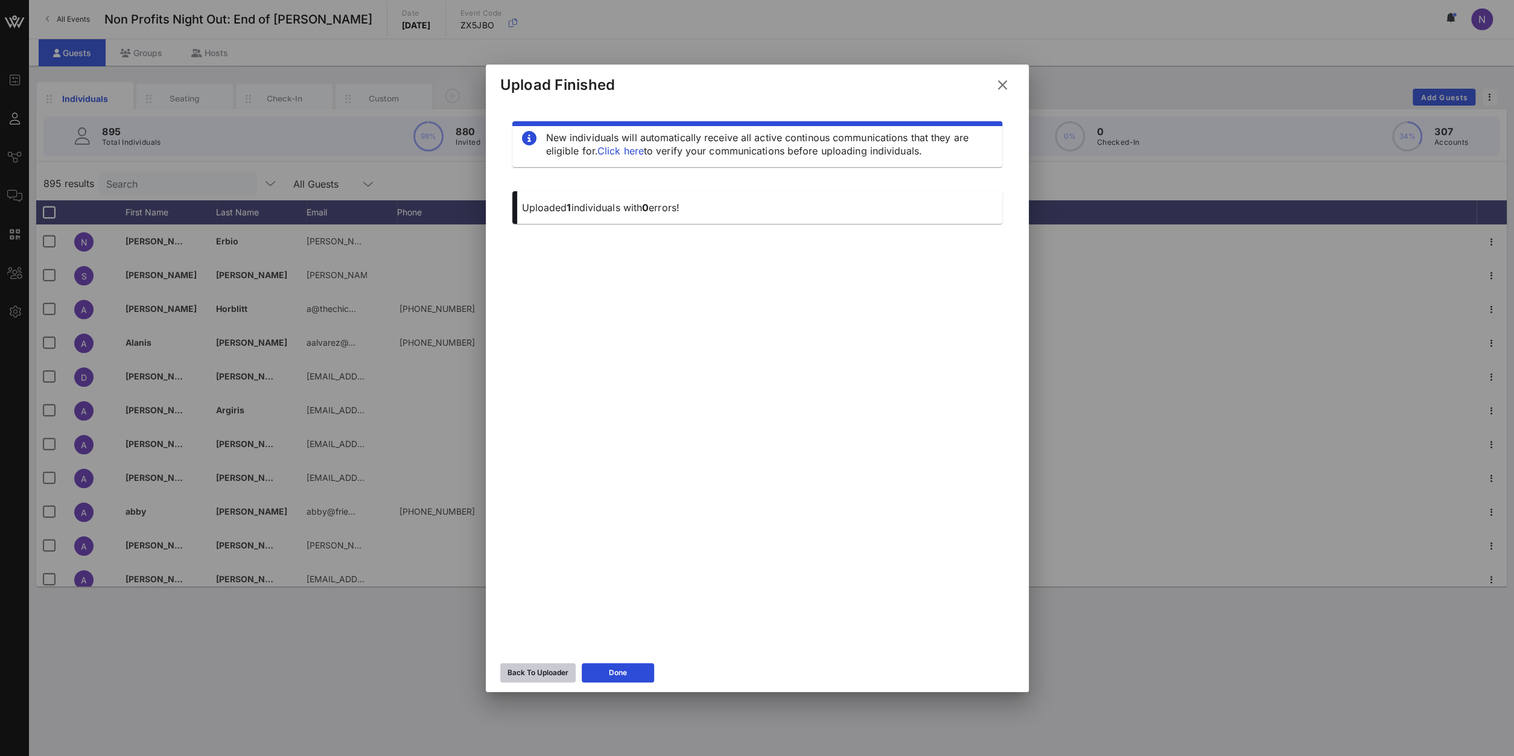
click at [559, 665] on button "Back To Uploader" at bounding box center [537, 672] width 75 height 19
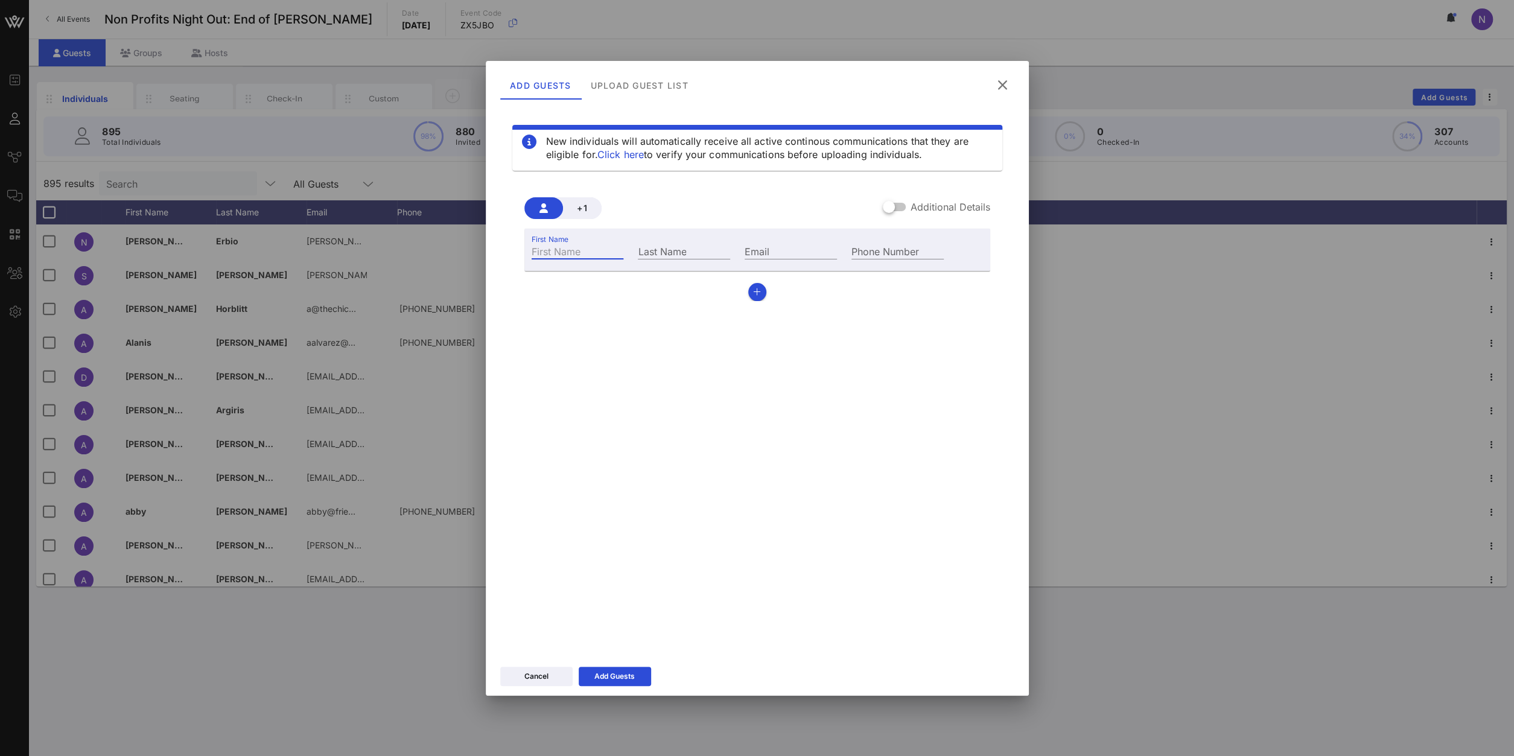
click at [579, 253] on input "First Name" at bounding box center [578, 251] width 92 height 16
type input "[PERSON_NAME]"
drag, startPoint x: 801, startPoint y: 263, endPoint x: 796, endPoint y: 250, distance: 13.0
click at [800, 263] on div "Email" at bounding box center [790, 250] width 107 height 33
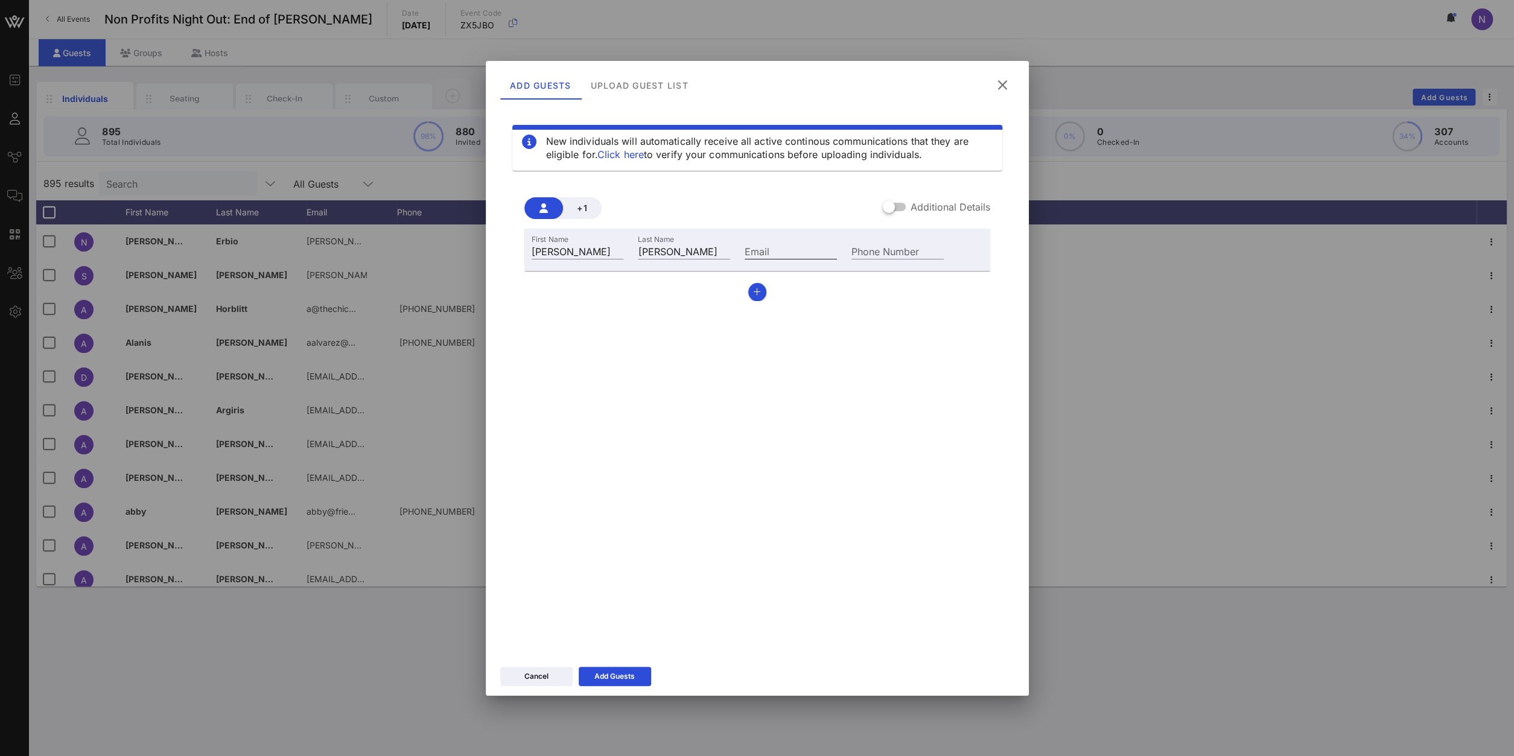
click at [796, 250] on input "Email" at bounding box center [791, 251] width 92 height 16
paste input "[PERSON_NAME][EMAIL_ADDRESS][DOMAIN_NAME]"
type input "[PERSON_NAME][EMAIL_ADDRESS][DOMAIN_NAME]"
click at [608, 683] on button "Add Guests" at bounding box center [615, 676] width 72 height 19
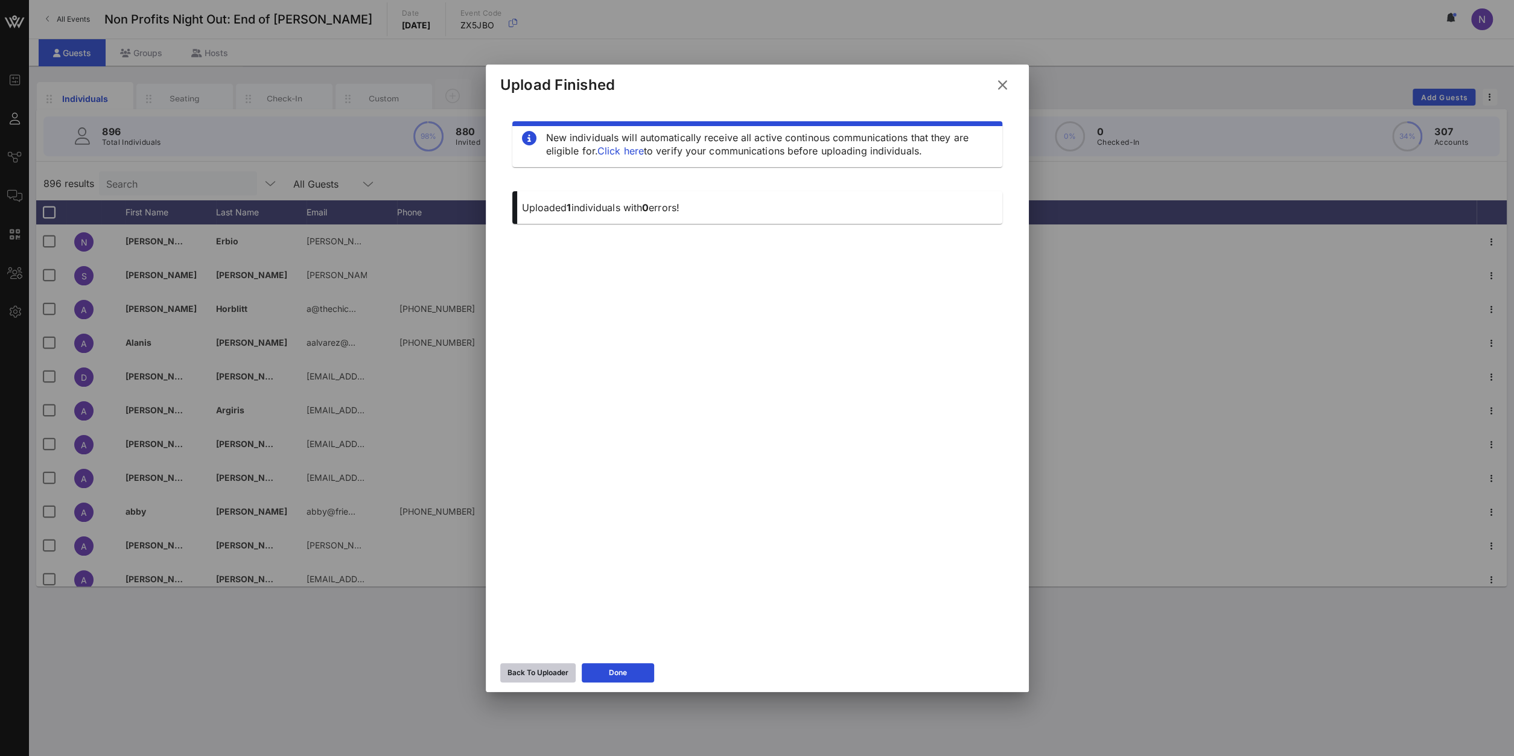
click at [532, 673] on div "Back To Uploader" at bounding box center [538, 673] width 61 height 12
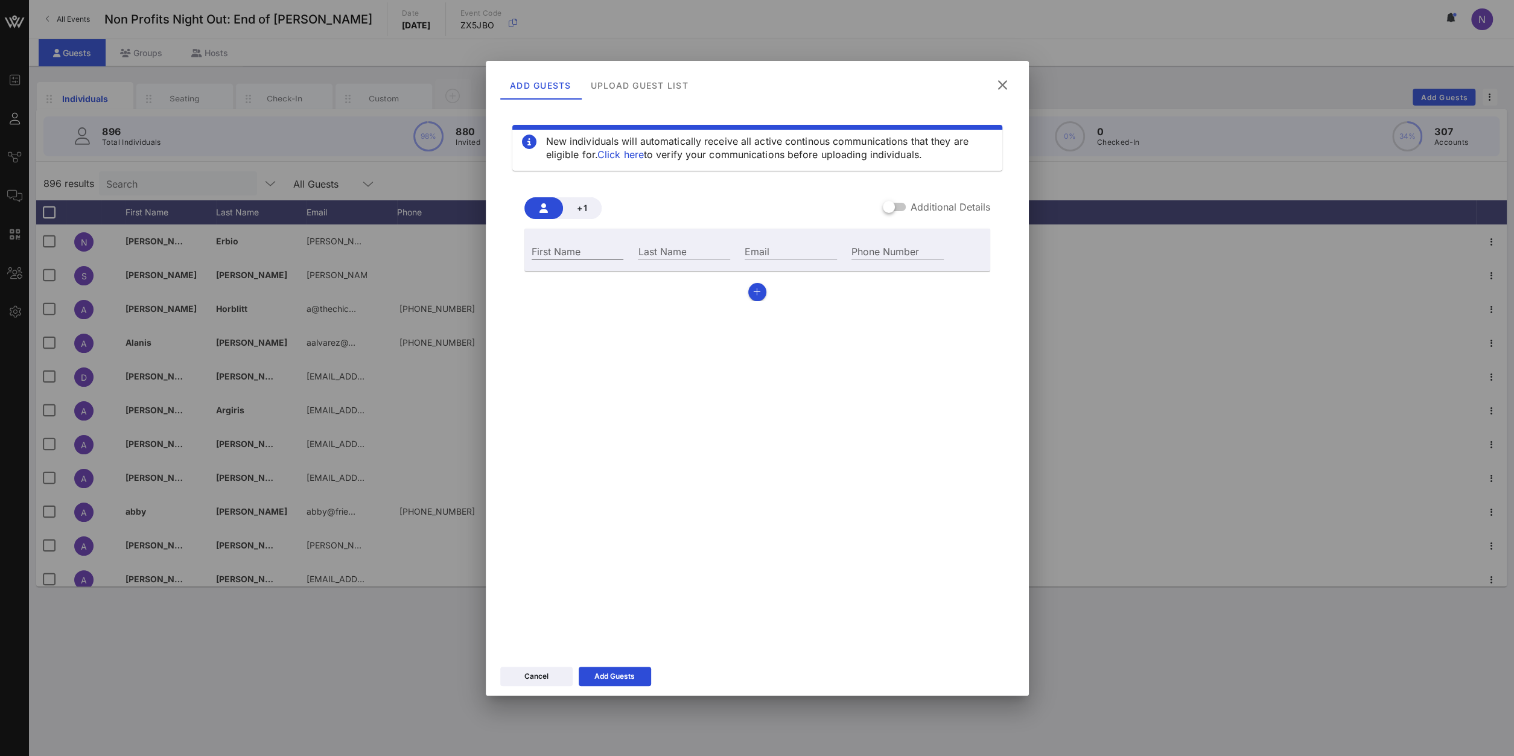
click at [550, 244] on div "First Name" at bounding box center [578, 251] width 92 height 16
type input "[PERSON_NAME]"
paste input "[PERSON_NAME][EMAIL_ADDRESS][PERSON_NAME][DOMAIN_NAME]"
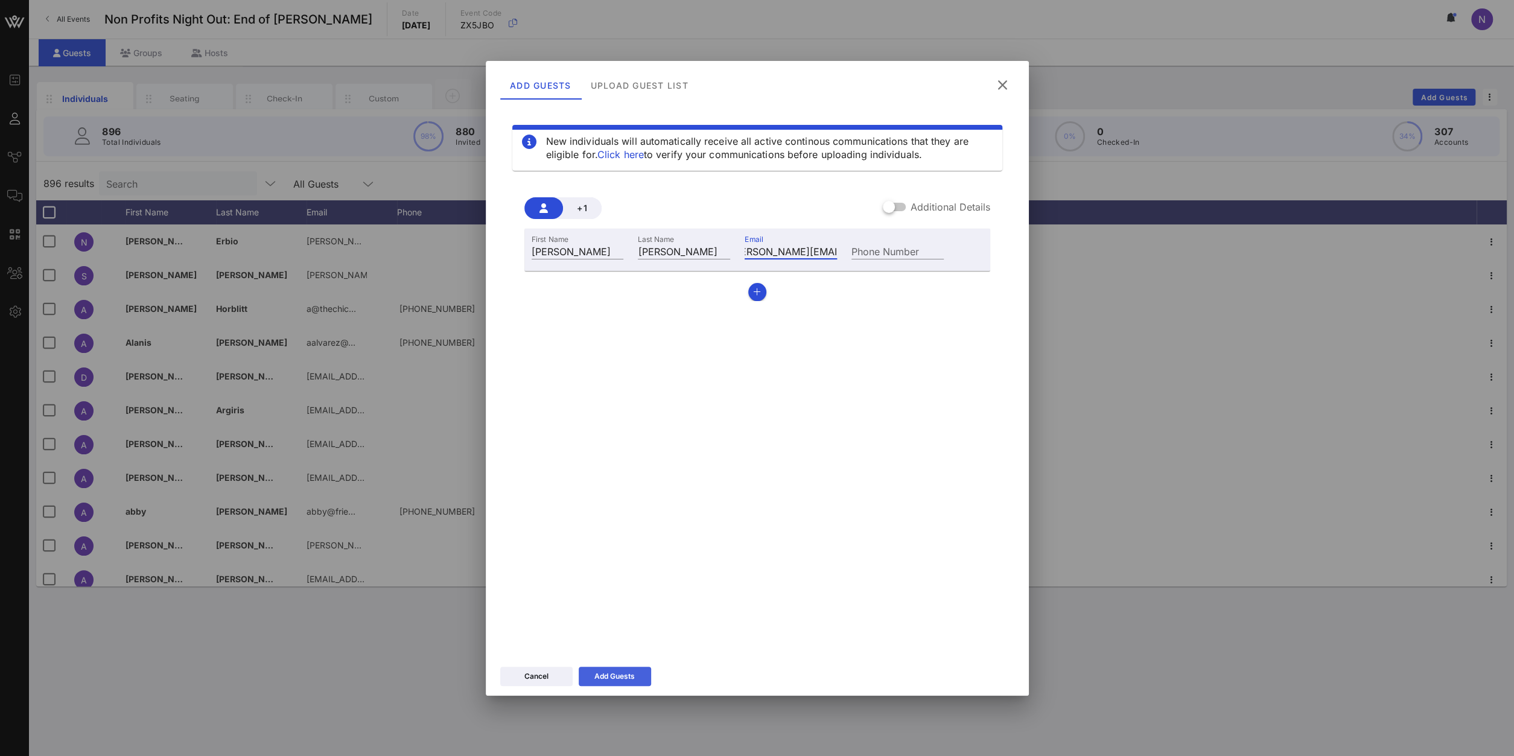
type input "[PERSON_NAME][EMAIL_ADDRESS][PERSON_NAME][DOMAIN_NAME]"
click at [619, 674] on div "Add Guests" at bounding box center [614, 676] width 40 height 12
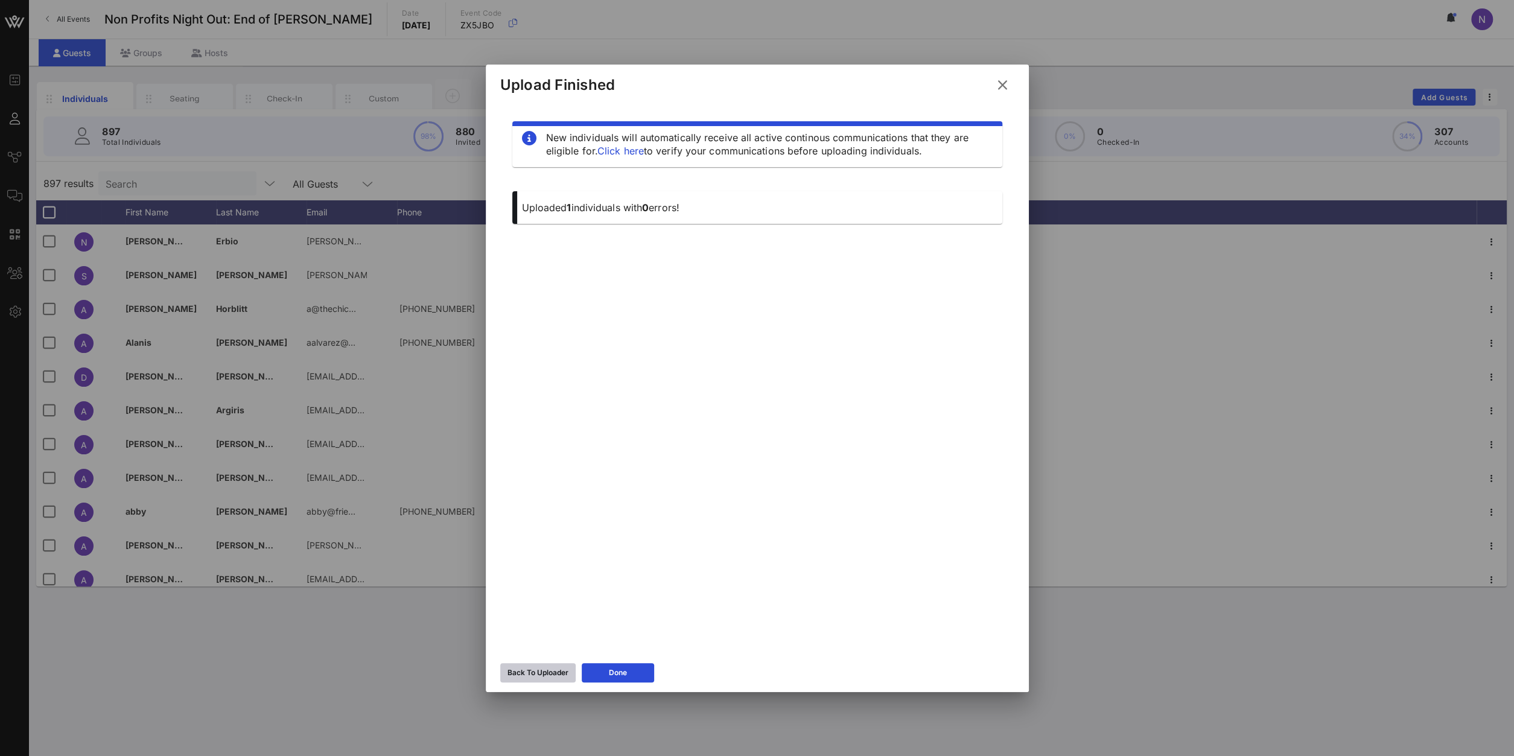
click at [529, 678] on div "Back To Uploader" at bounding box center [538, 673] width 61 height 12
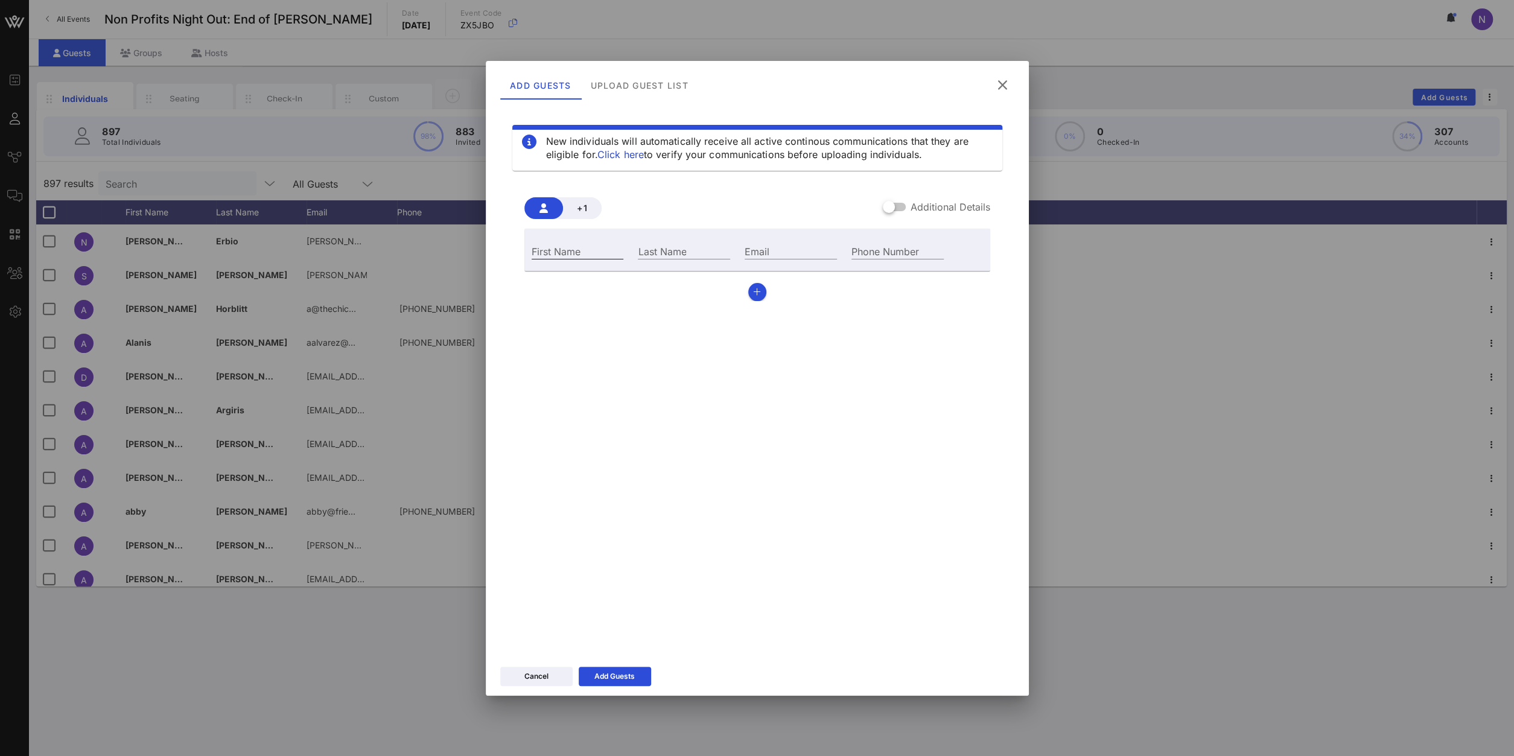
click at [596, 253] on input "First Name" at bounding box center [578, 251] width 92 height 16
type input "[PERSON_NAME]"
paste input "[PERSON_NAME][EMAIL_ADDRESS][DOMAIN_NAME]"
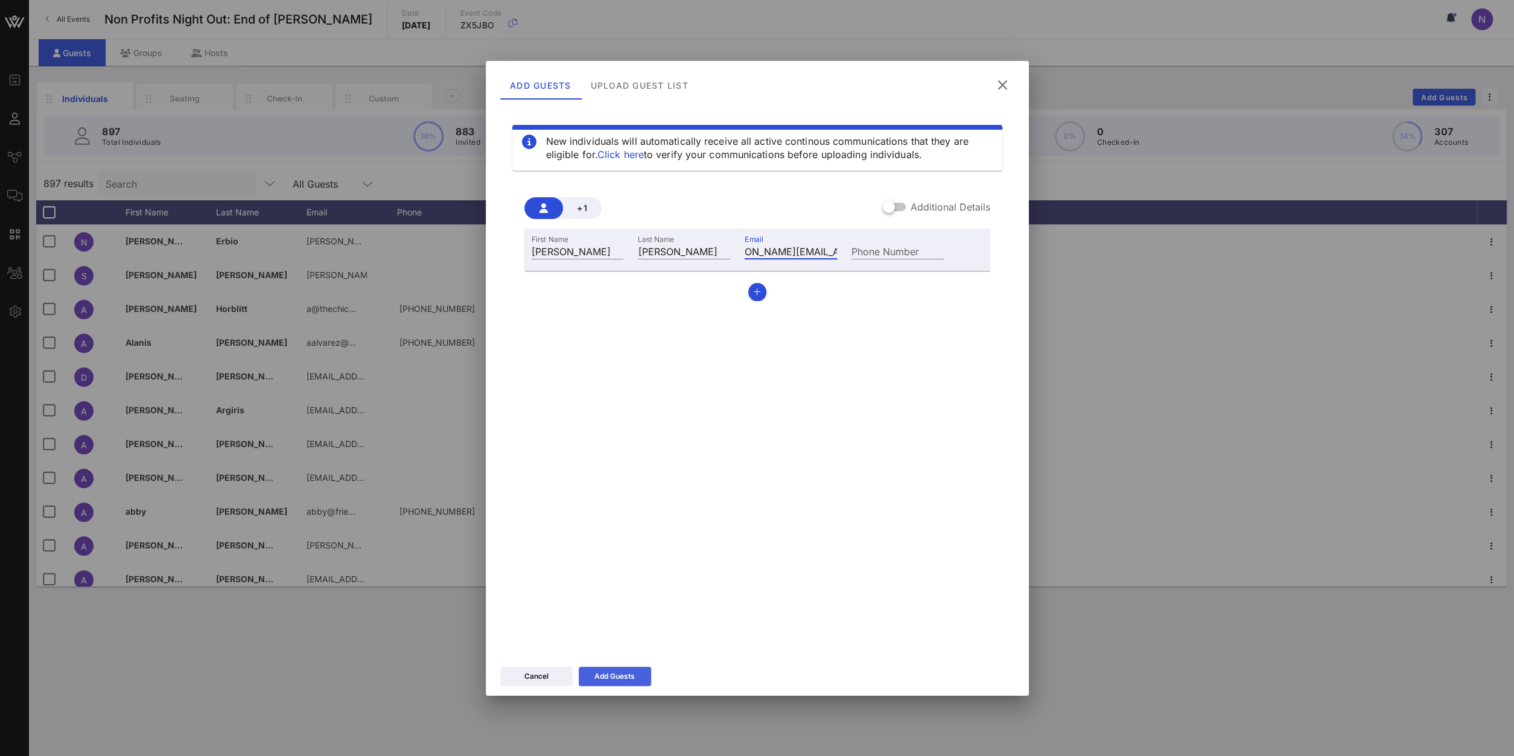
type input "[PERSON_NAME][EMAIL_ADDRESS][DOMAIN_NAME]"
click at [608, 683] on button "Add Guests" at bounding box center [615, 676] width 72 height 19
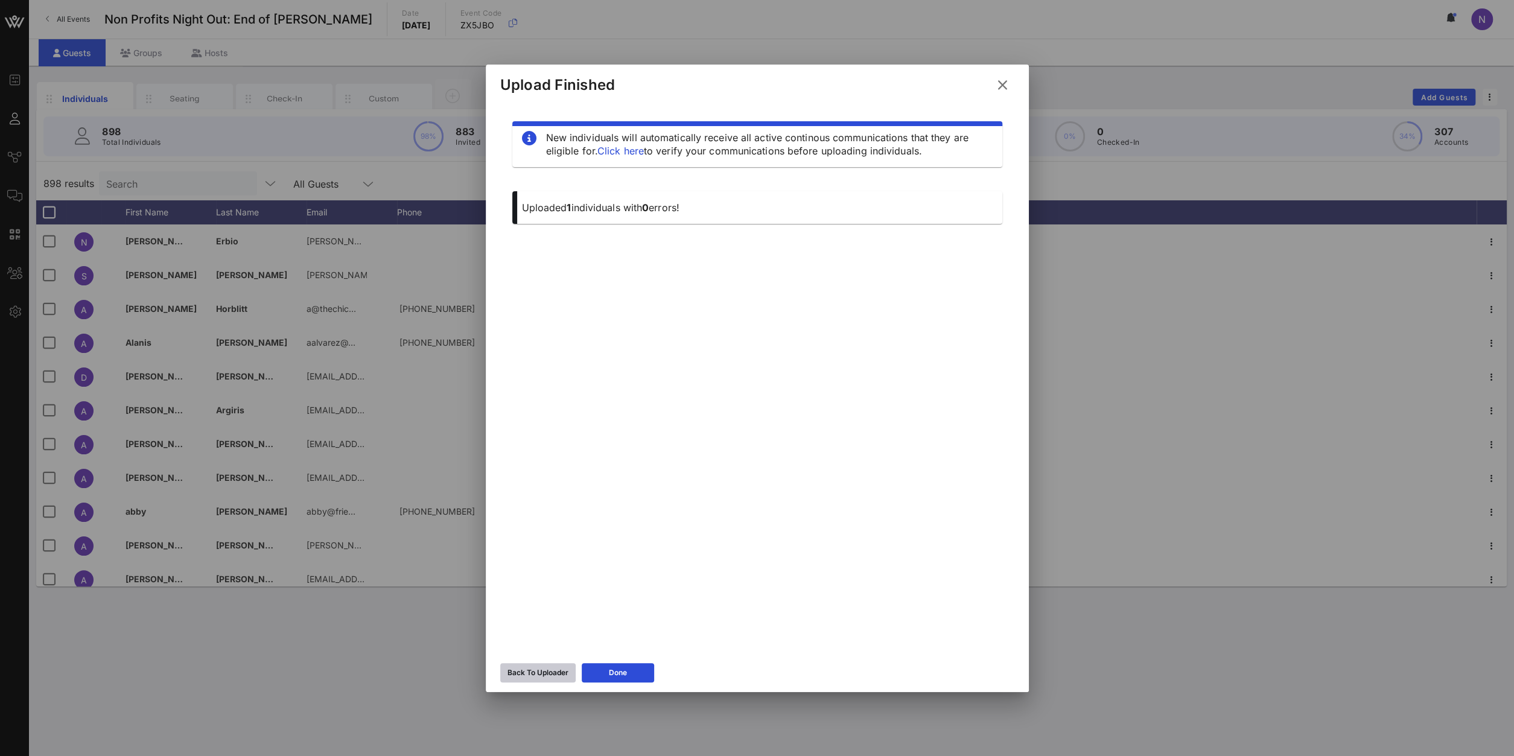
click at [544, 679] on button "Back To Uploader" at bounding box center [537, 672] width 75 height 19
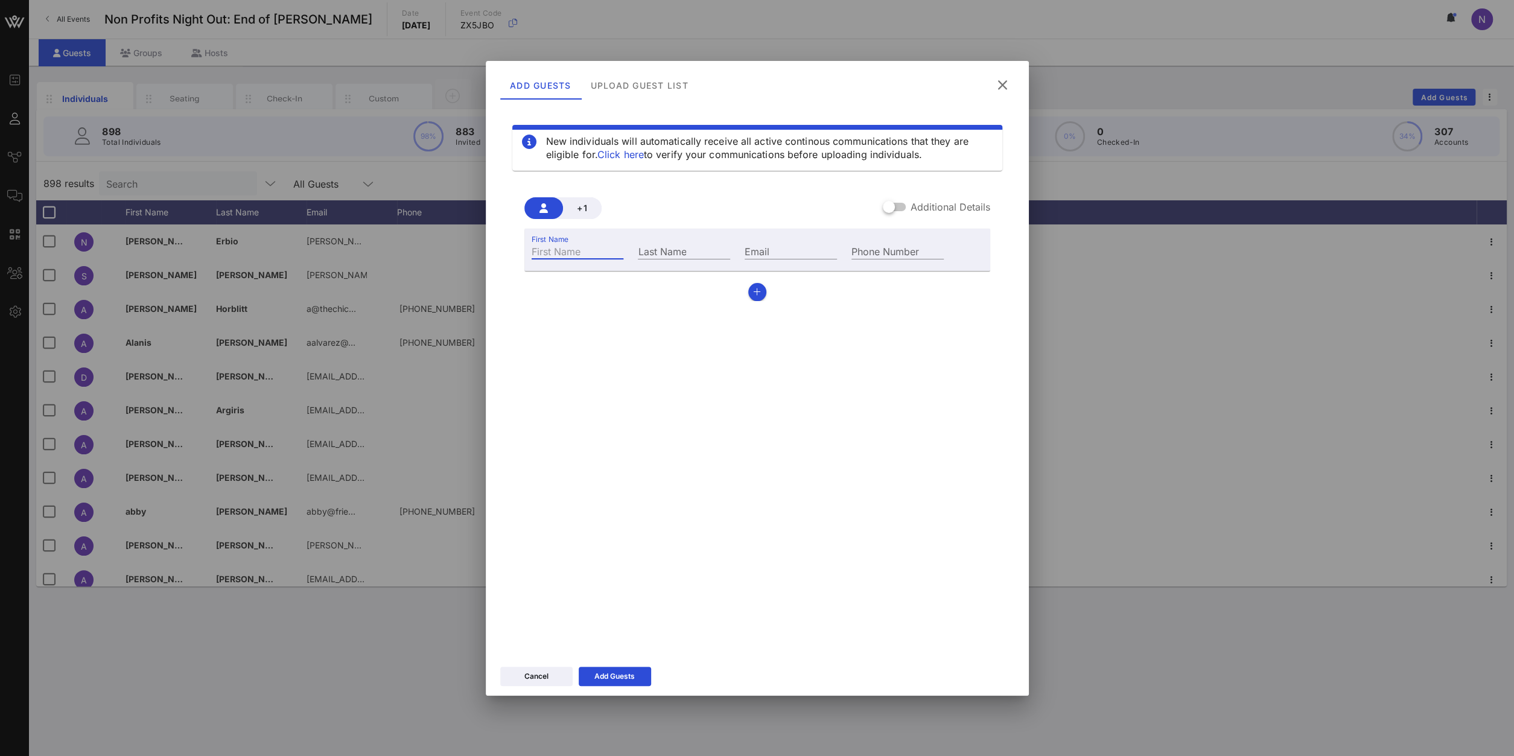
click at [582, 253] on input "First Name" at bounding box center [578, 251] width 92 height 16
type input "[PERSON_NAME]"
paste input "[EMAIL_ADDRESS][DOMAIN_NAME]"
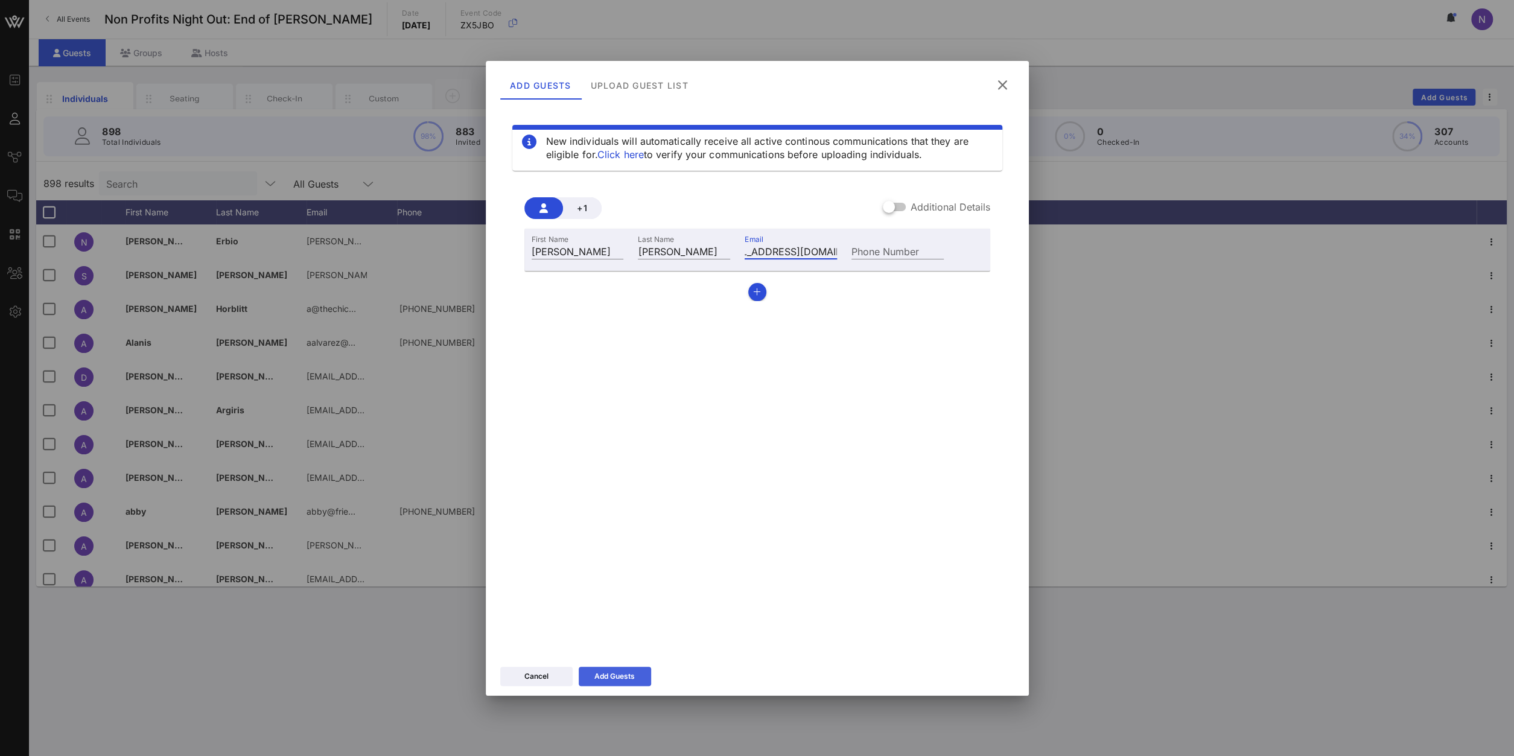
type input "[EMAIL_ADDRESS][DOMAIN_NAME]"
click at [616, 671] on div "Add Guests" at bounding box center [614, 676] width 40 height 12
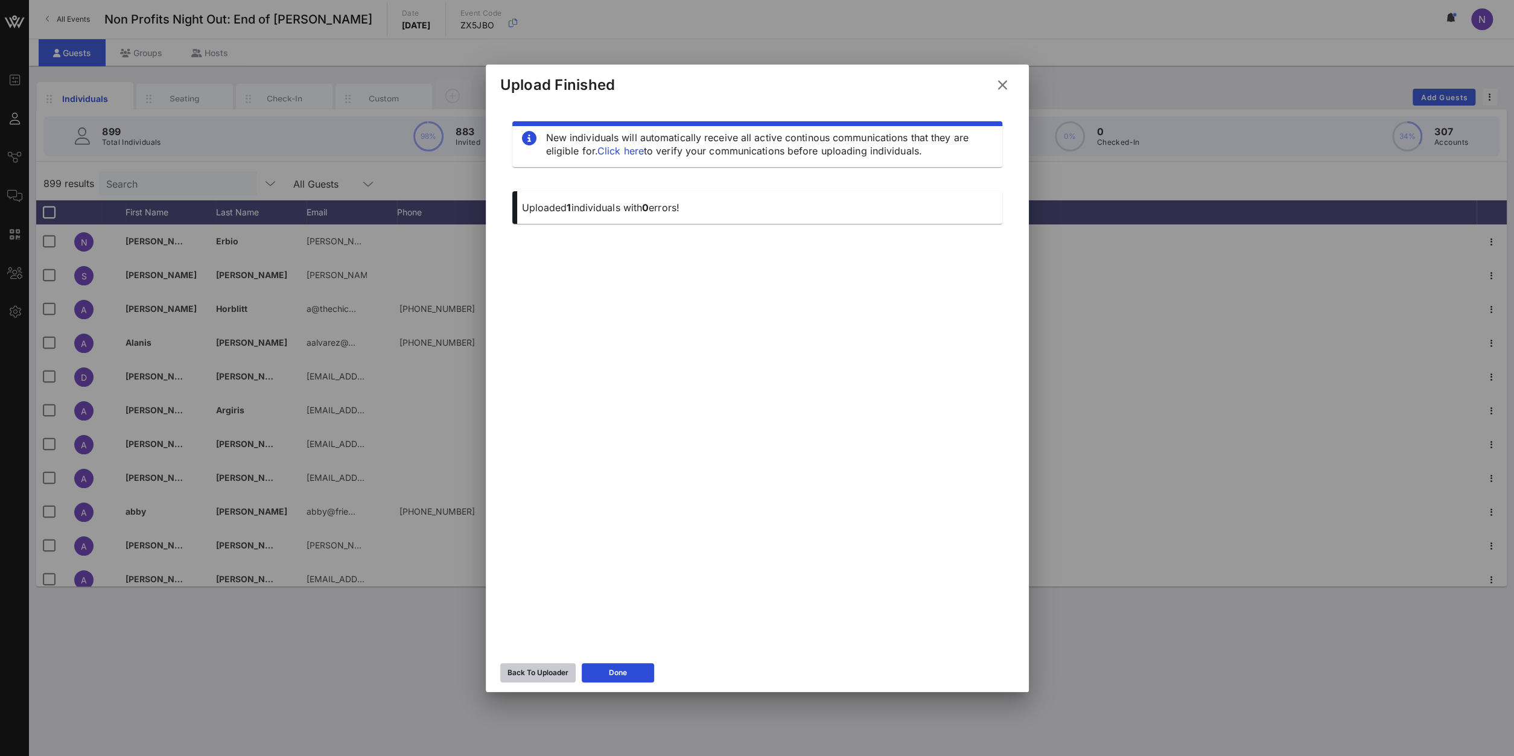
click at [535, 679] on button "Back To Uploader" at bounding box center [537, 672] width 75 height 19
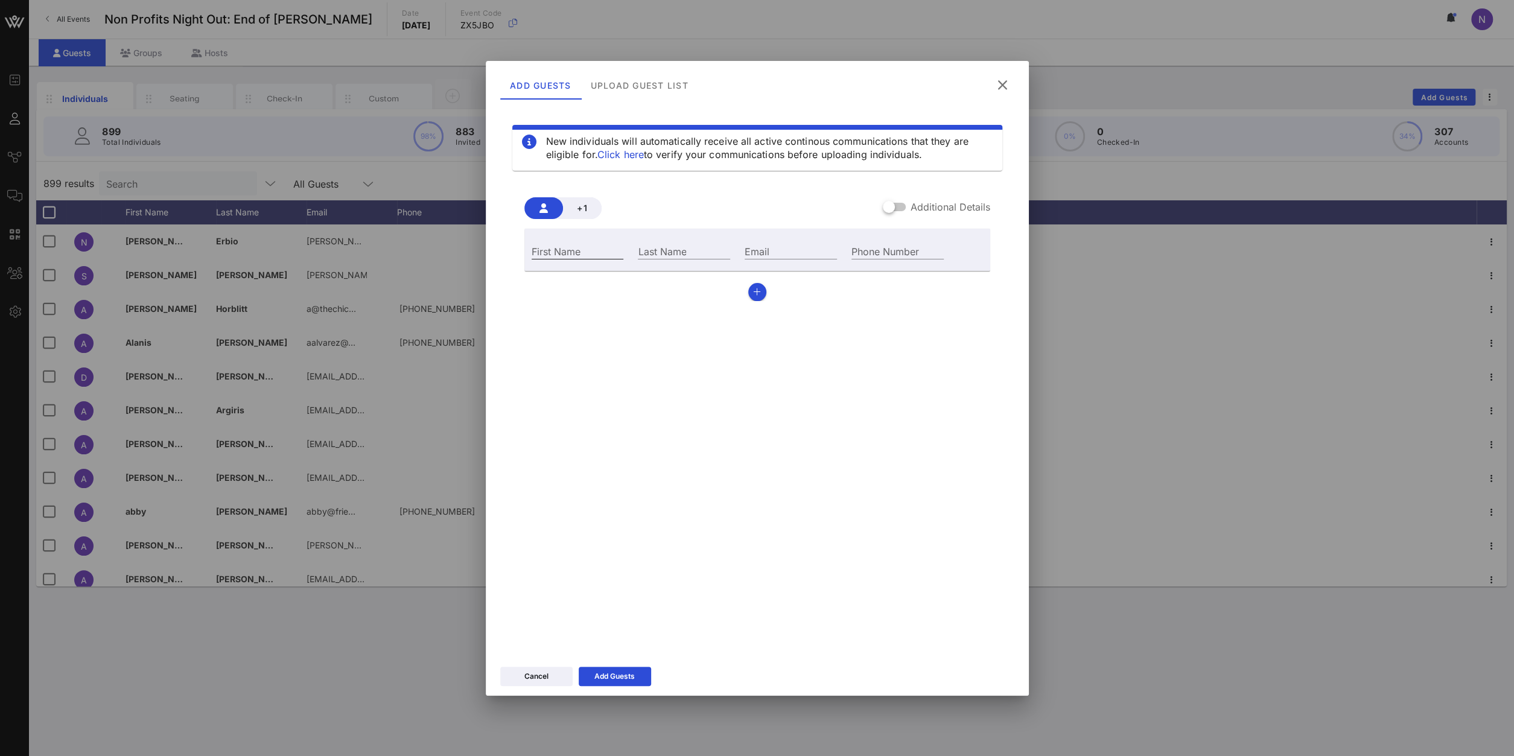
click at [588, 250] on input "First Name" at bounding box center [578, 251] width 92 height 16
type input "Spiridoula"
type input "[PERSON_NAME]"
paste input "[EMAIL_ADDRESS][DOMAIN_NAME]"
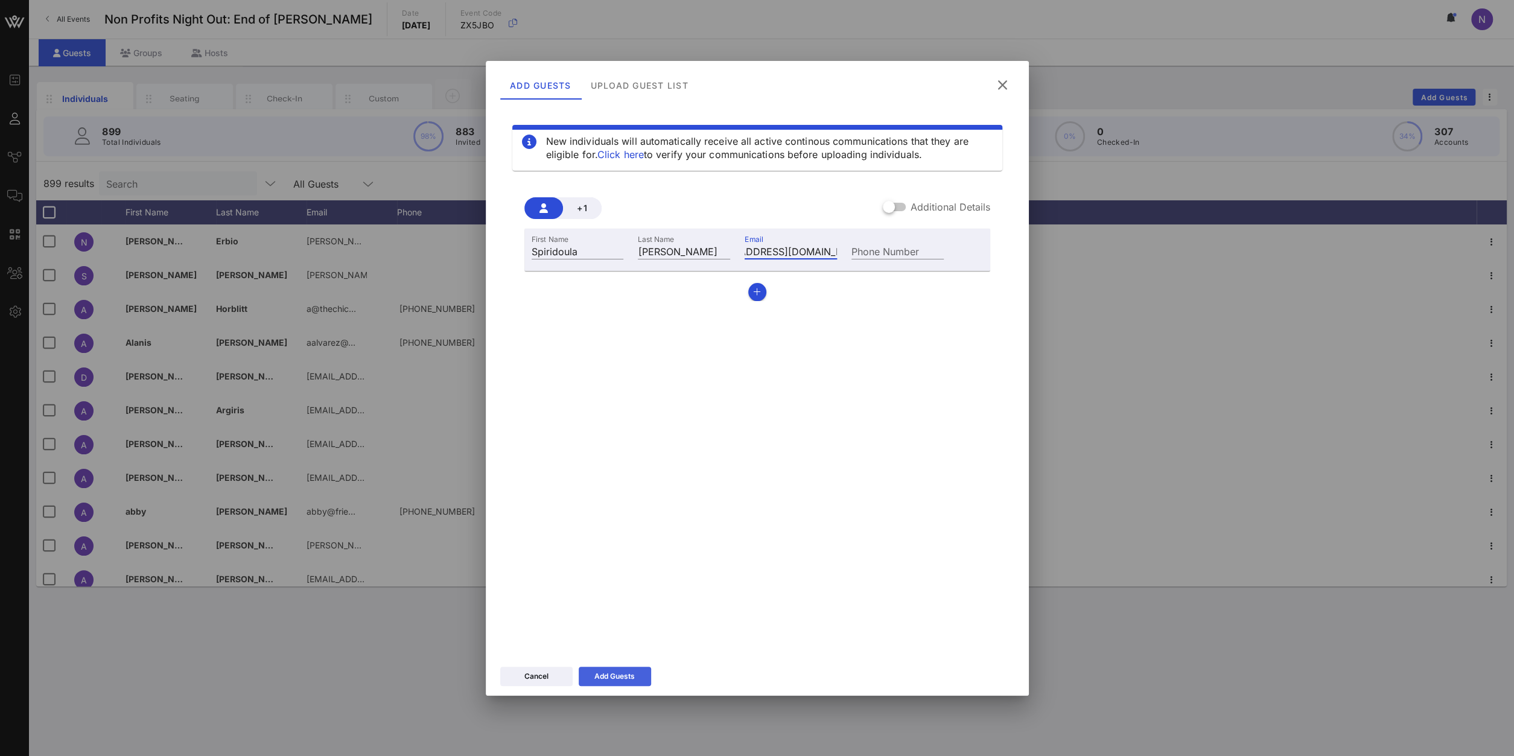
type input "[EMAIL_ADDRESS][DOMAIN_NAME]"
click at [613, 683] on button "Add Guests" at bounding box center [615, 676] width 72 height 19
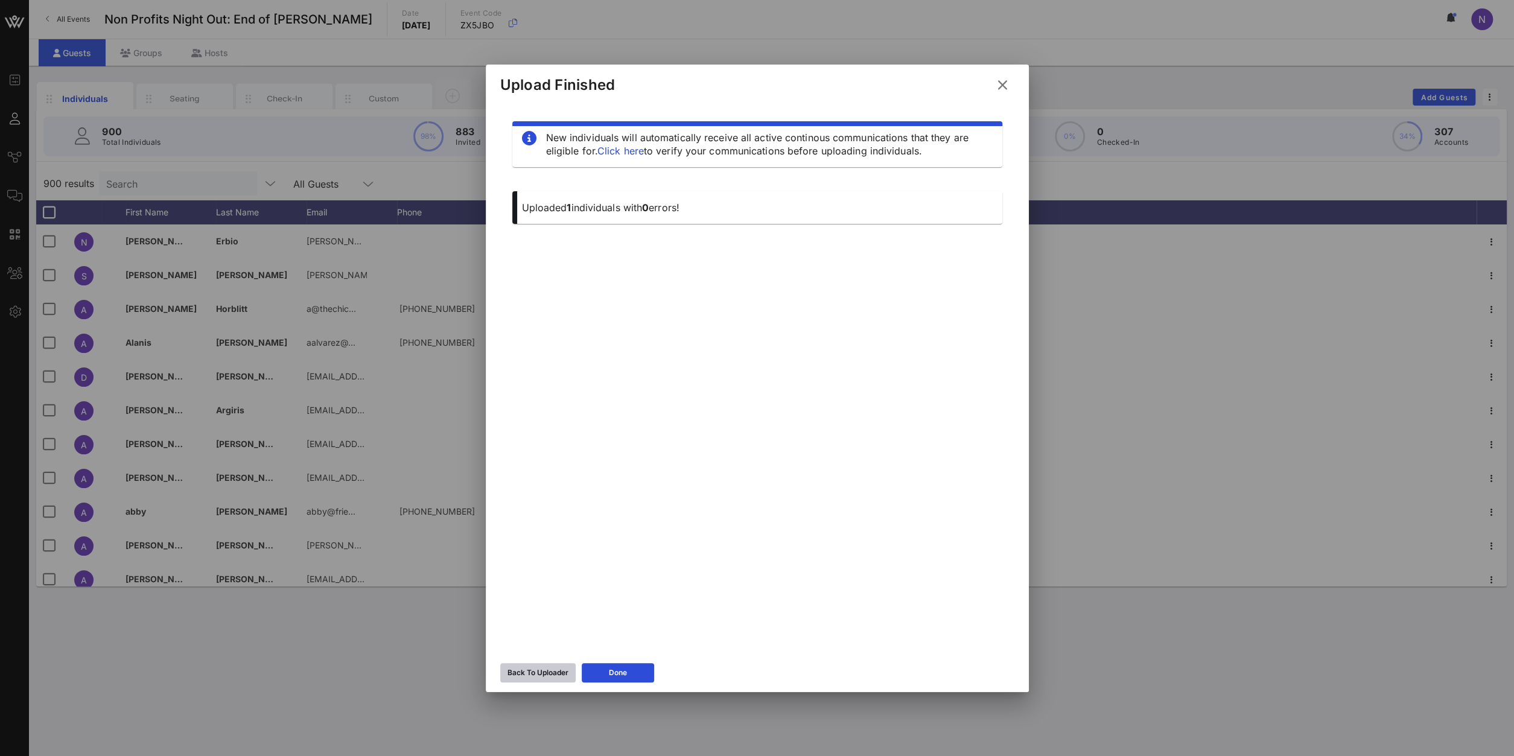
click at [544, 663] on button "Back To Uploader" at bounding box center [537, 672] width 75 height 19
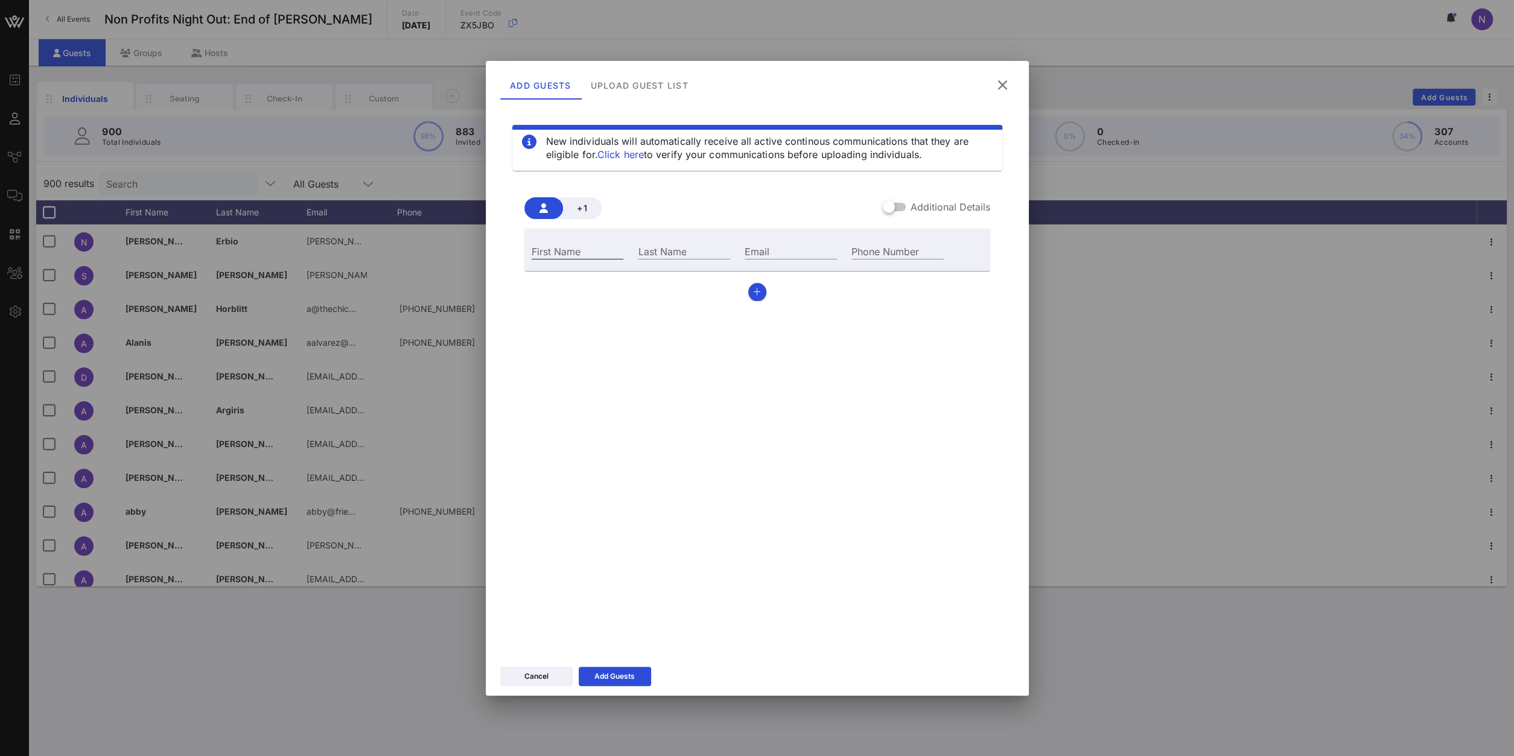
click at [559, 255] on input "First Name" at bounding box center [578, 251] width 92 height 16
type input "[PERSON_NAME]"
paste input "[EMAIL_ADDRESS][DOMAIN_NAME]"
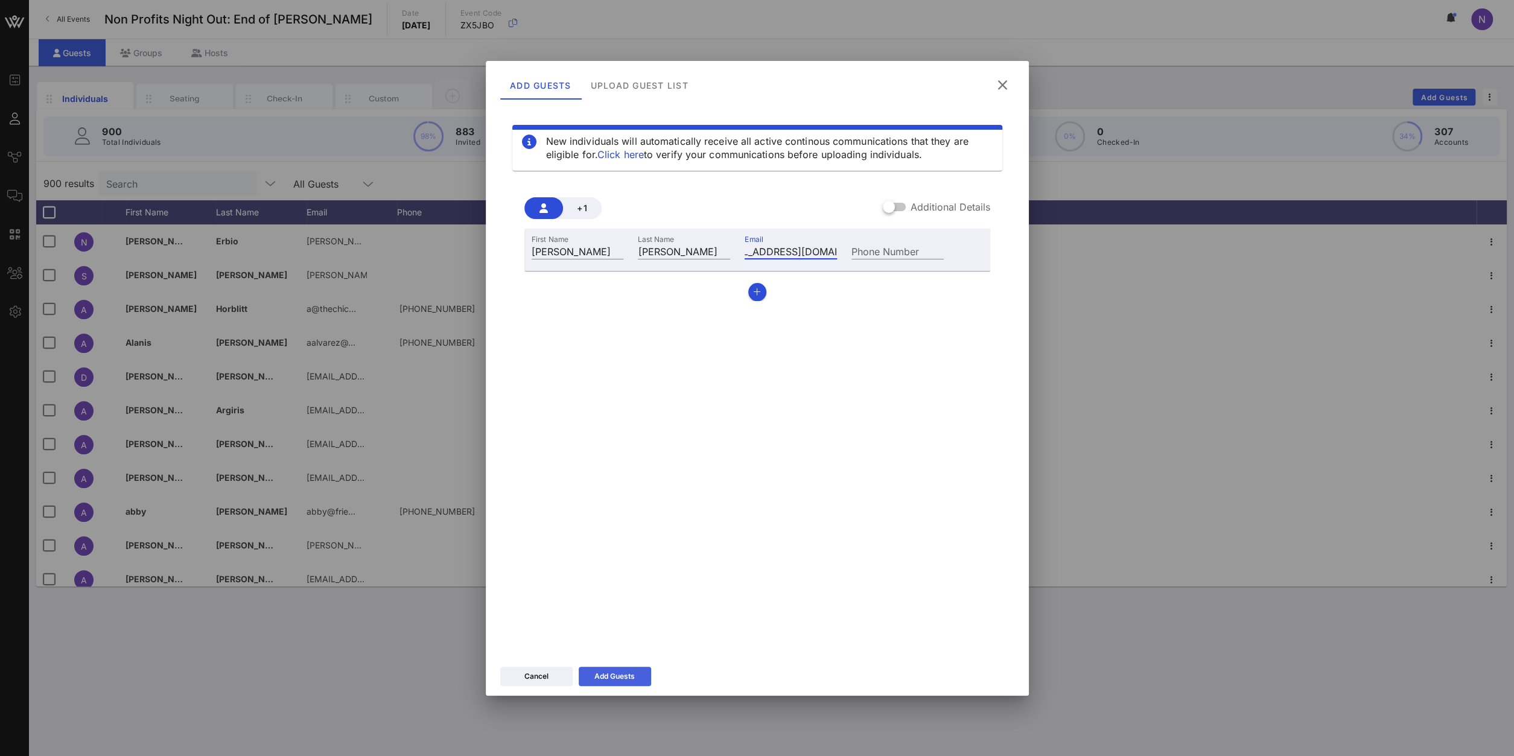
type input "[EMAIL_ADDRESS][DOMAIN_NAME]"
click at [620, 681] on div "Add Guests" at bounding box center [614, 676] width 40 height 12
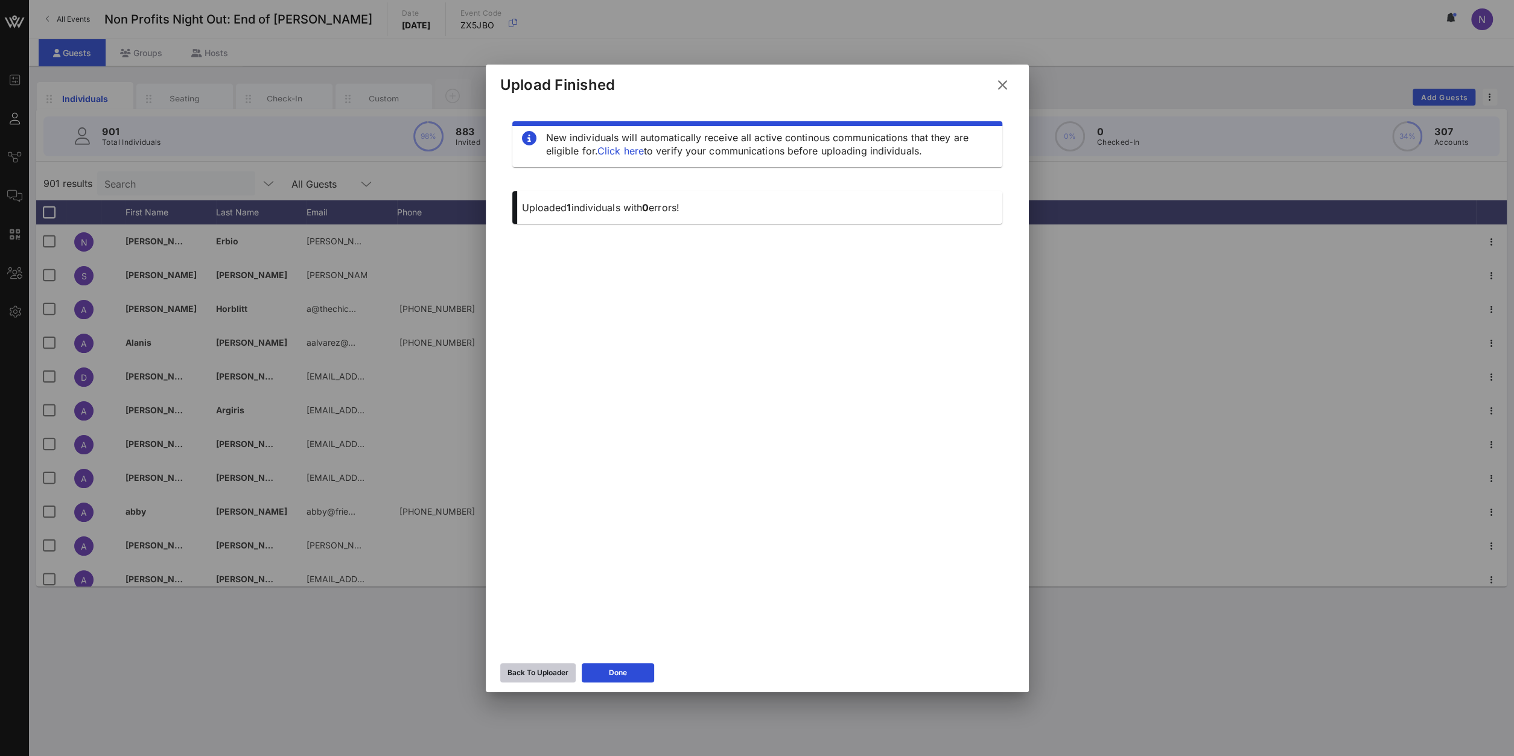
click at [538, 673] on icon at bounding box center [537, 673] width 9 height 8
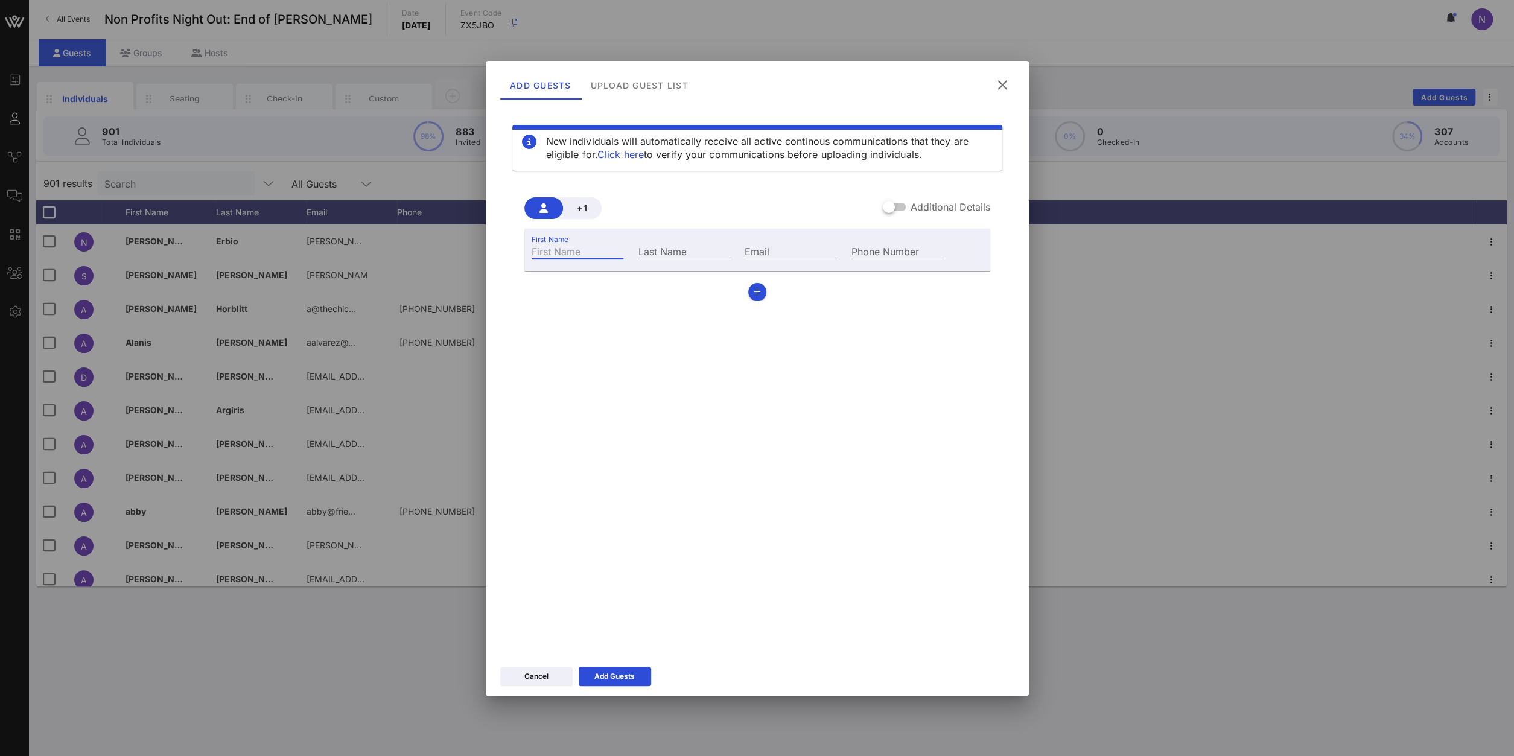
click at [561, 246] on div "First Name" at bounding box center [578, 251] width 92 height 16
type input "[PERSON_NAME]"
paste input "[EMAIL_ADDRESS][DOMAIN_NAME]"
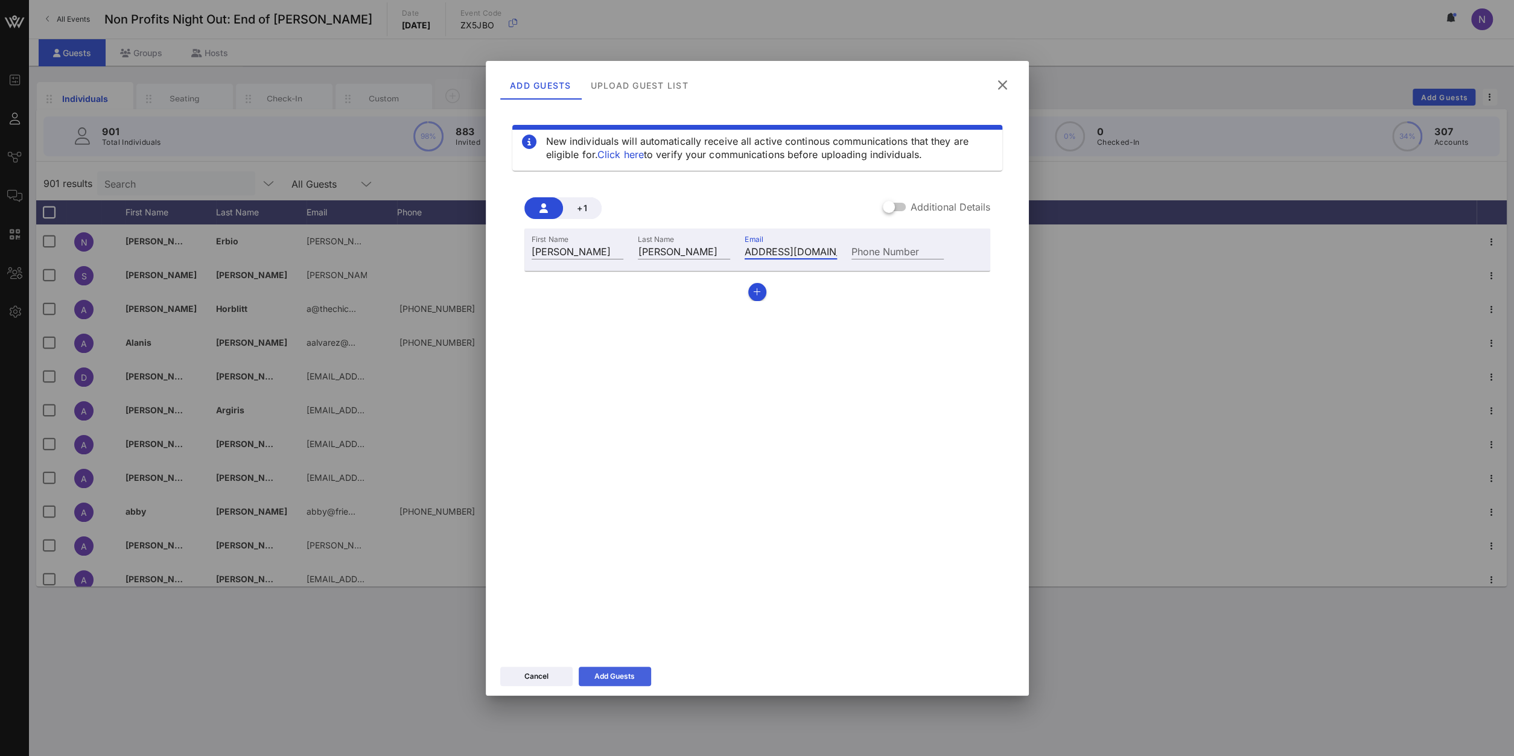
type input "[EMAIL_ADDRESS][DOMAIN_NAME]"
click at [642, 667] on button "Add Guests" at bounding box center [615, 676] width 72 height 19
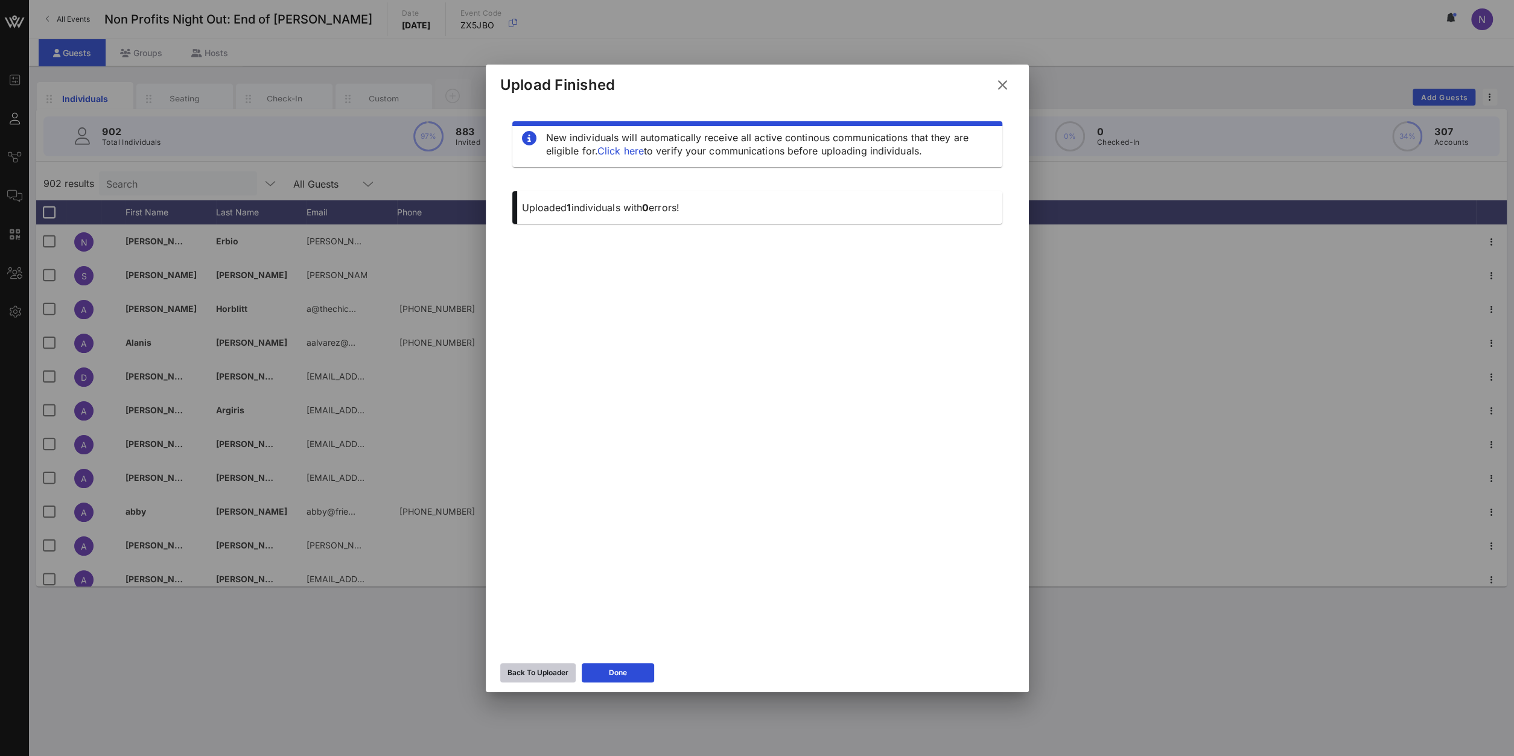
click at [556, 672] on div "Back To Uploader" at bounding box center [538, 673] width 61 height 12
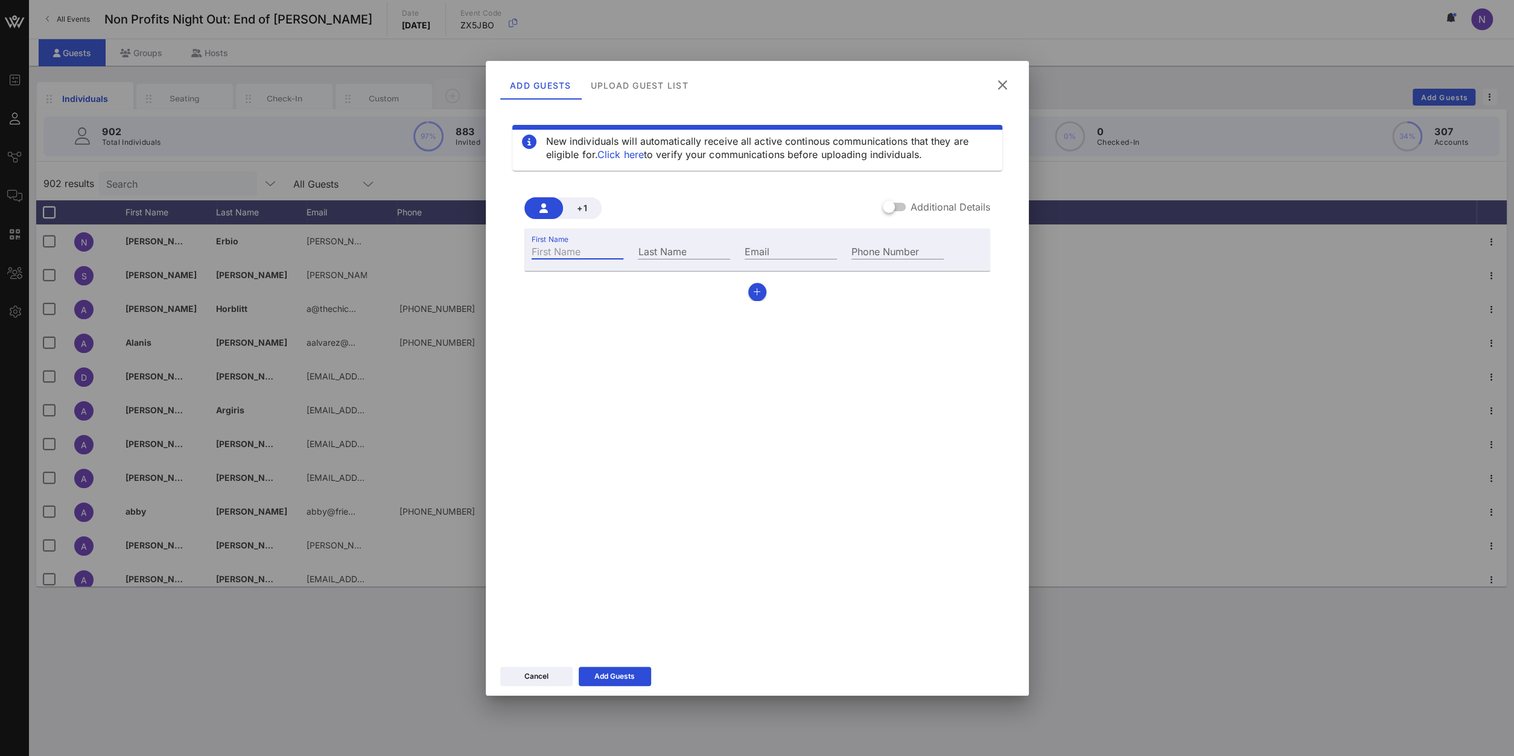
click at [558, 253] on input "First Name" at bounding box center [578, 251] width 92 height 16
type input "[PERSON_NAME]"
paste input "[EMAIL_ADDRESS][DOMAIN_NAME]"
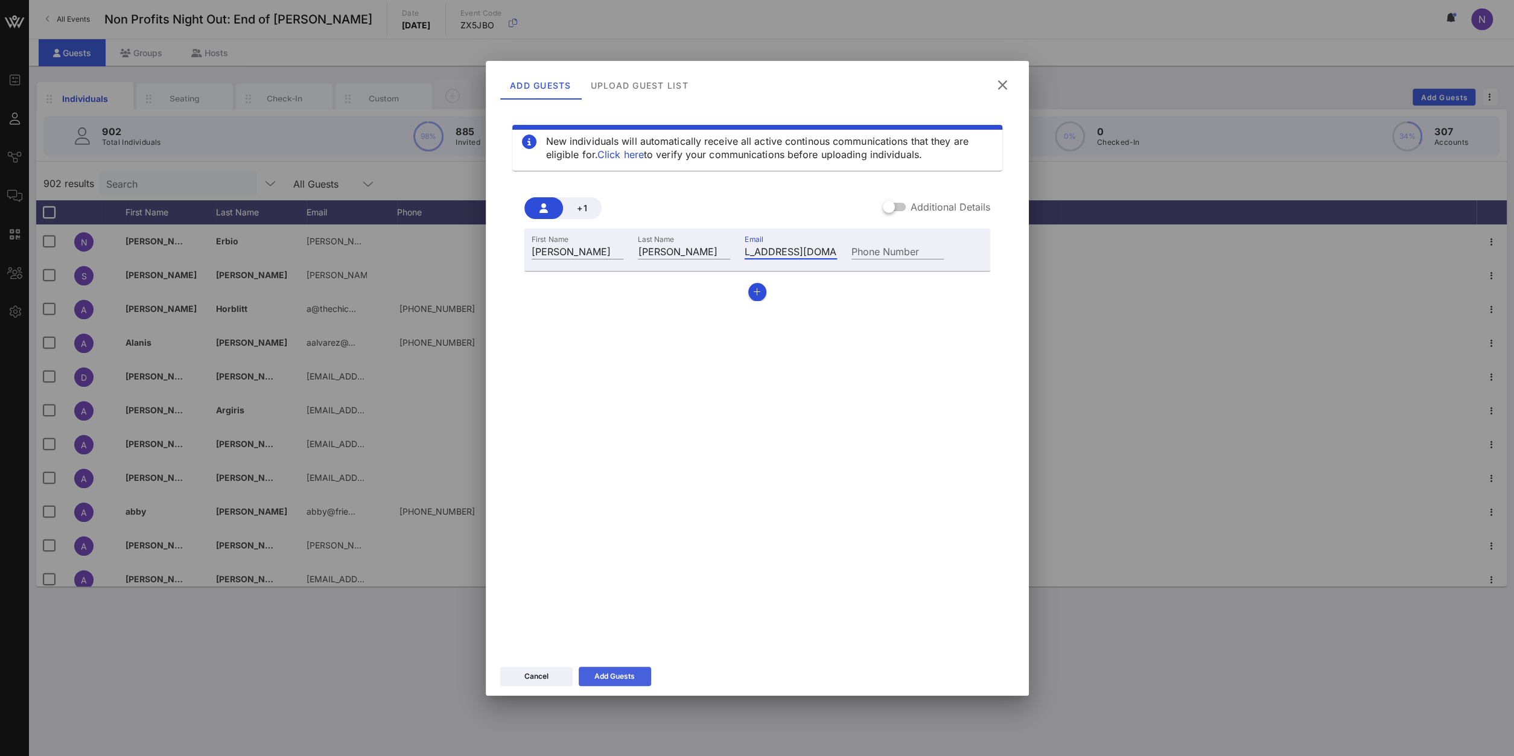
type input "[EMAIL_ADDRESS][DOMAIN_NAME]"
click at [619, 671] on div "Add Guests" at bounding box center [614, 676] width 40 height 12
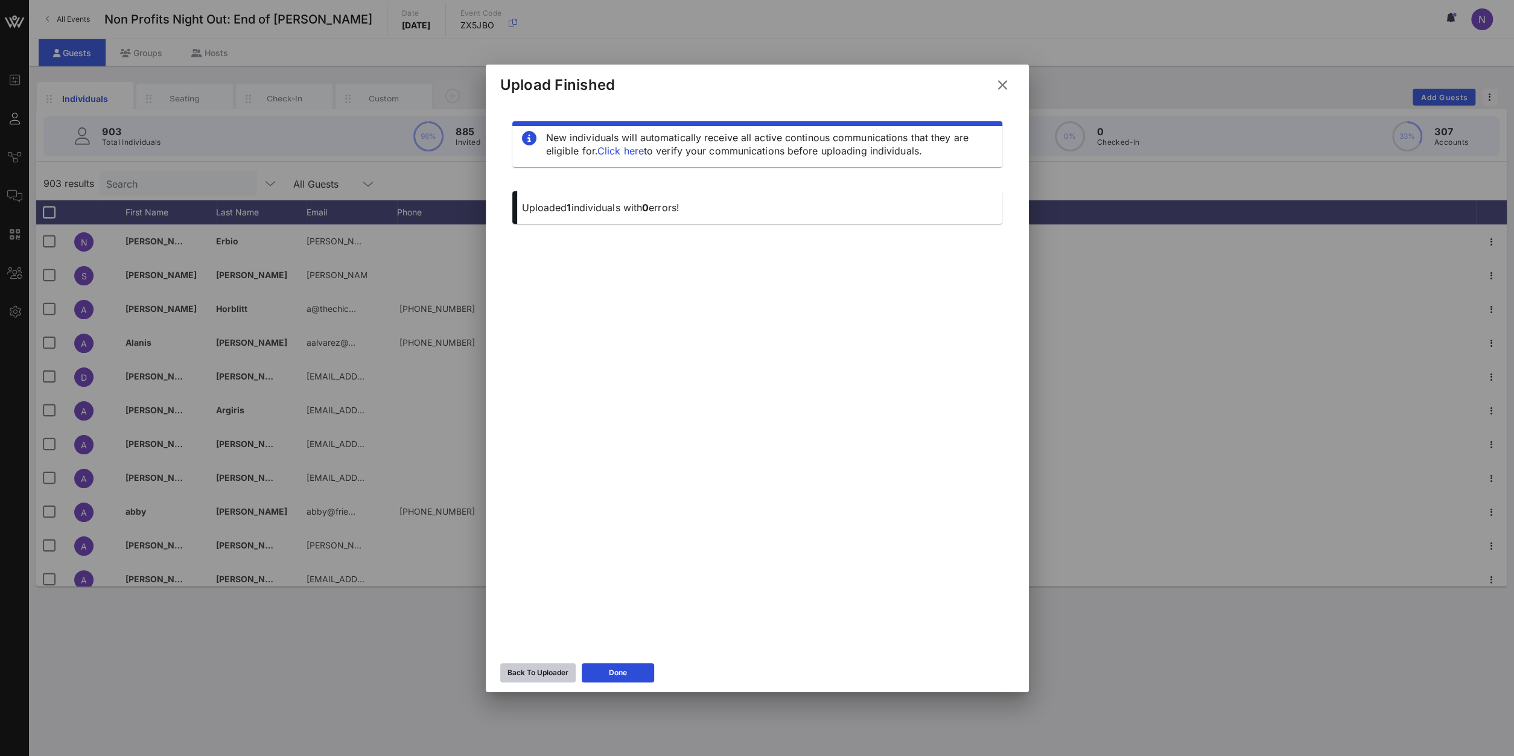
click at [517, 680] on button "Back To Uploader" at bounding box center [537, 672] width 75 height 19
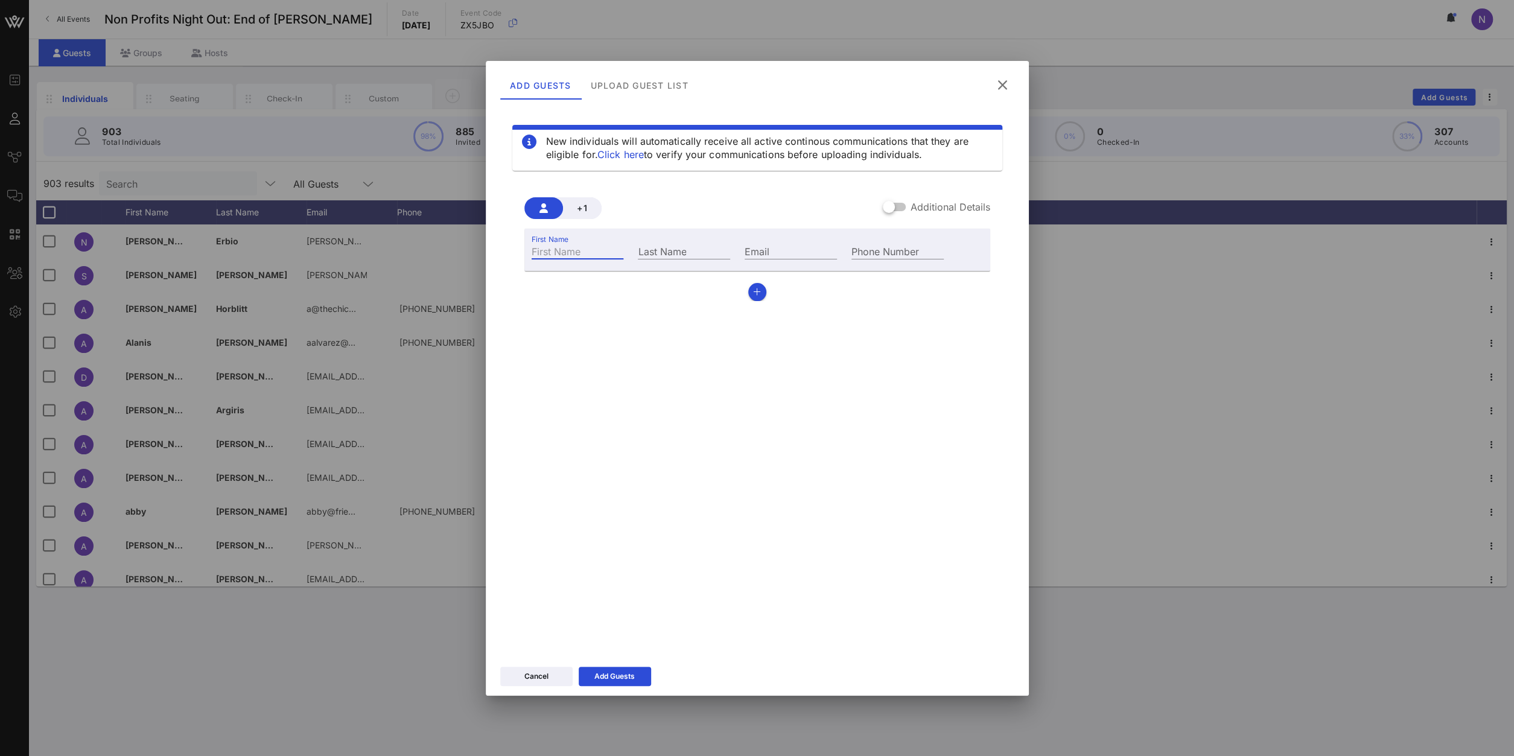
click at [608, 251] on input "First Name" at bounding box center [578, 251] width 92 height 16
type input "[PERSON_NAME]"
paste input "[EMAIL_ADDRESS][DOMAIN_NAME]"
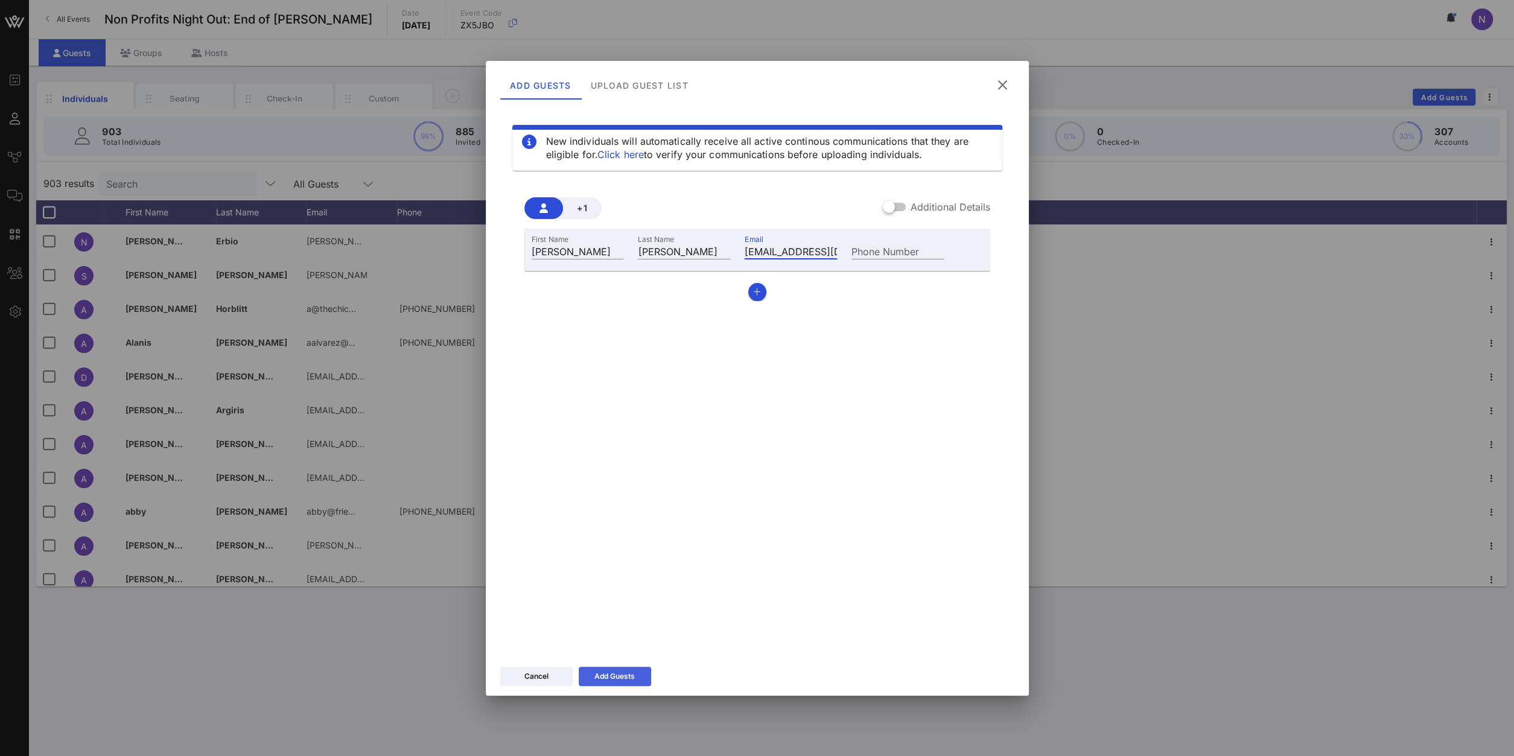
type input "[EMAIL_ADDRESS][DOMAIN_NAME]"
click at [611, 679] on icon at bounding box center [615, 676] width 8 height 7
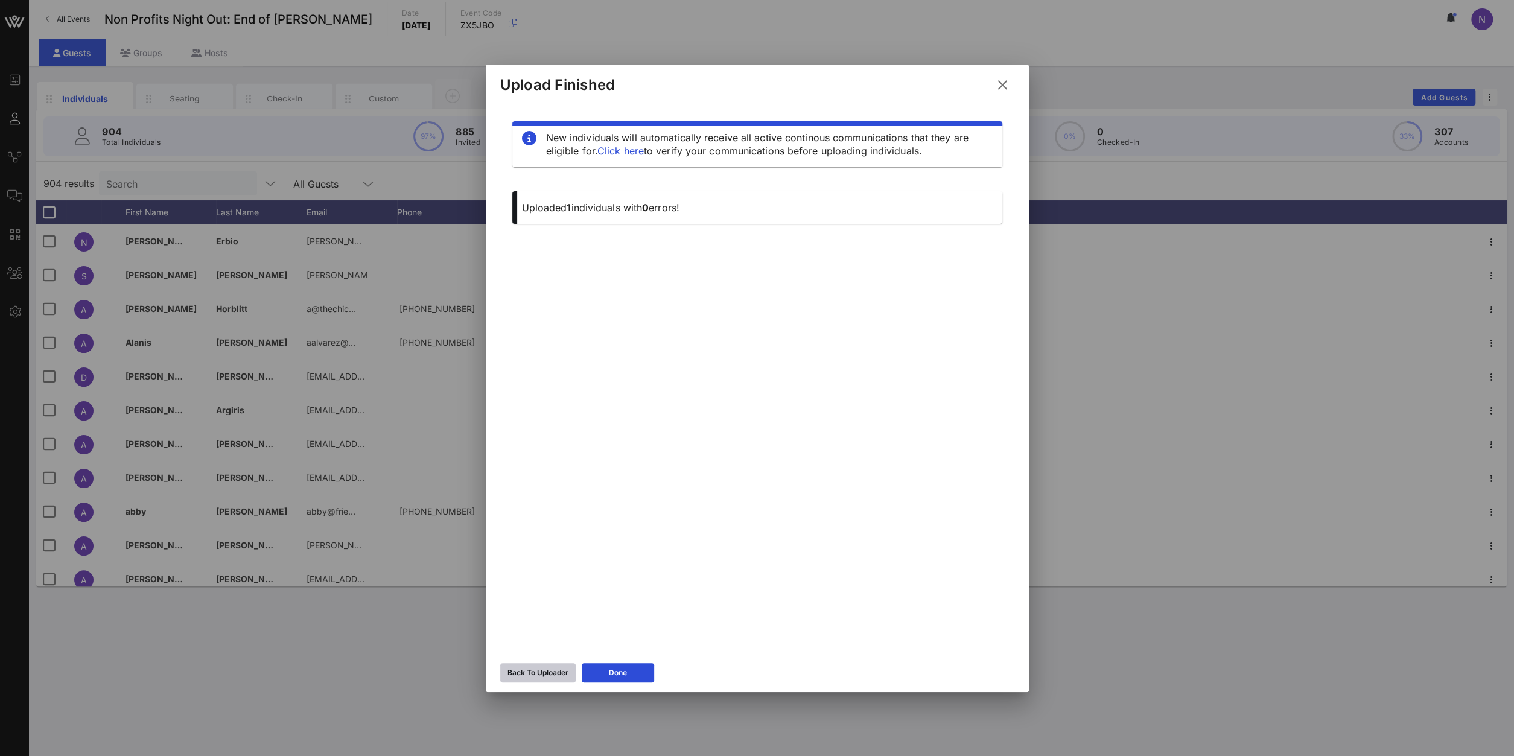
click at [511, 672] on div "Back To Uploader" at bounding box center [538, 673] width 61 height 12
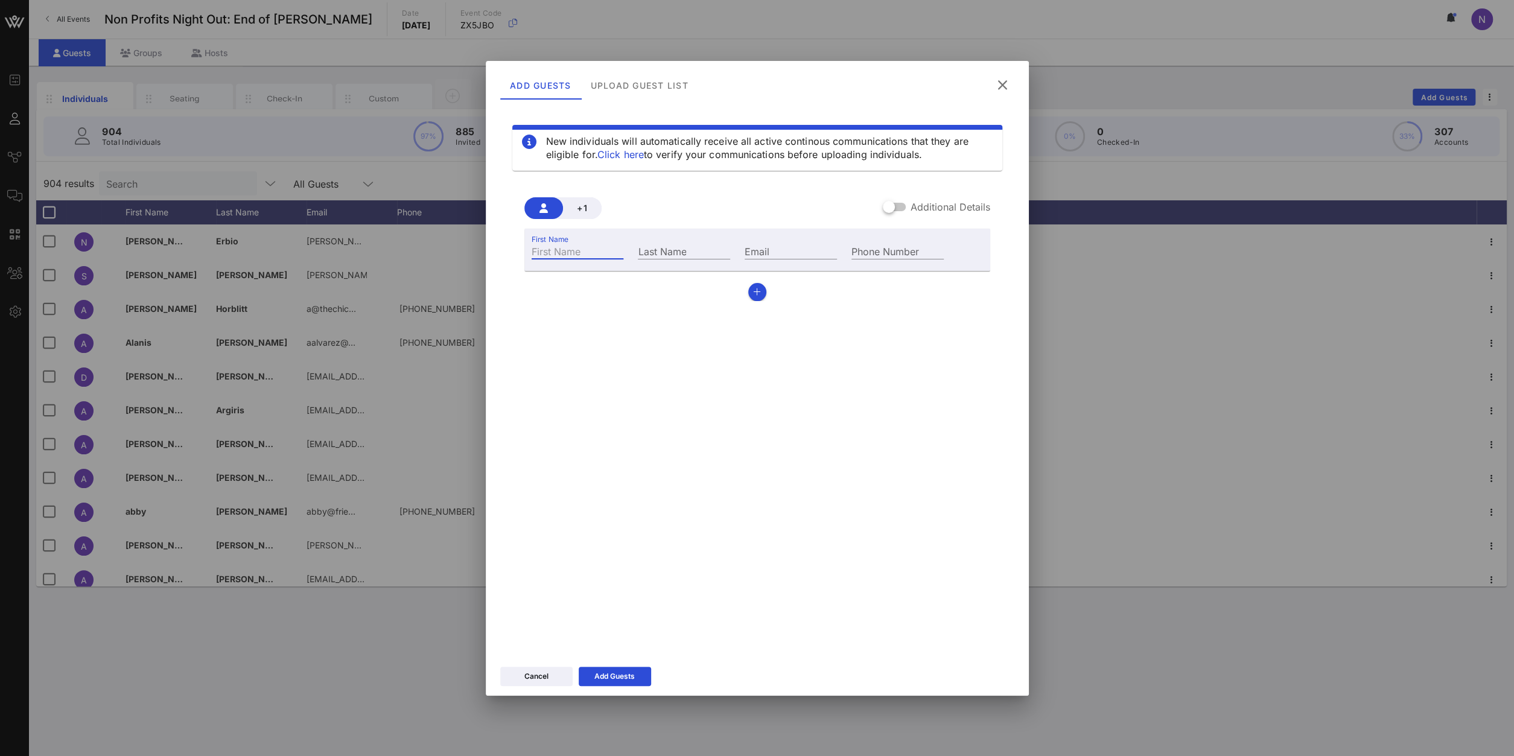
click at [571, 249] on input "First Name" at bounding box center [578, 251] width 92 height 16
type input "Grace"
type input "[PERSON_NAME]"
paste input "[PERSON_NAME][EMAIL_ADDRESS][DOMAIN_NAME]"
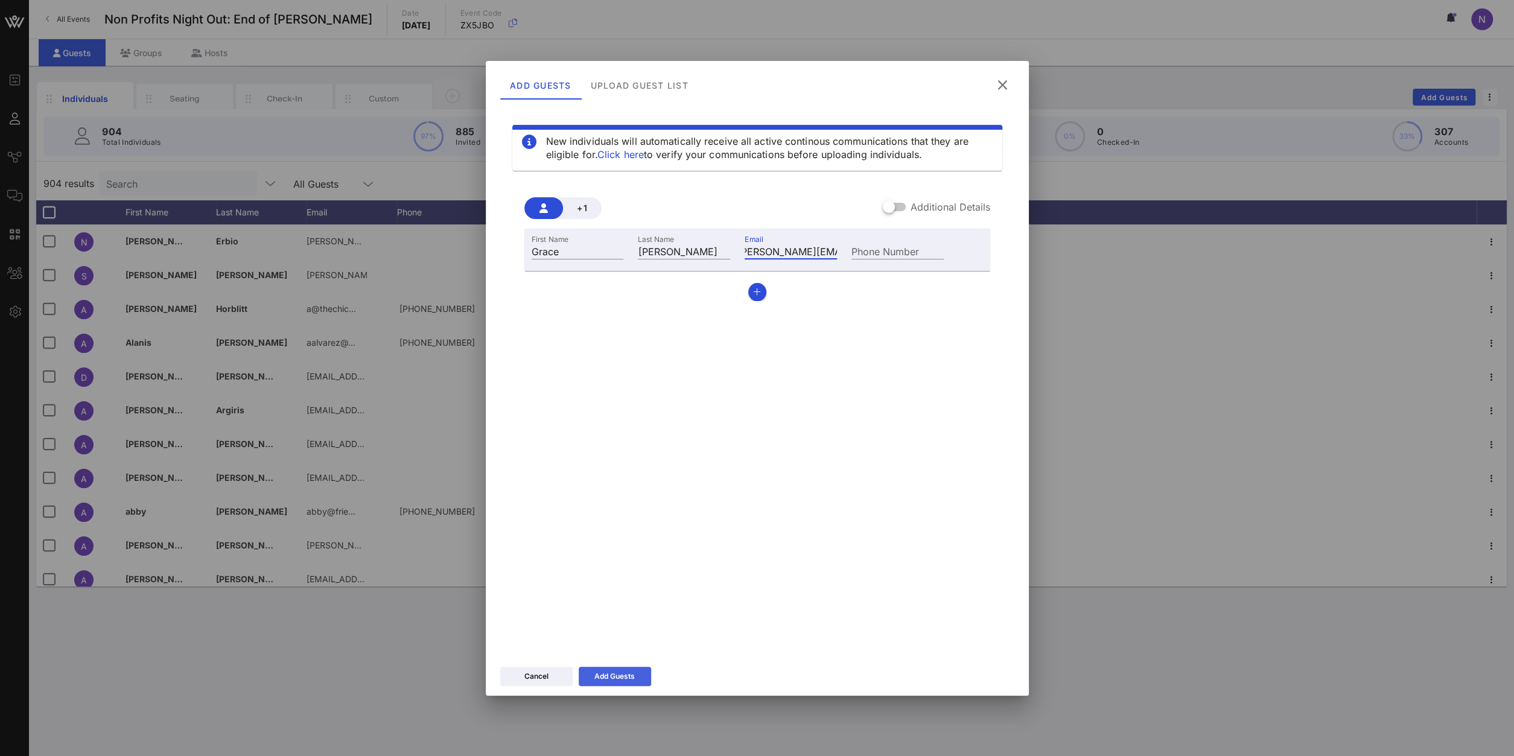
type input "[PERSON_NAME][EMAIL_ADDRESS][DOMAIN_NAME]"
click at [632, 678] on div "Add Guests" at bounding box center [614, 676] width 40 height 12
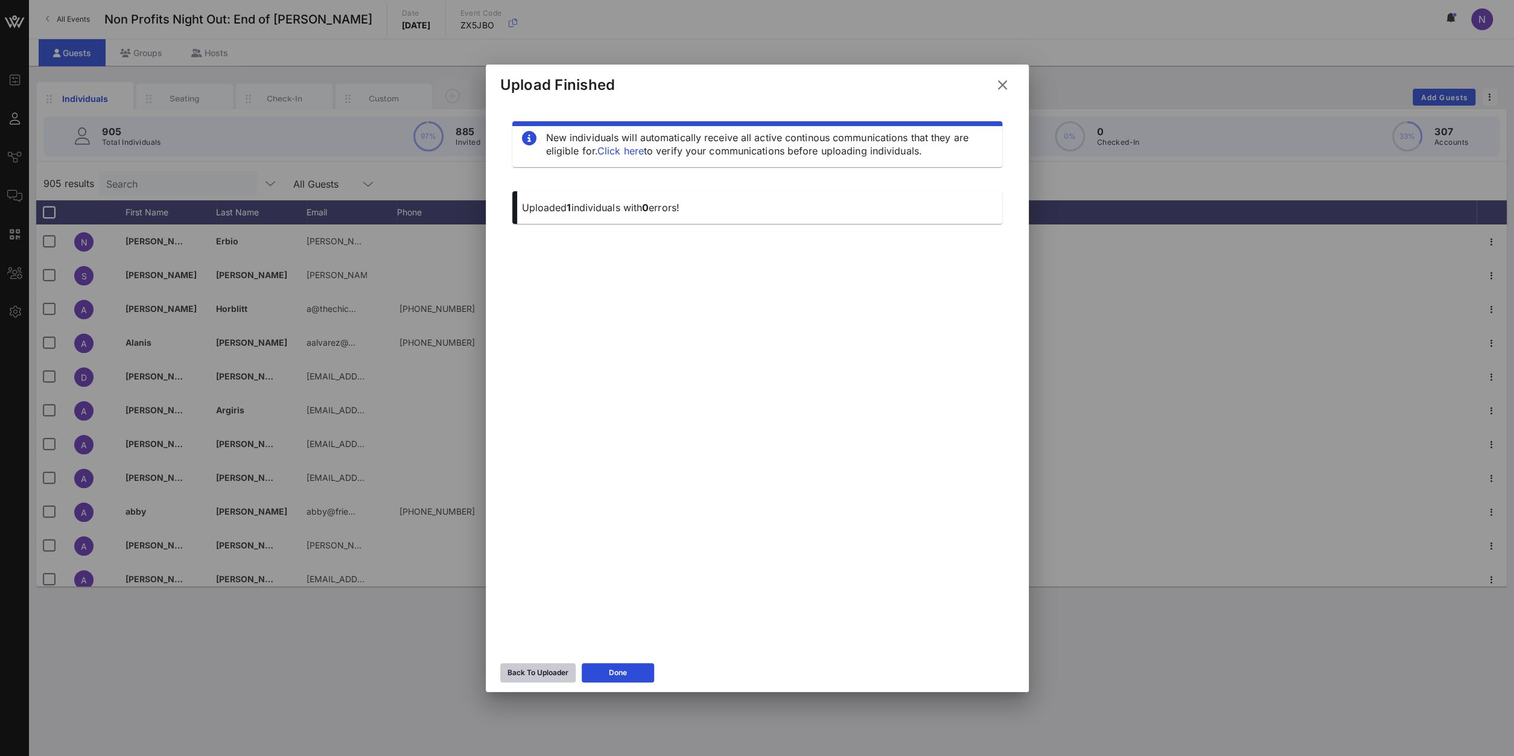
click at [540, 670] on icon at bounding box center [538, 672] width 10 height 8
